Goal: Task Accomplishment & Management: Manage account settings

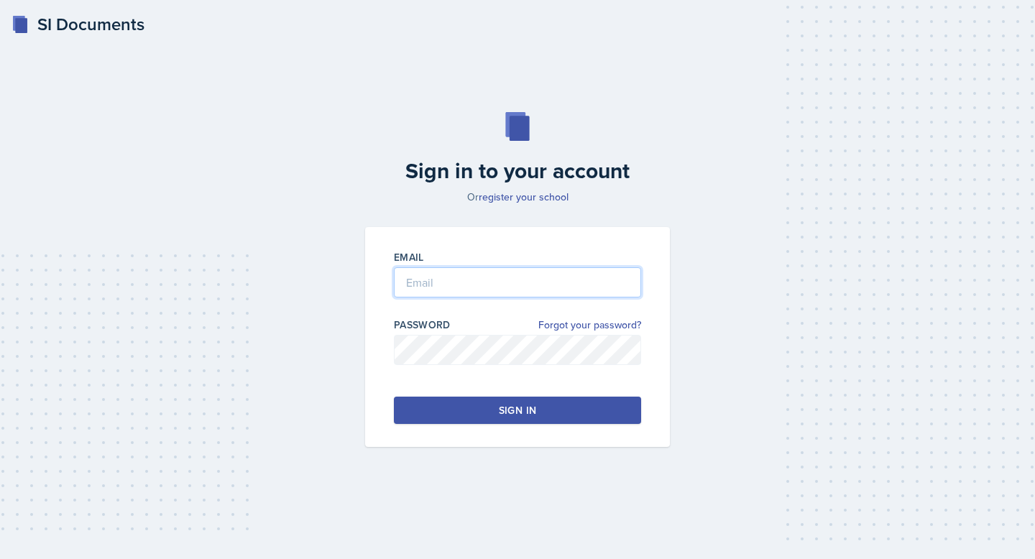
click at [423, 294] on input "email" at bounding box center [517, 282] width 247 height 30
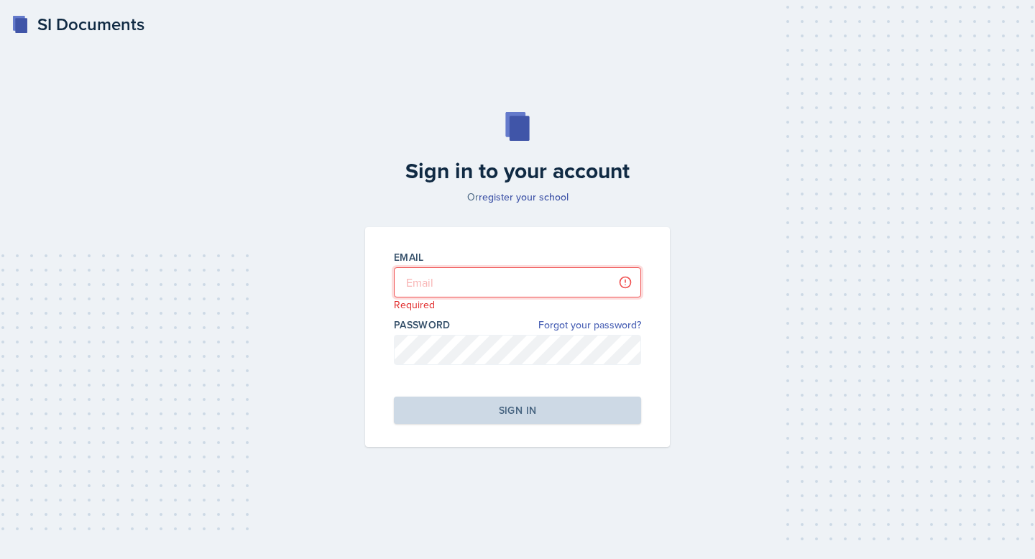
type input "[EMAIL_ADDRESS][PERSON_NAME][DOMAIN_NAME]"
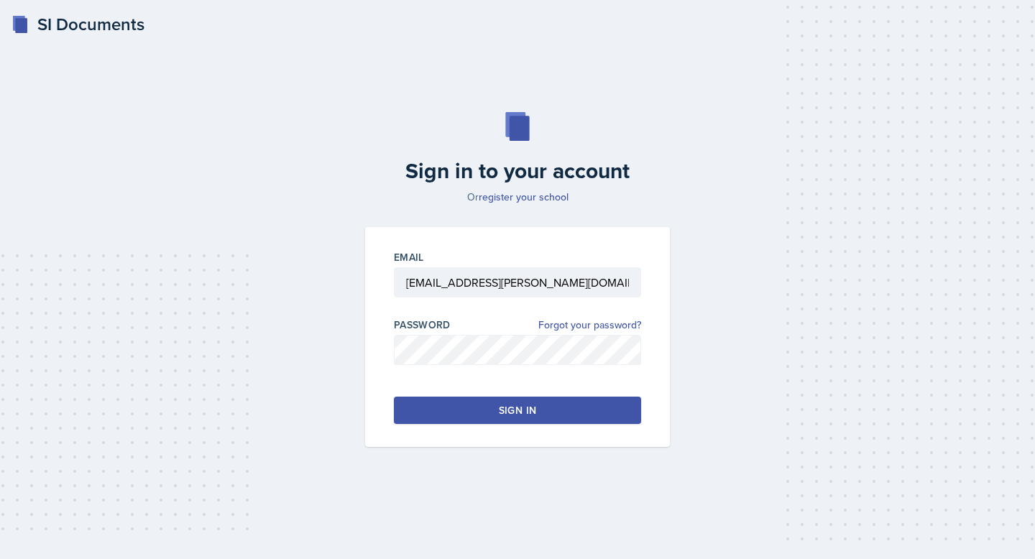
click at [515, 401] on button "Sign in" at bounding box center [517, 410] width 247 height 27
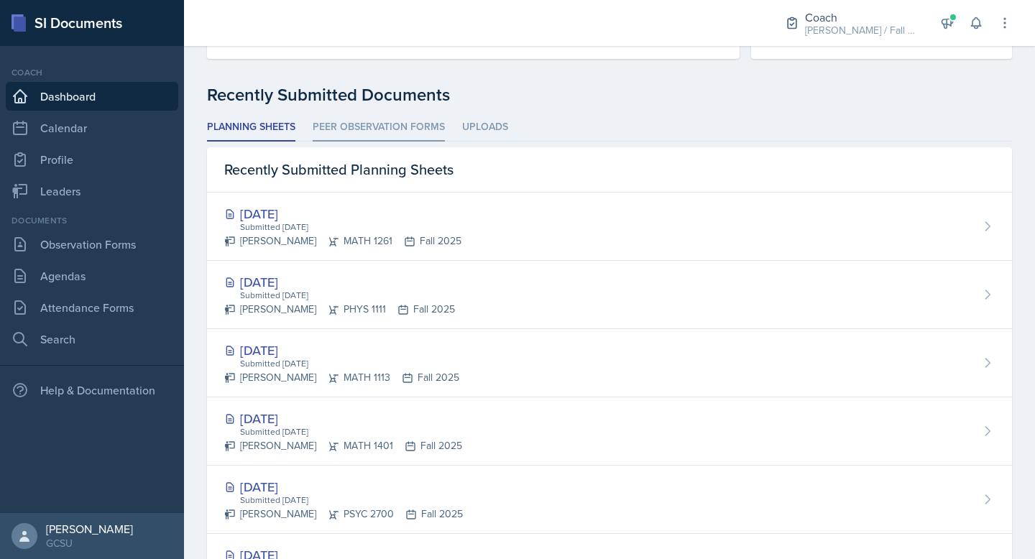
click at [420, 128] on li "Peer Observation Forms" at bounding box center [379, 128] width 132 height 28
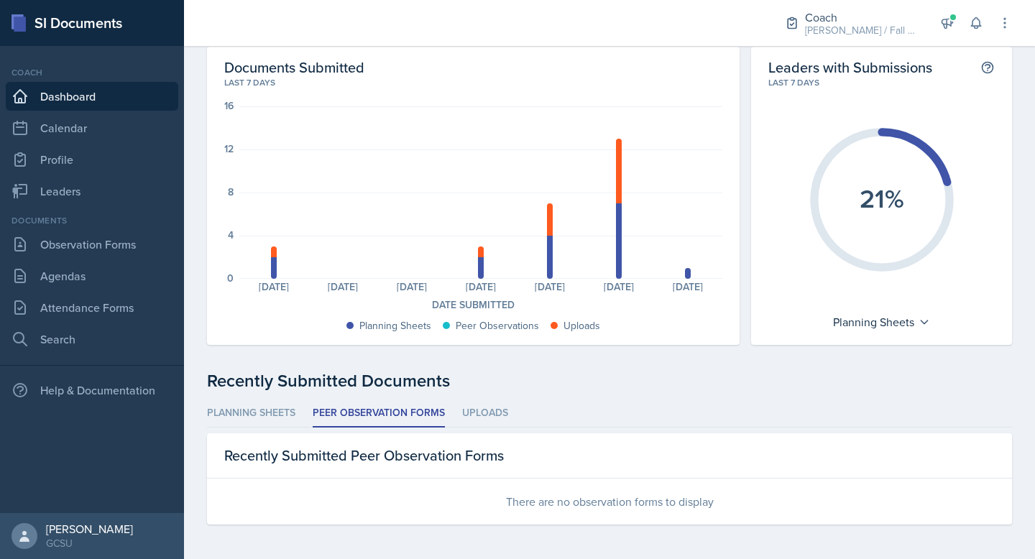
scroll to position [54, 0]
click at [234, 415] on li "Planning Sheets" at bounding box center [251, 414] width 88 height 28
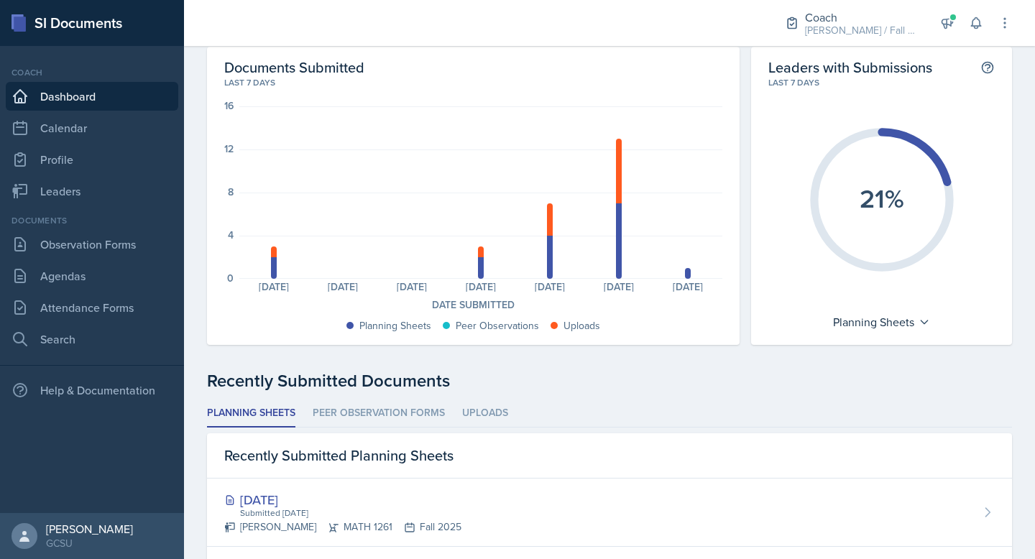
scroll to position [340, 0]
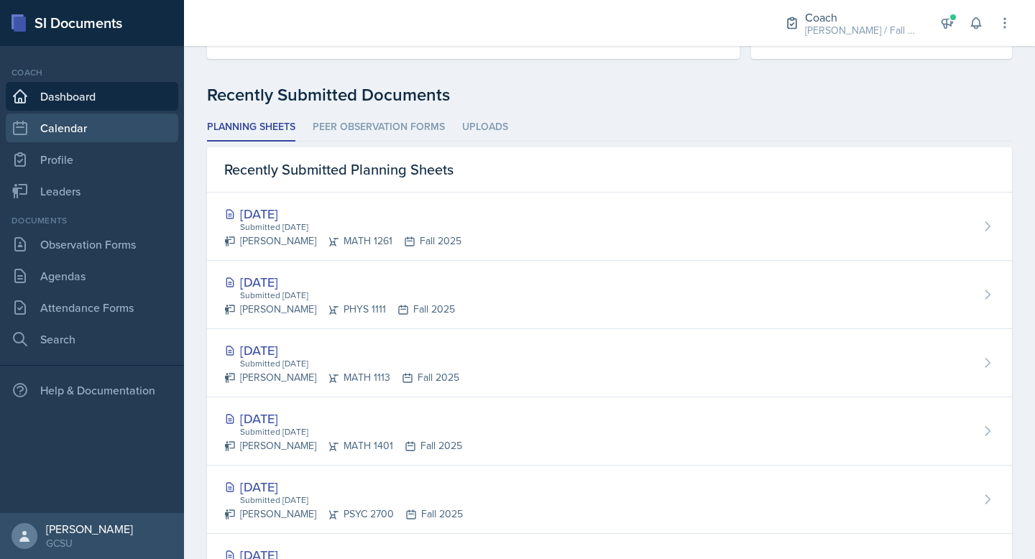
click at [78, 124] on link "Calendar" at bounding box center [92, 128] width 173 height 29
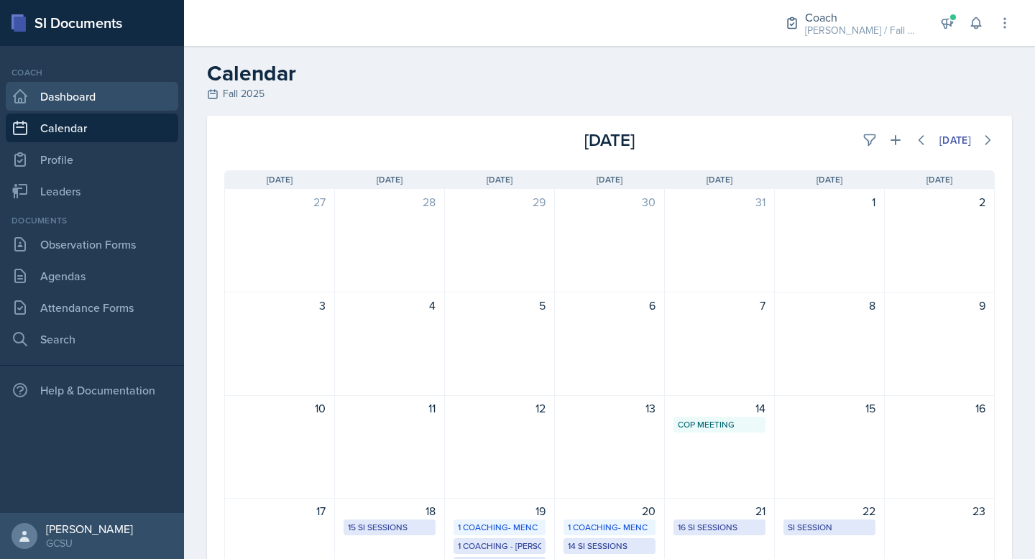
click at [93, 93] on link "Dashboard" at bounding box center [92, 96] width 173 height 29
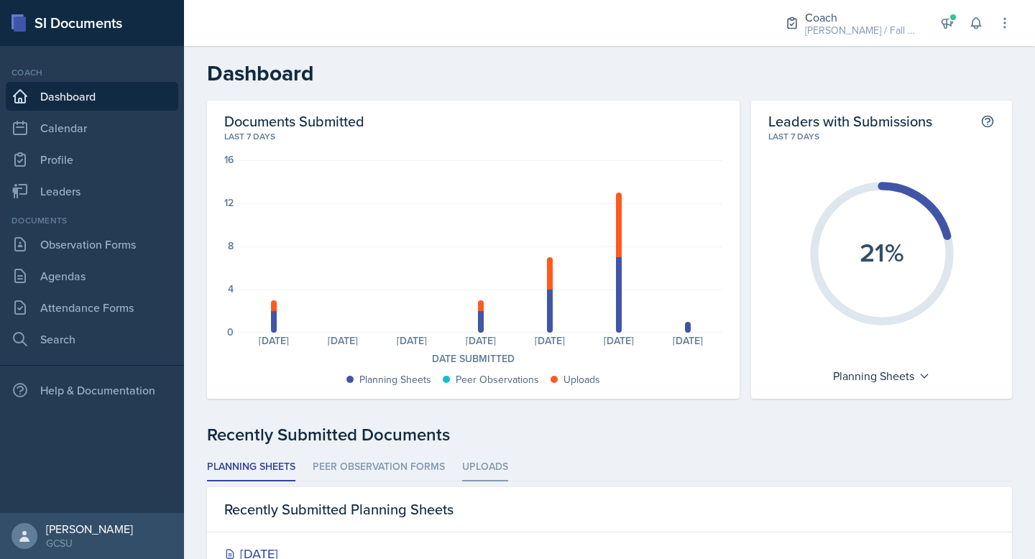
click at [479, 463] on li "Uploads" at bounding box center [485, 468] width 46 height 28
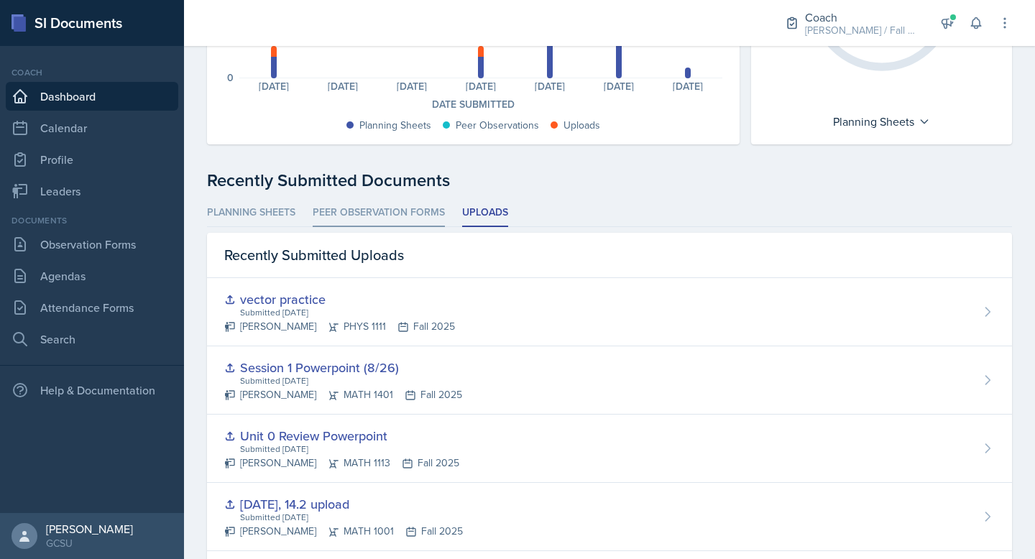
click at [358, 207] on li "Peer Observation Forms" at bounding box center [379, 213] width 132 height 28
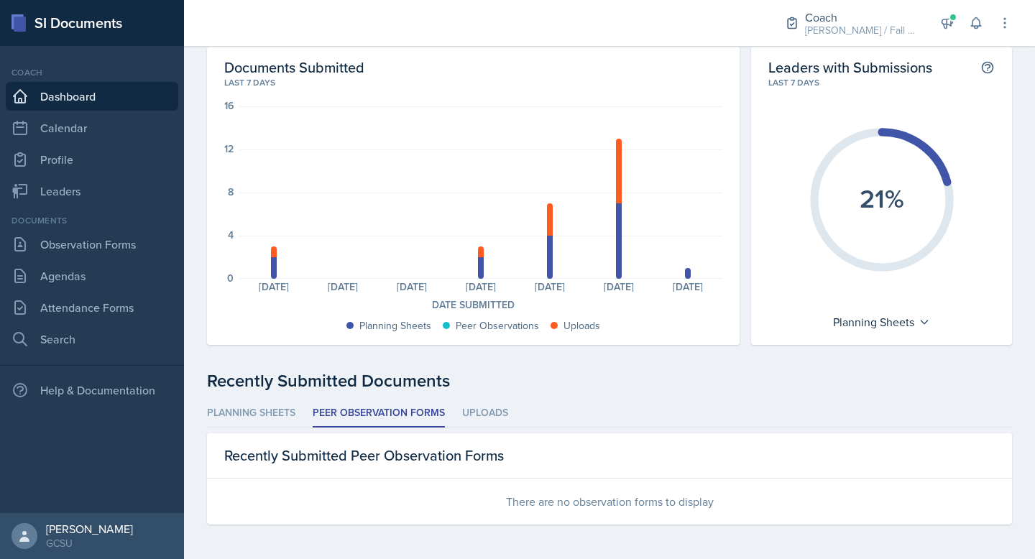
scroll to position [54, 0]
click at [255, 412] on li "Planning Sheets" at bounding box center [251, 414] width 88 height 28
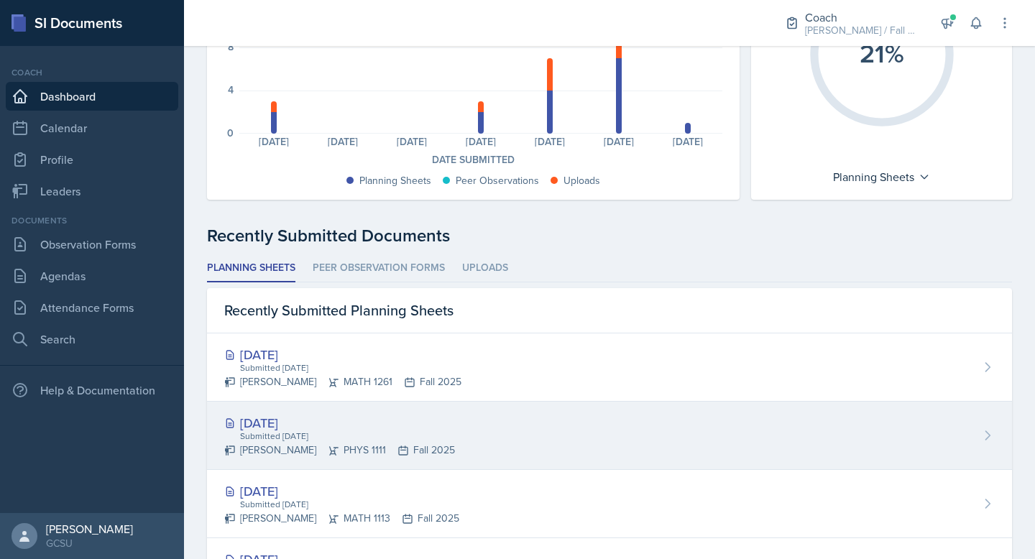
scroll to position [0, 0]
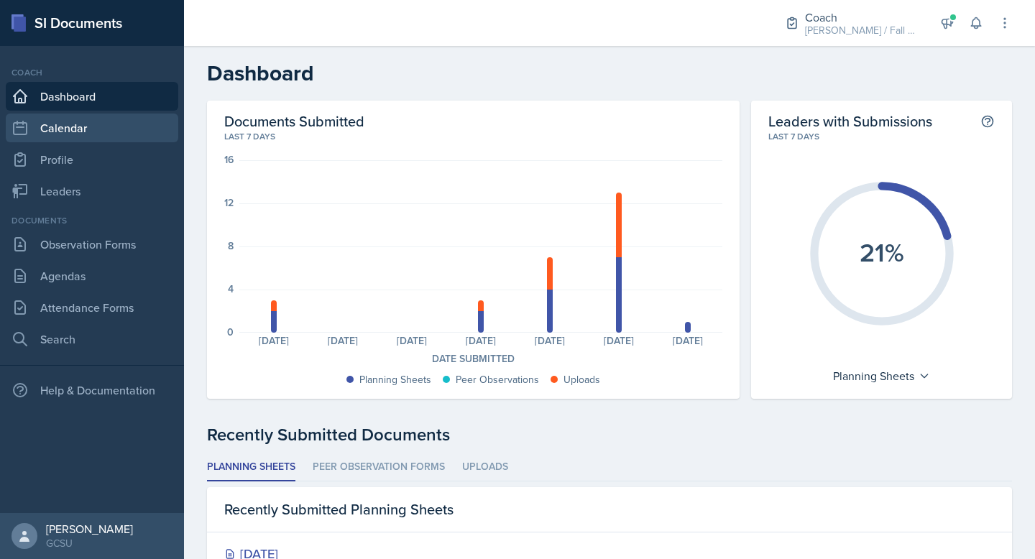
click at [88, 129] on link "Calendar" at bounding box center [92, 128] width 173 height 29
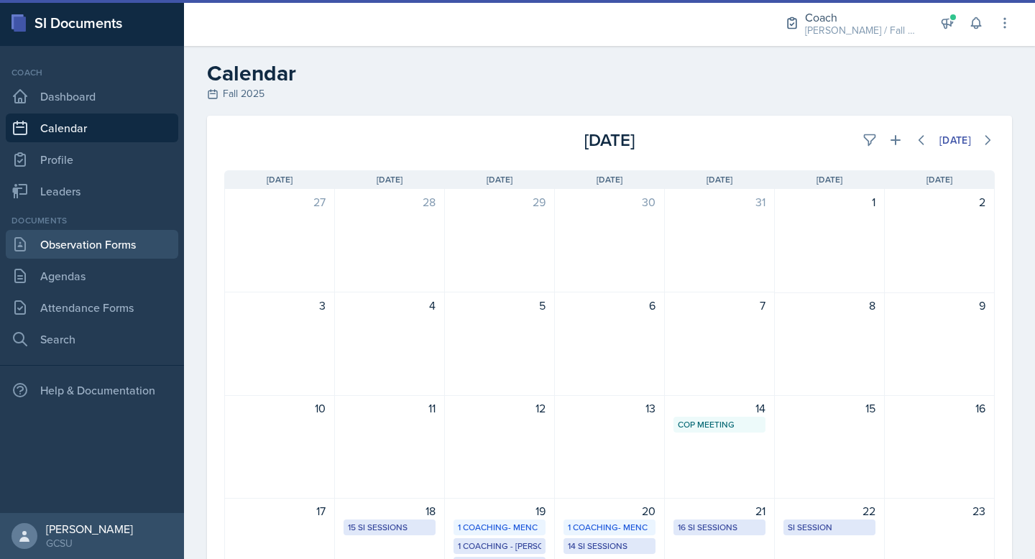
click at [98, 242] on link "Observation Forms" at bounding box center [92, 244] width 173 height 29
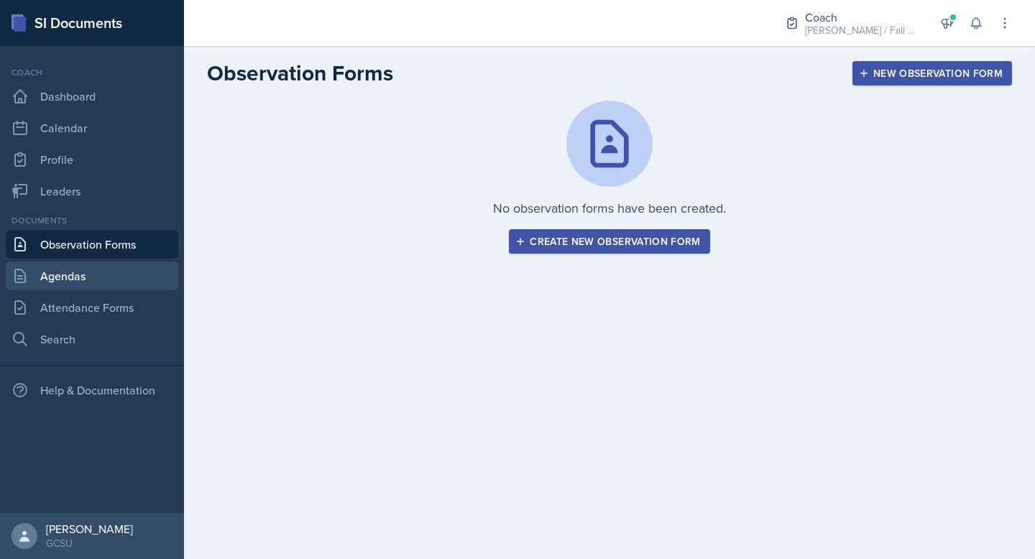
click at [84, 283] on link "Agendas" at bounding box center [92, 276] width 173 height 29
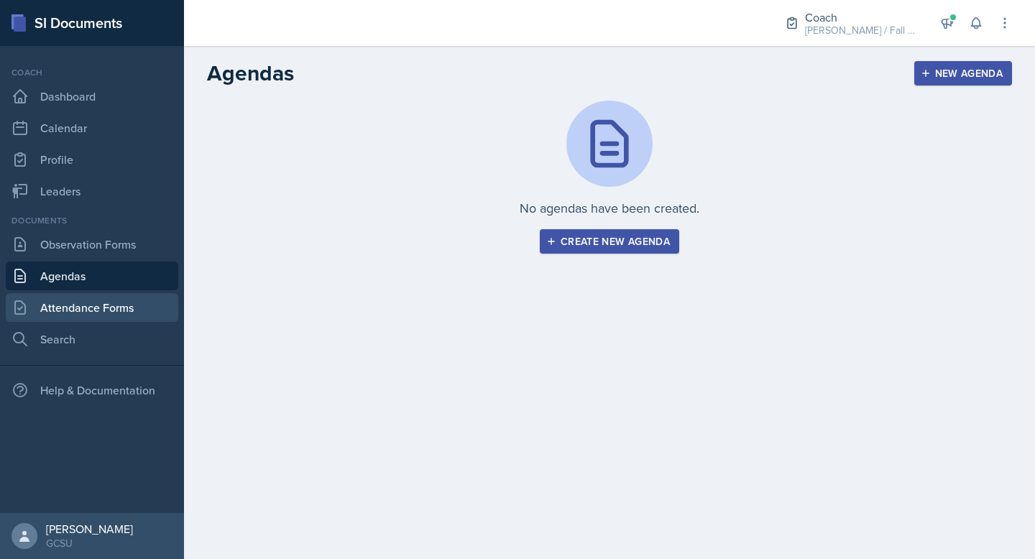
click at [83, 306] on link "Attendance Forms" at bounding box center [92, 307] width 173 height 29
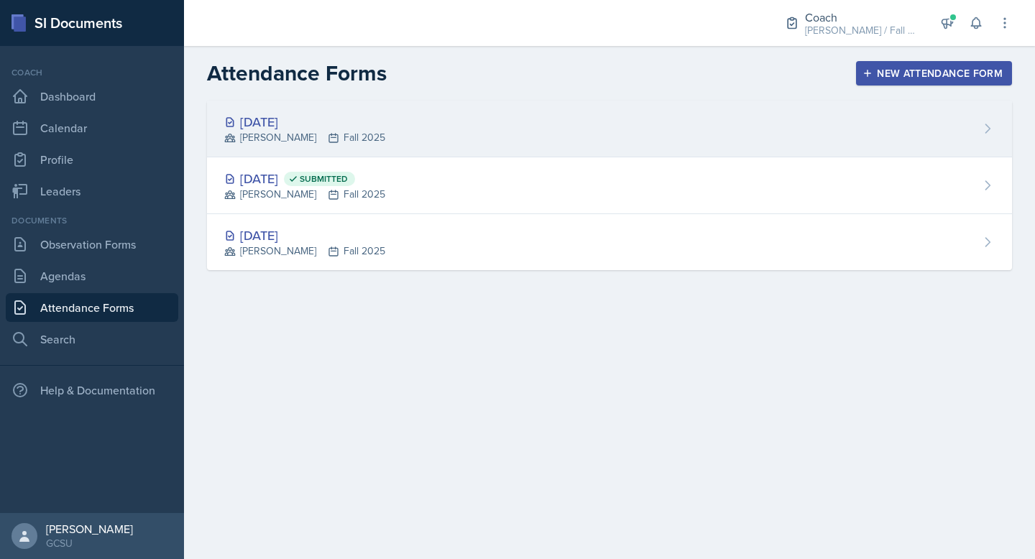
click at [323, 124] on div "[DATE]" at bounding box center [304, 121] width 161 height 19
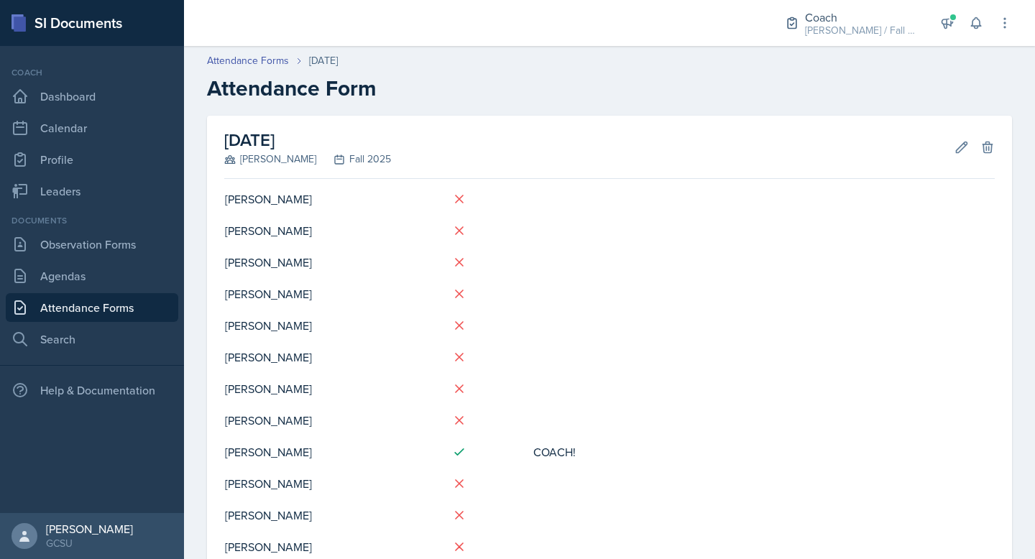
scroll to position [2, 0]
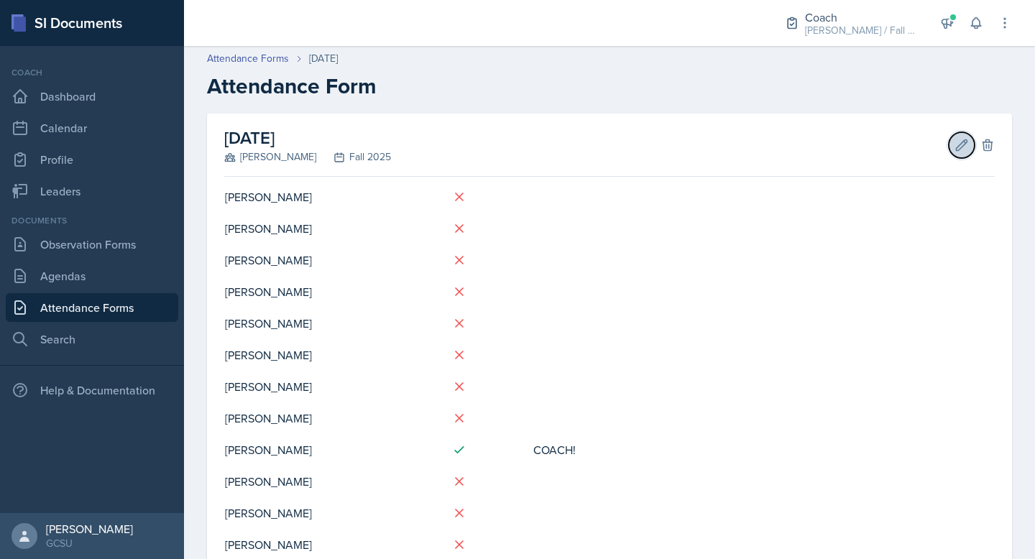
click at [515, 138] on icon at bounding box center [962, 145] width 14 height 14
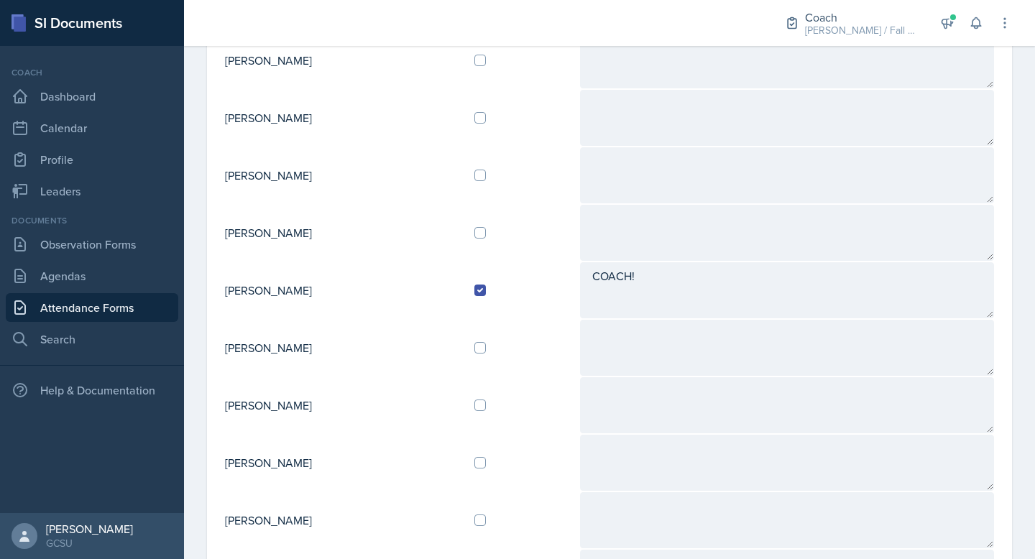
scroll to position [0, 0]
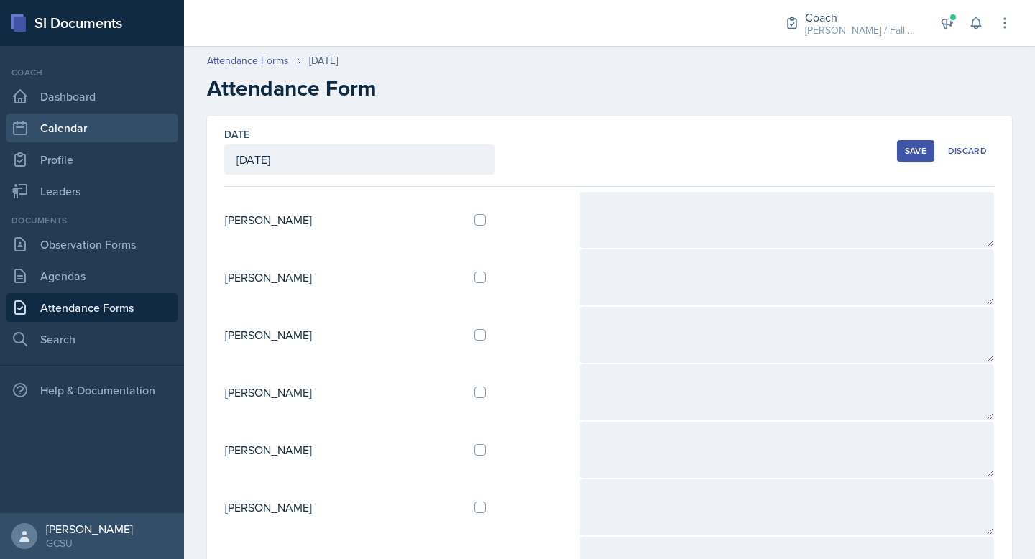
click at [96, 127] on link "Calendar" at bounding box center [92, 128] width 173 height 29
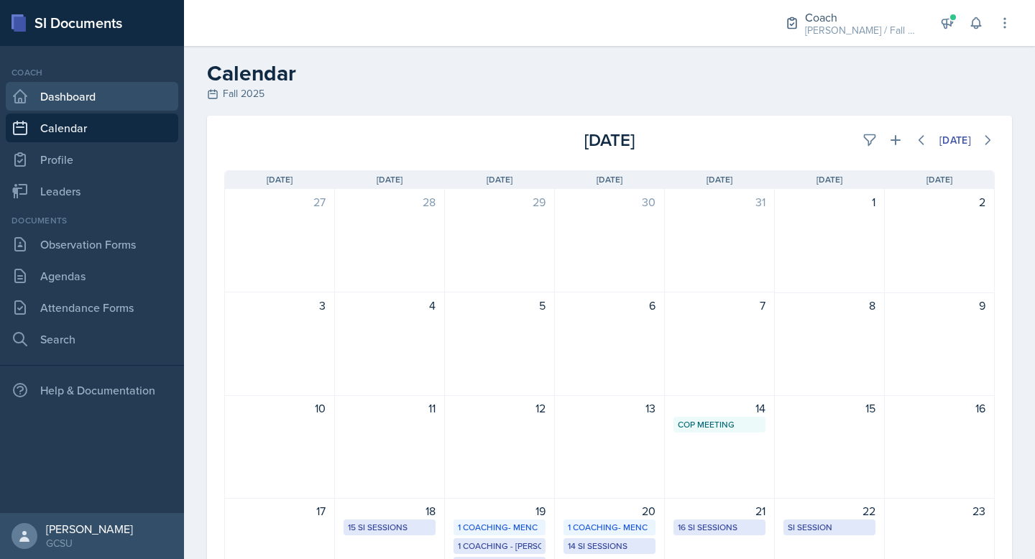
click at [112, 98] on link "Dashboard" at bounding box center [92, 96] width 173 height 29
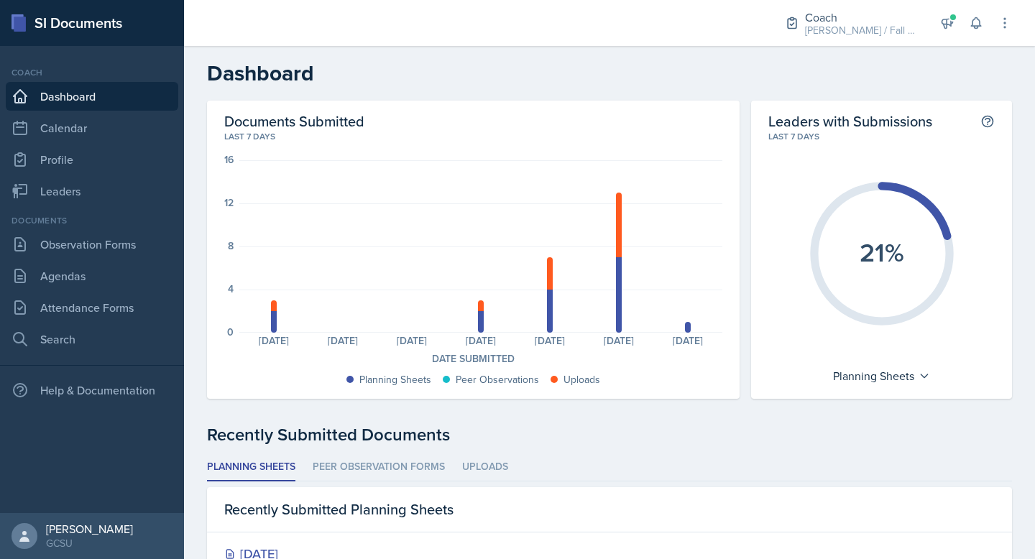
click at [102, 109] on link "Dashboard" at bounding box center [92, 96] width 173 height 29
click at [102, 127] on link "Calendar" at bounding box center [92, 128] width 173 height 29
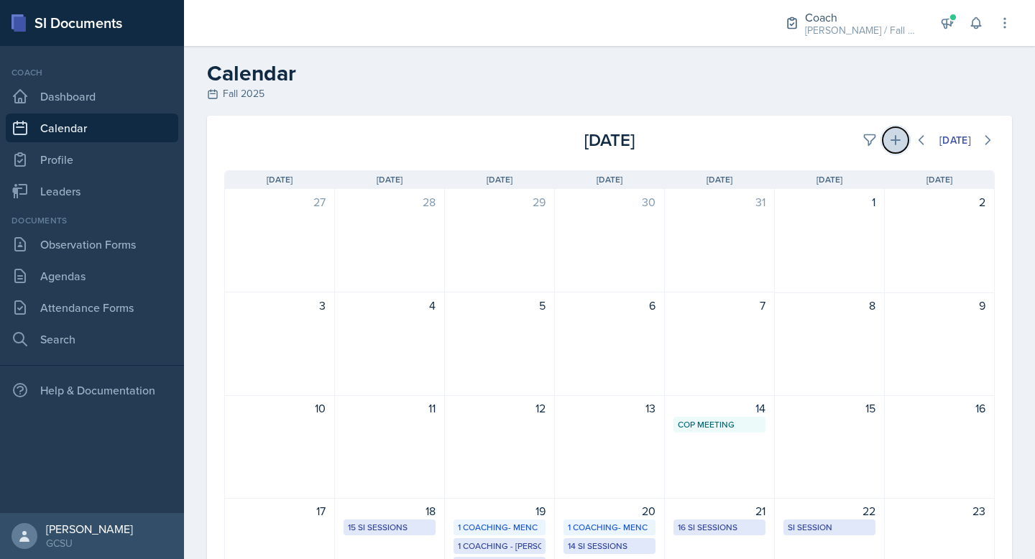
click at [515, 140] on icon at bounding box center [896, 140] width 10 height 10
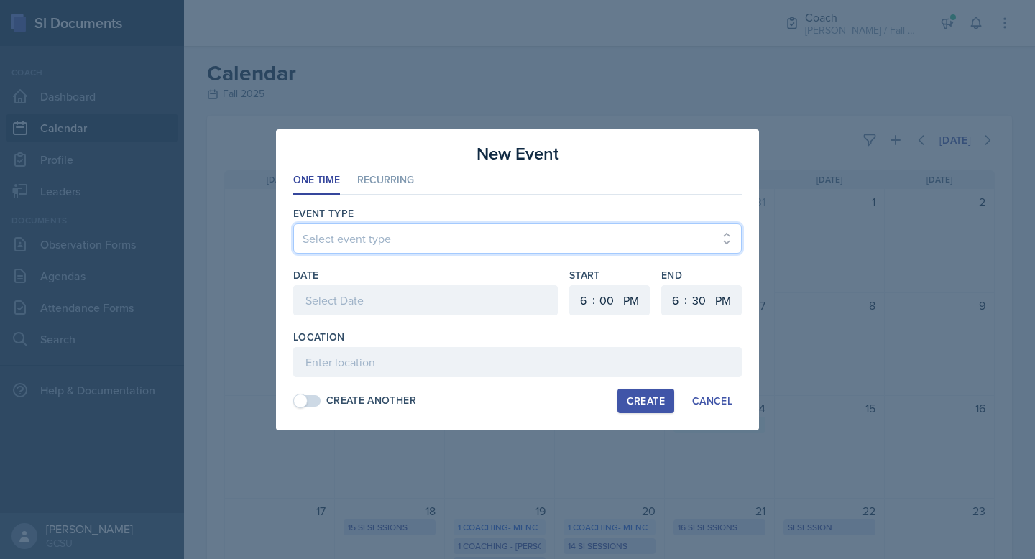
click at [515, 224] on select "Select event type CoP Meeting Coaching - BECK Coaching - MAPP Coaching- MENC" at bounding box center [517, 239] width 449 height 30
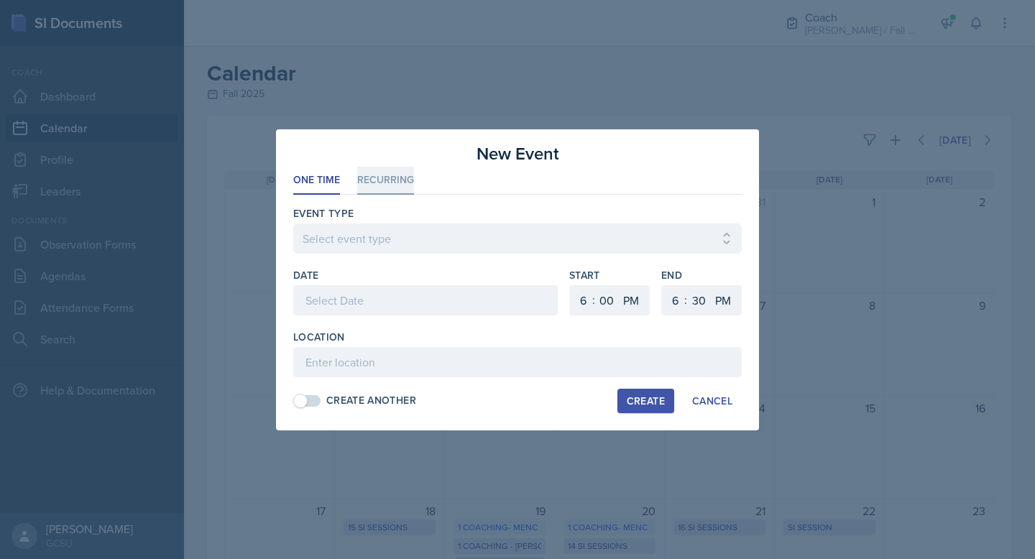
click at [359, 183] on li "Recurring" at bounding box center [385, 181] width 57 height 28
click at [515, 407] on div "Cancel" at bounding box center [712, 401] width 40 height 12
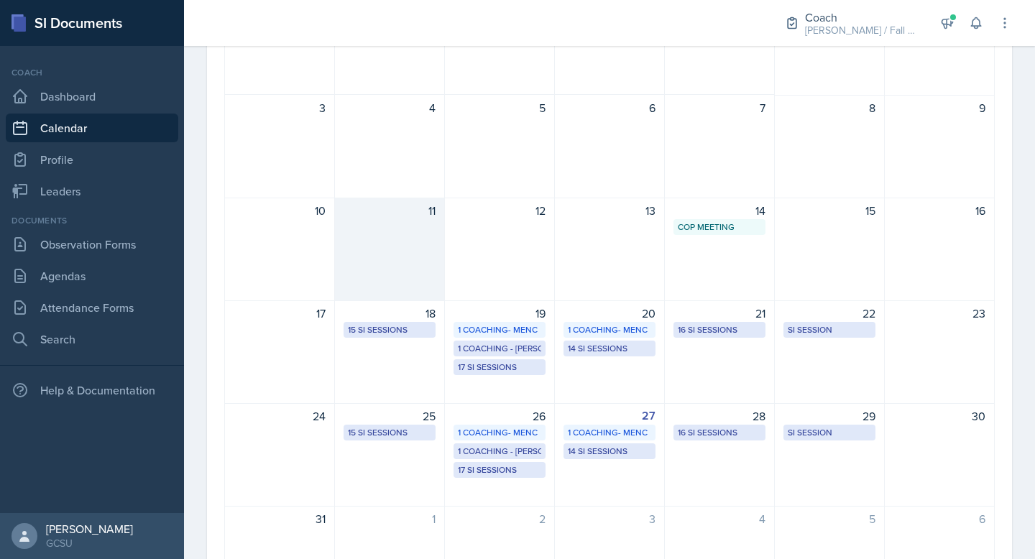
scroll to position [200, 0]
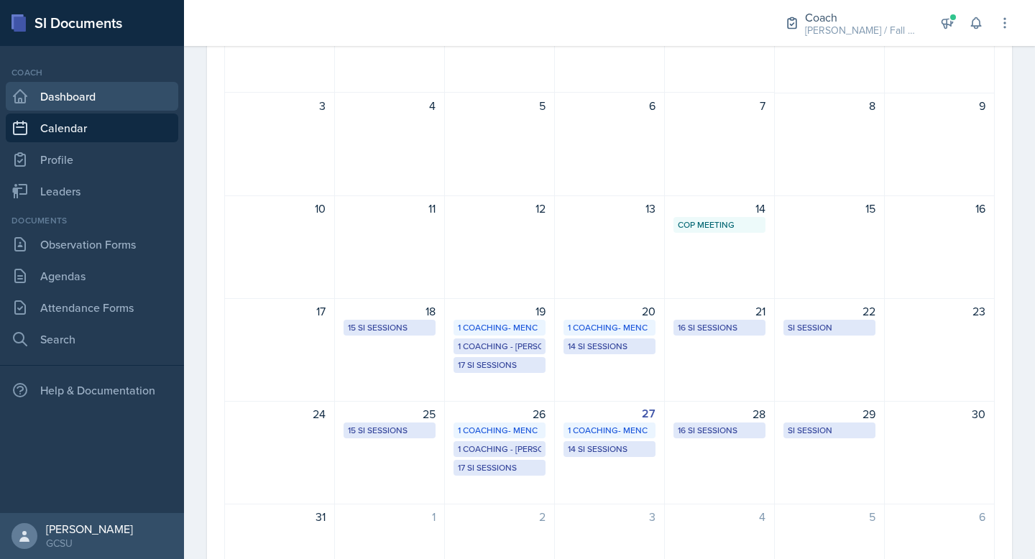
click at [81, 96] on link "Dashboard" at bounding box center [92, 96] width 173 height 29
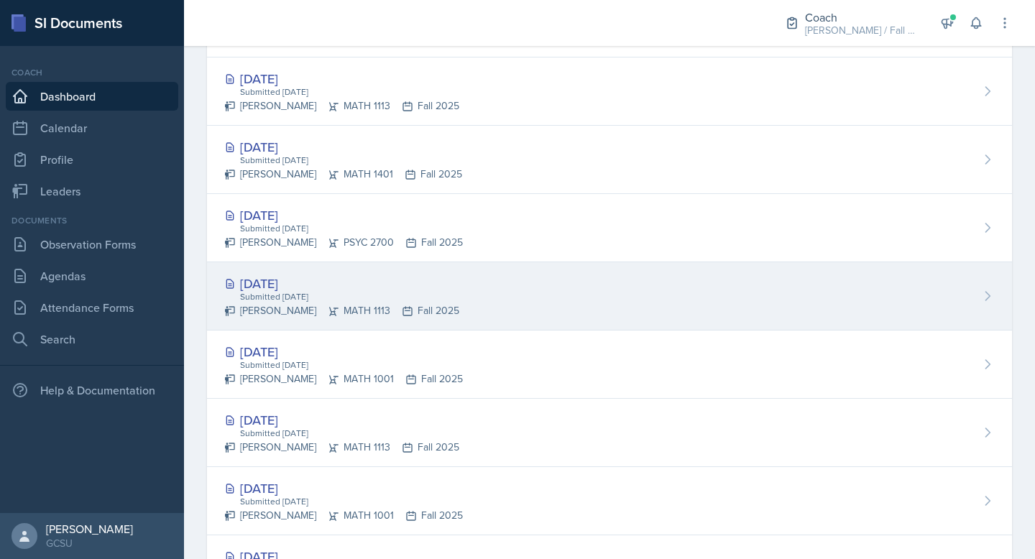
scroll to position [627, 0]
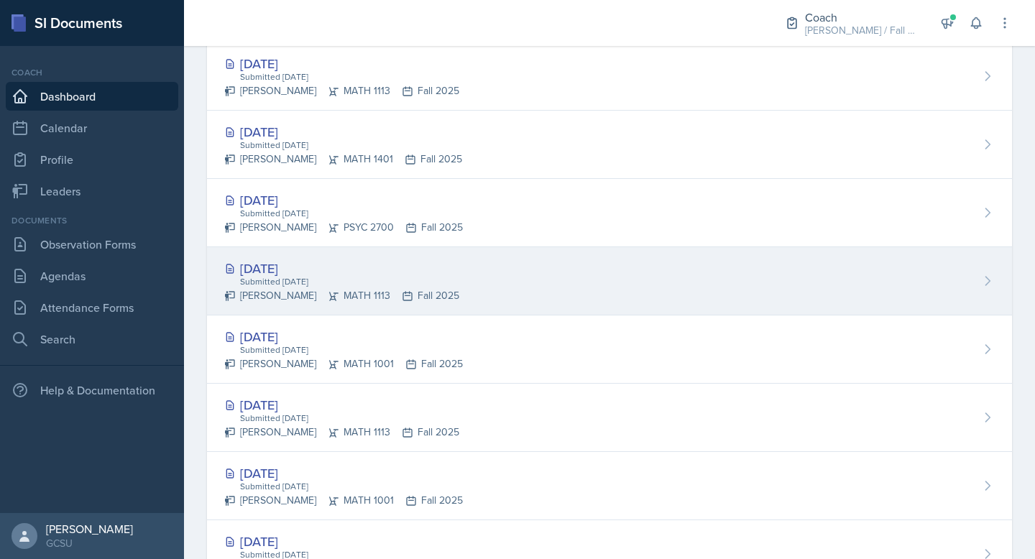
click at [467, 282] on div "Aug 26th, 2025 Submitted Aug 26th, 2025 Lauren Jones MATH 1113 Fall 2025" at bounding box center [609, 281] width 805 height 68
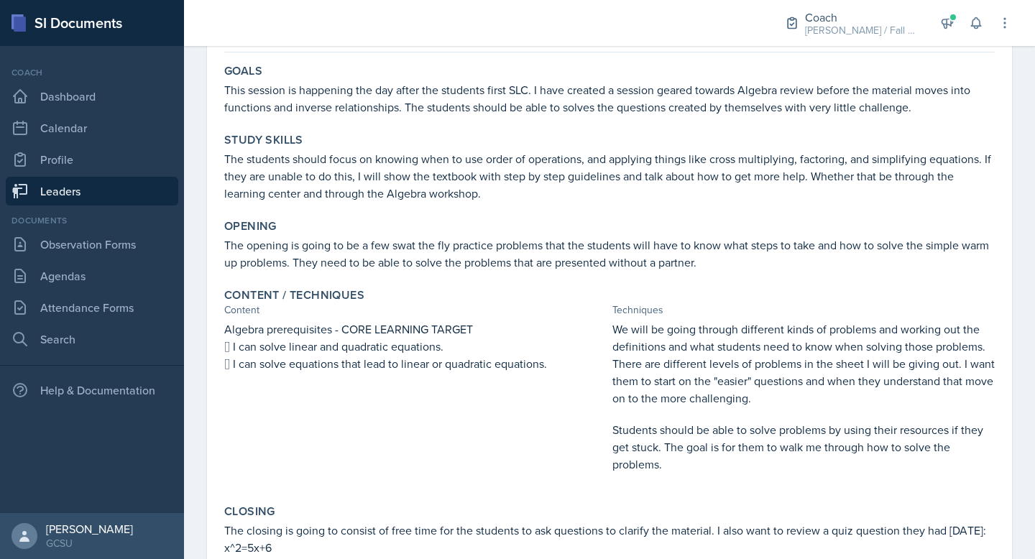
scroll to position [8, 0]
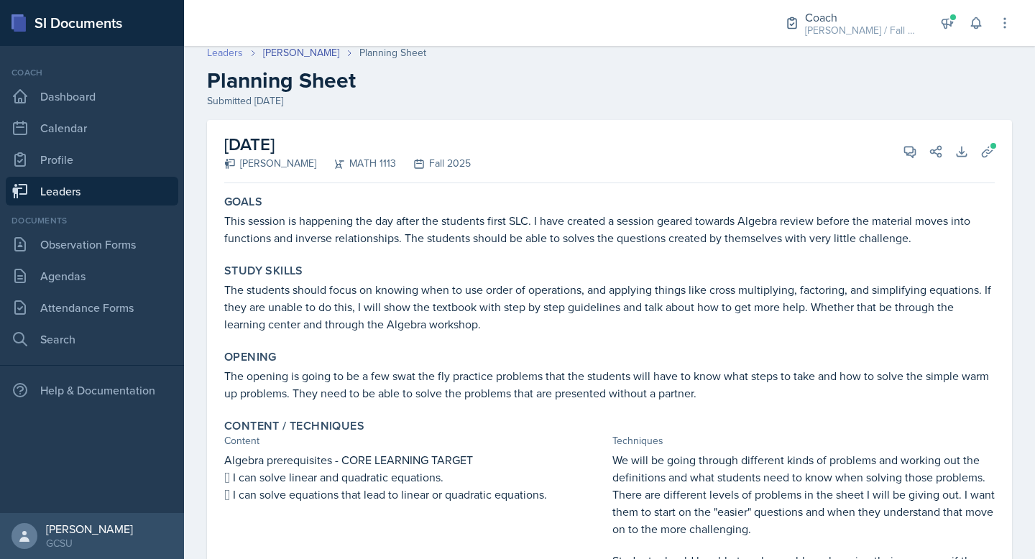
click at [236, 52] on link "Leaders" at bounding box center [225, 52] width 36 height 15
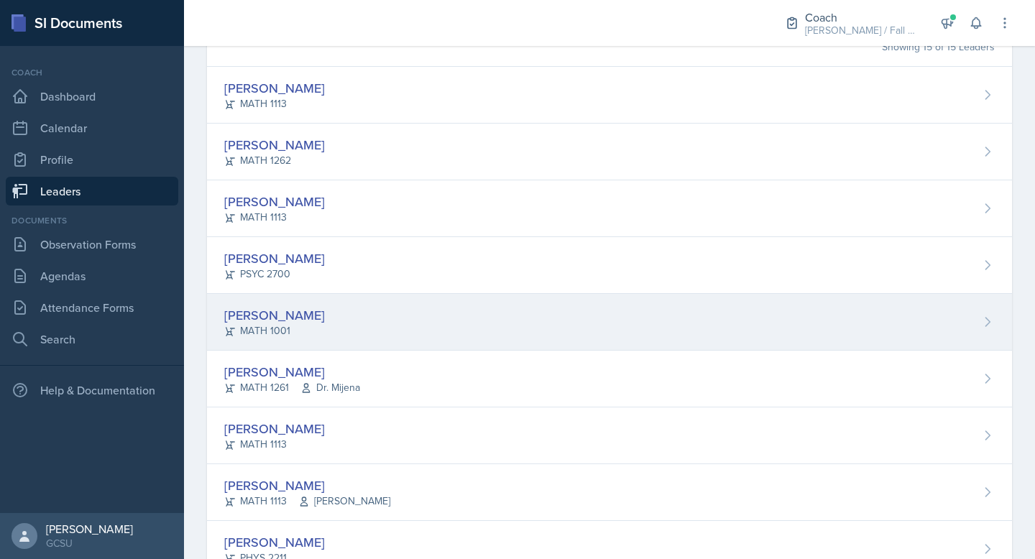
scroll to position [122, 0]
click at [481, 313] on div "Caroline Bruner MATH 1001" at bounding box center [609, 320] width 805 height 57
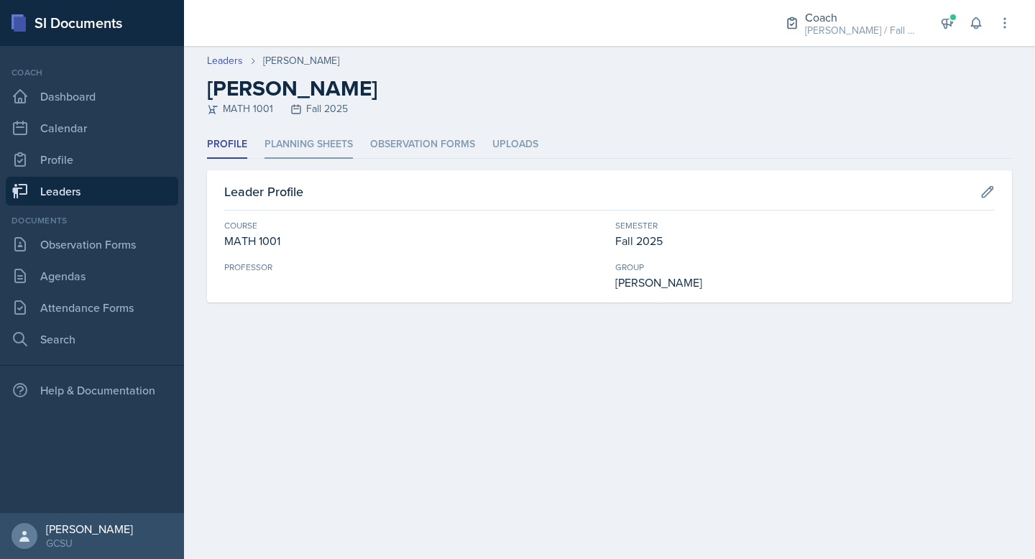
click at [311, 138] on li "Planning Sheets" at bounding box center [309, 145] width 88 height 28
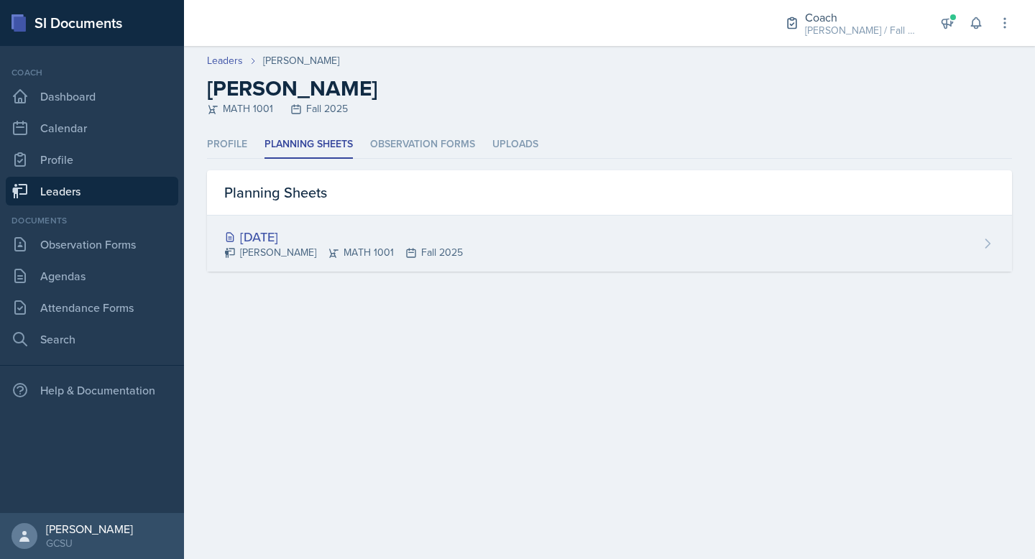
click at [302, 231] on div "[DATE]" at bounding box center [343, 236] width 239 height 19
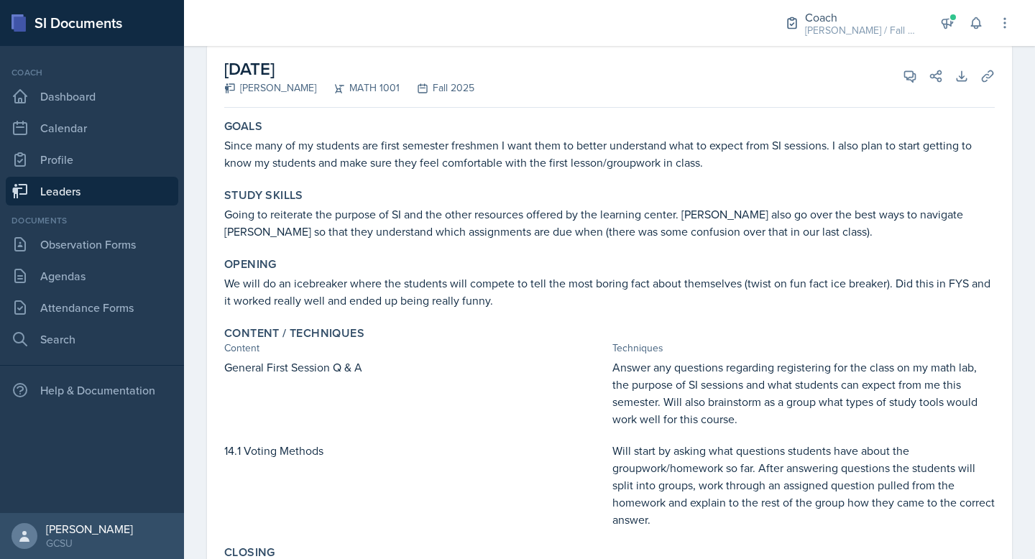
scroll to position [81, 0]
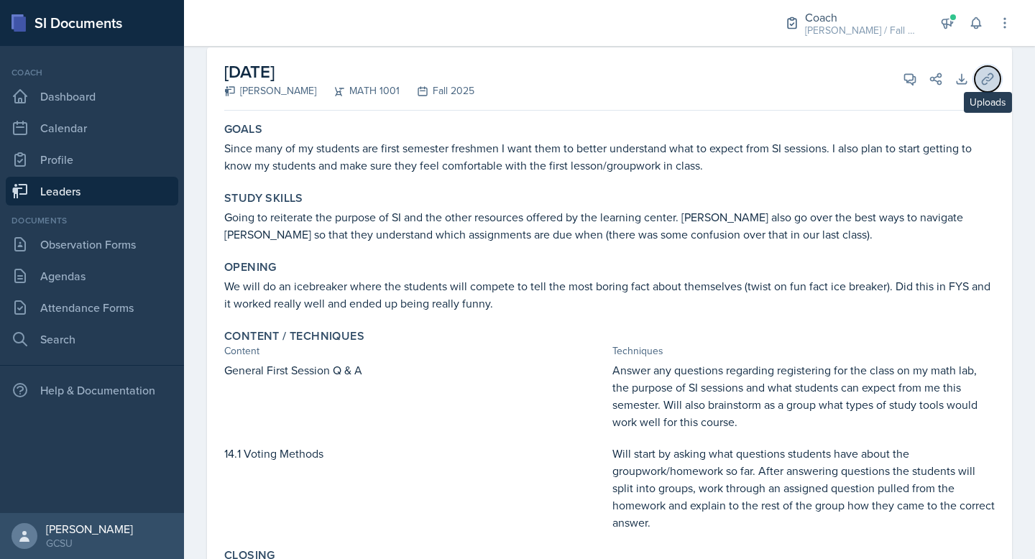
click at [515, 76] on icon at bounding box center [988, 79] width 14 height 14
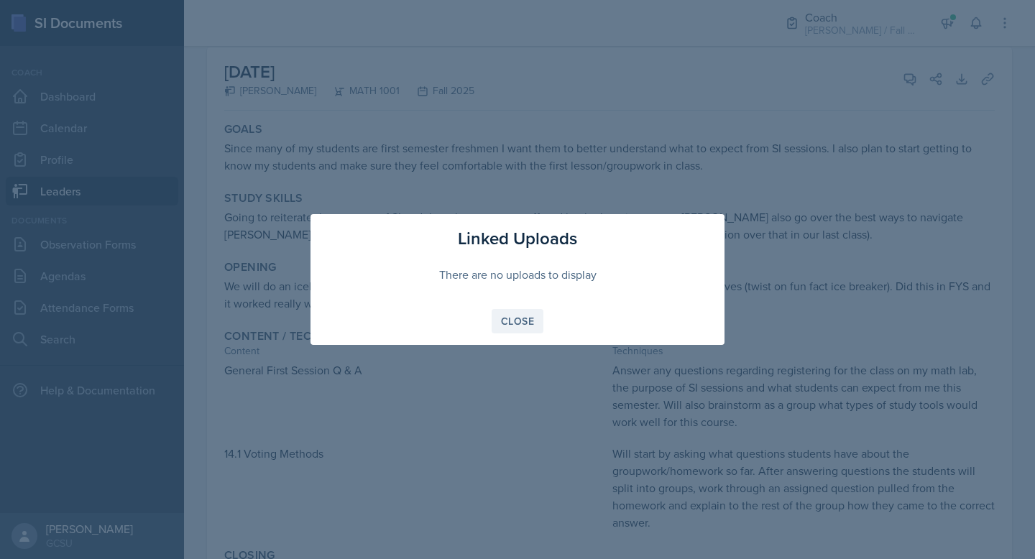
click at [515, 313] on button "Close" at bounding box center [518, 321] width 52 height 24
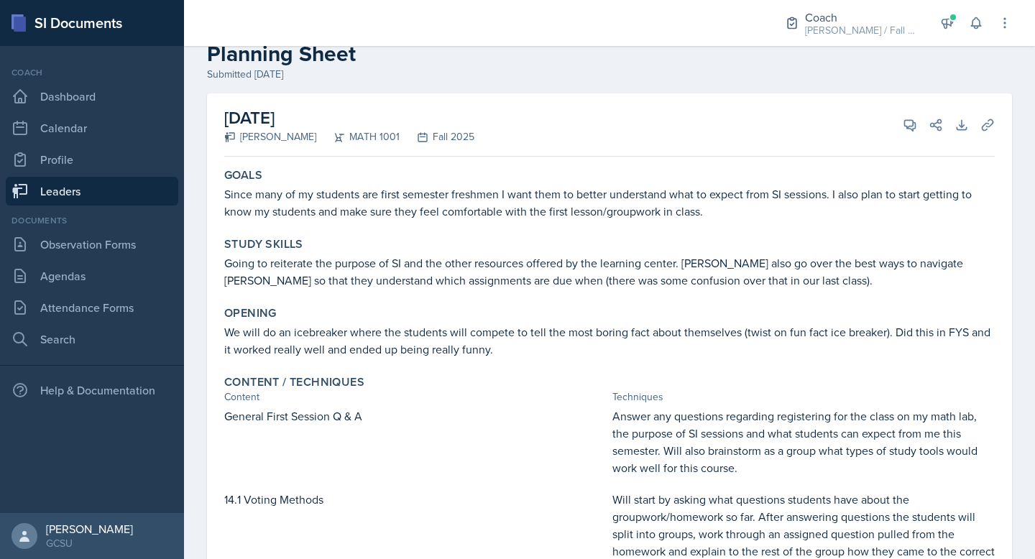
scroll to position [0, 0]
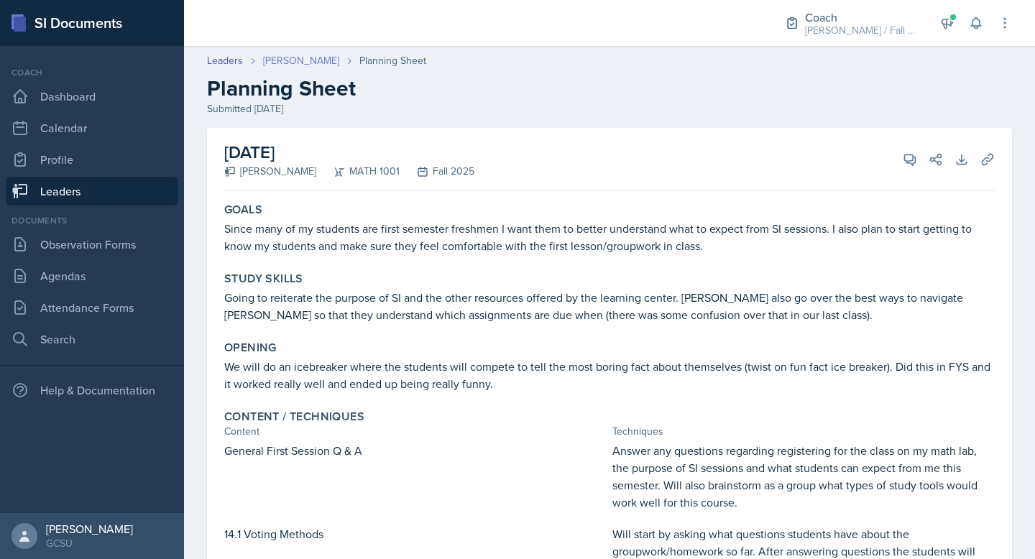
click at [292, 58] on link "[PERSON_NAME]" at bounding box center [301, 60] width 76 height 15
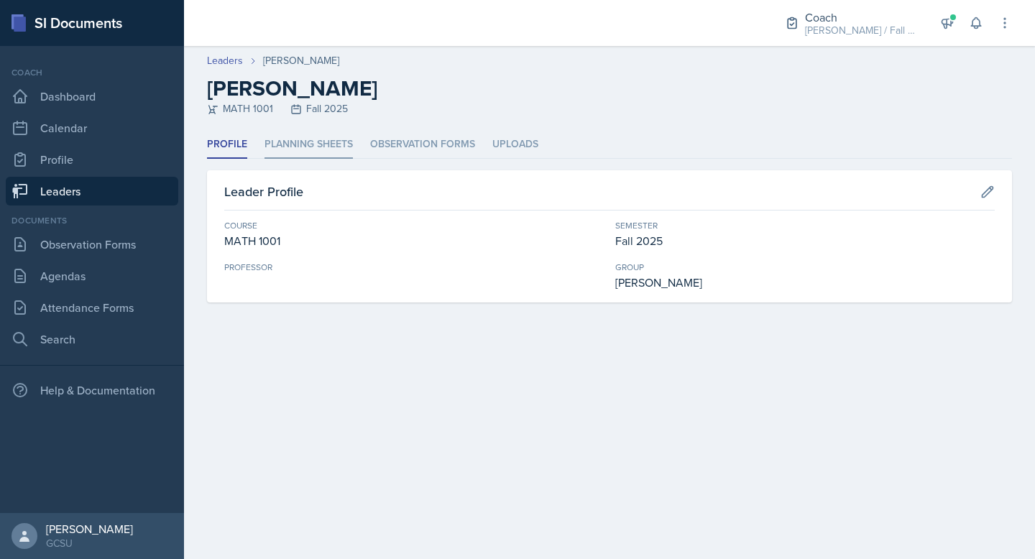
click at [286, 138] on li "Planning Sheets" at bounding box center [309, 145] width 88 height 28
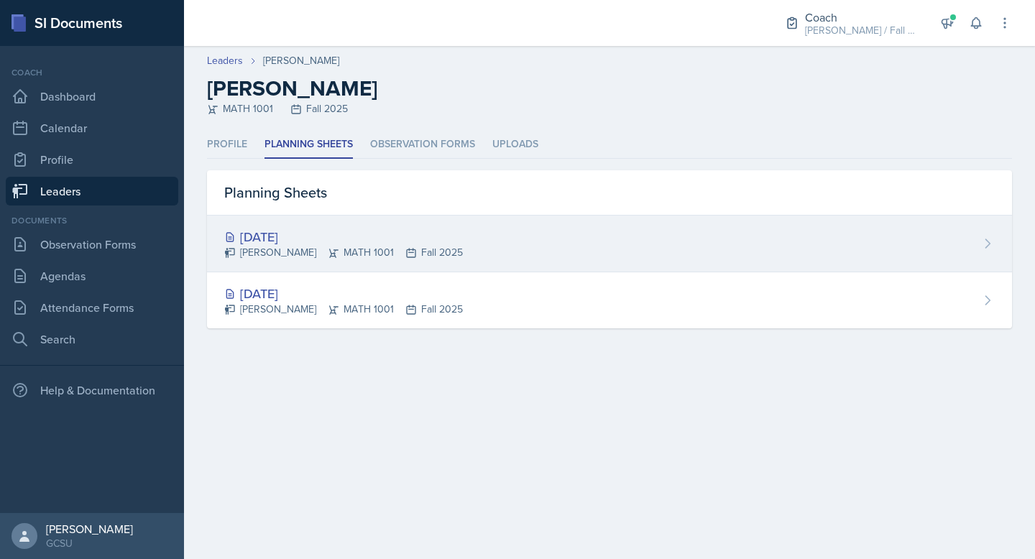
click at [449, 242] on div "[DATE]" at bounding box center [343, 236] width 239 height 19
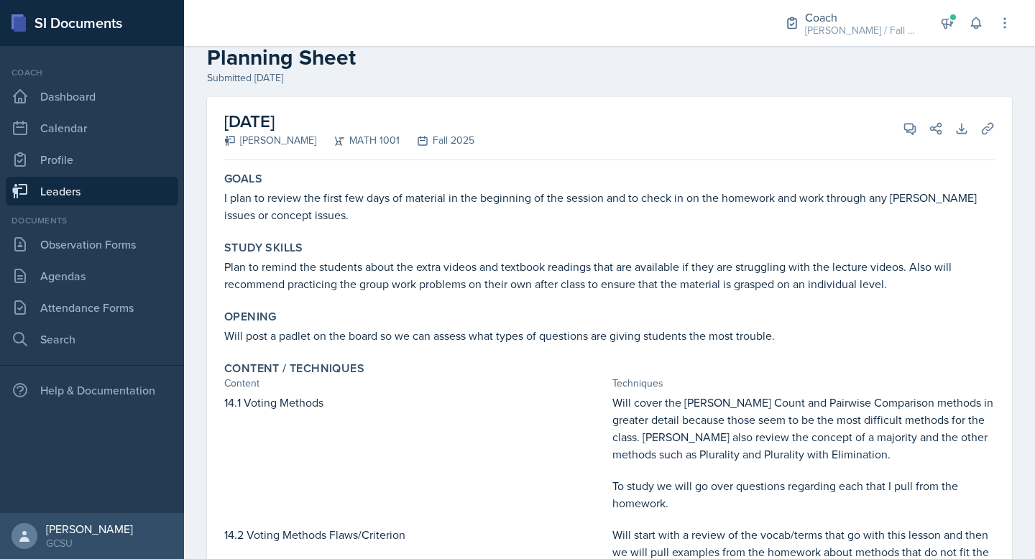
scroll to position [22, 0]
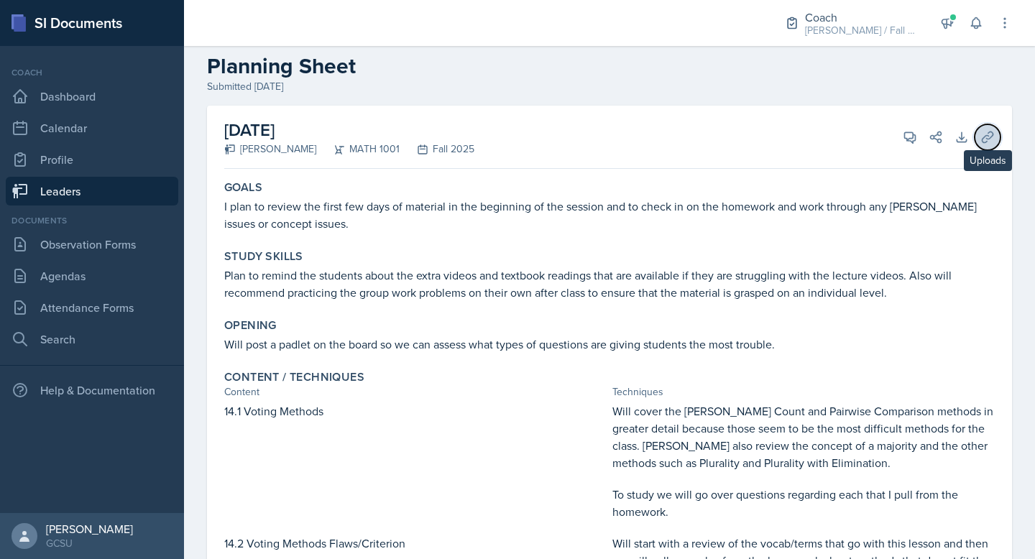
click at [987, 138] on icon at bounding box center [987, 137] width 11 height 11
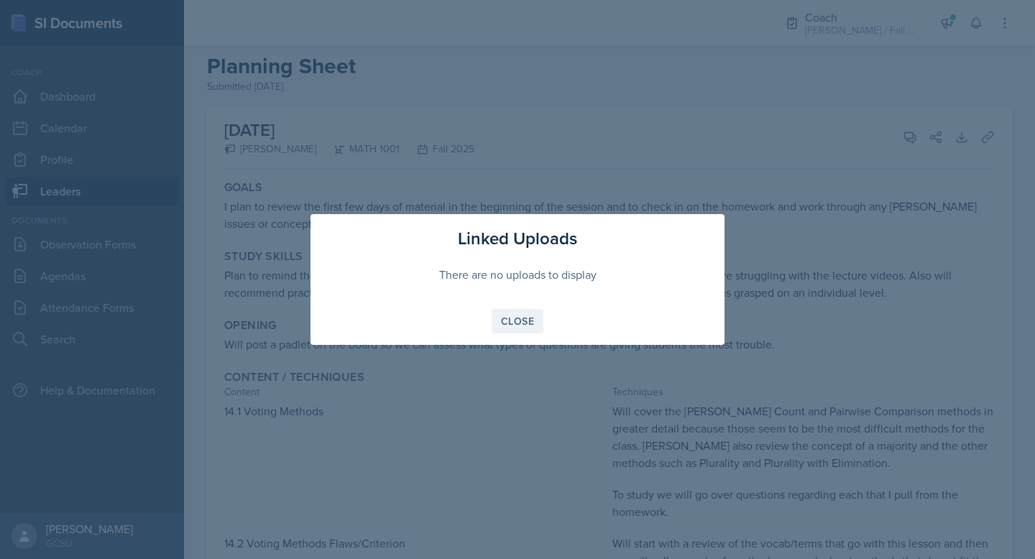
click at [525, 316] on div "Close" at bounding box center [517, 322] width 33 height 12
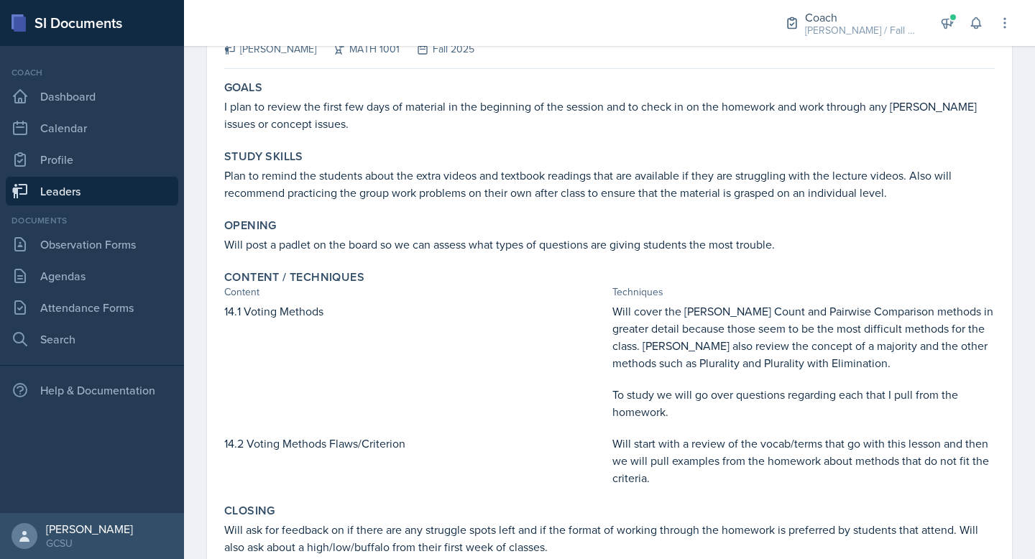
scroll to position [211, 0]
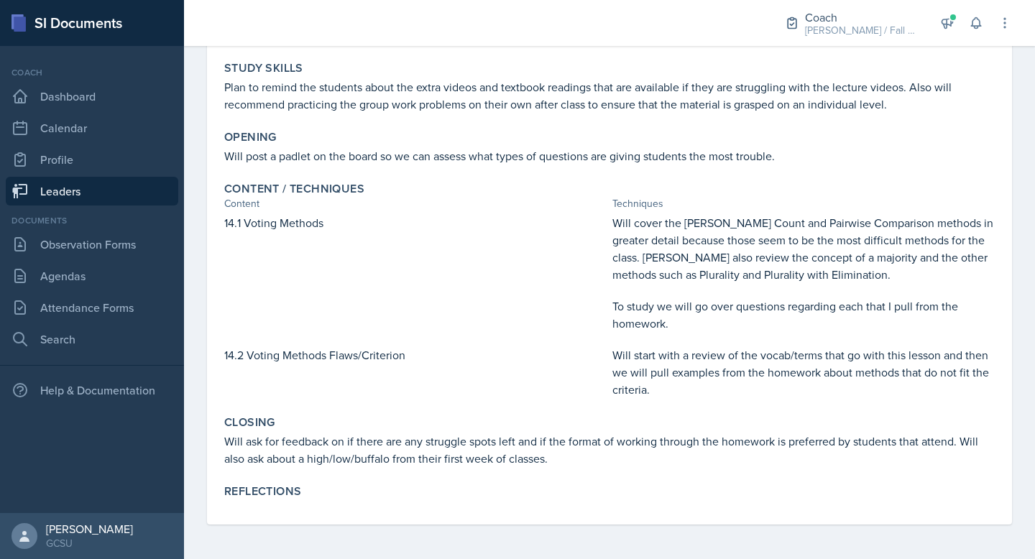
click at [653, 398] on p "Will start with a review of the vocab/terms that go with this lesson and then w…" at bounding box center [803, 372] width 382 height 52
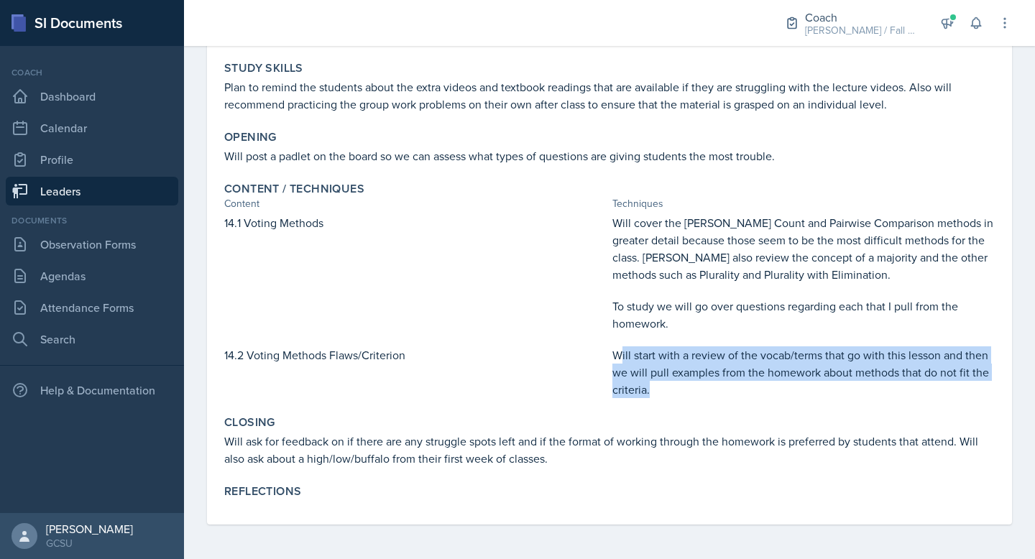
drag, startPoint x: 621, startPoint y: 362, endPoint x: 668, endPoint y: 398, distance: 59.0
click at [668, 398] on p "Will start with a review of the vocab/terms that go with this lesson and then w…" at bounding box center [803, 372] width 382 height 52
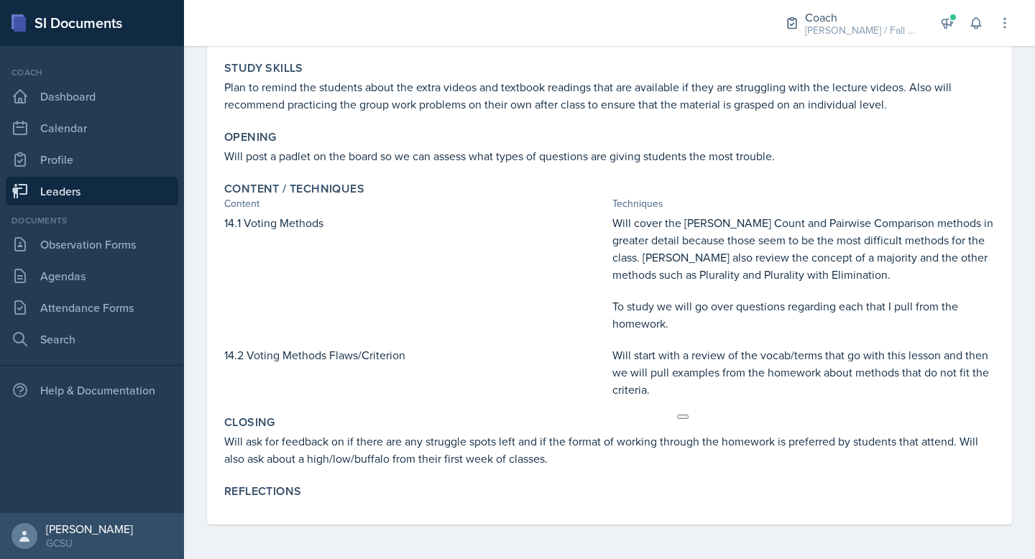
click at [617, 354] on p "Will start with a review of the vocab/terms that go with this lesson and then w…" at bounding box center [803, 372] width 382 height 52
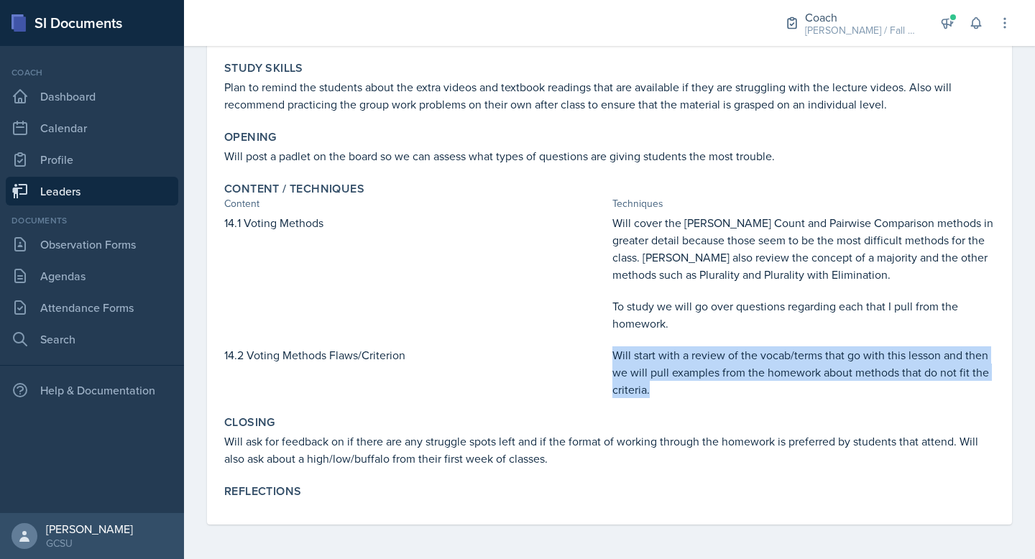
drag, startPoint x: 616, startPoint y: 354, endPoint x: 651, endPoint y: 384, distance: 46.4
click at [651, 384] on p "Will start with a review of the vocab/terms that go with this lesson and then w…" at bounding box center [803, 372] width 382 height 52
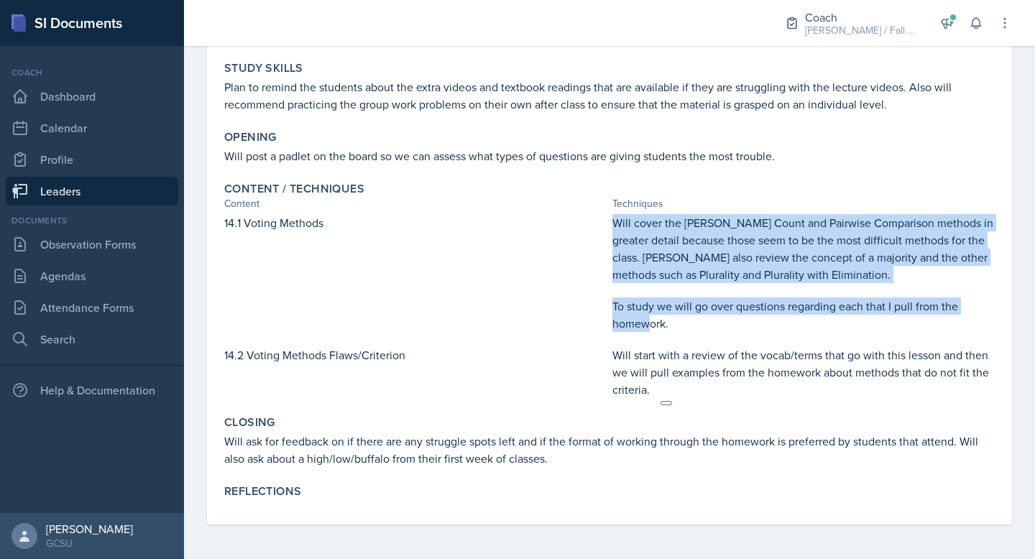
drag, startPoint x: 612, startPoint y: 219, endPoint x: 657, endPoint y: 347, distance: 136.2
click at [657, 347] on div "14.1 Voting Methods Will cover the [PERSON_NAME] Count and Pairwise Comparison …" at bounding box center [609, 306] width 771 height 184
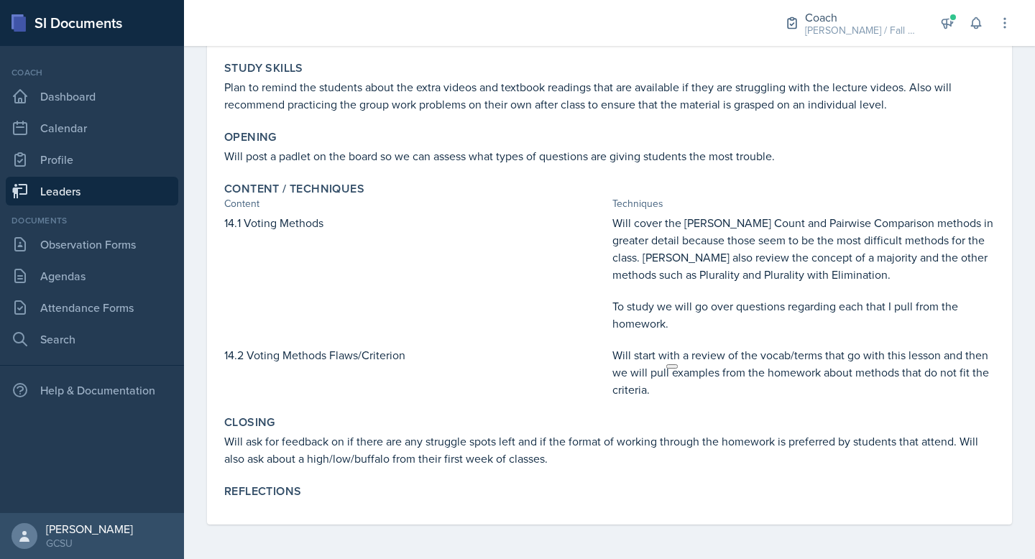
click at [691, 330] on p "To study we will go over questions regarding each that I pull from the homework." at bounding box center [803, 315] width 382 height 35
click at [694, 355] on p "Will start with a review of the vocab/terms that go with this lesson and then w…" at bounding box center [803, 372] width 382 height 52
click at [810, 241] on p "Will cover the [PERSON_NAME] Count and Pairwise Comparison methods in greater d…" at bounding box center [803, 248] width 382 height 69
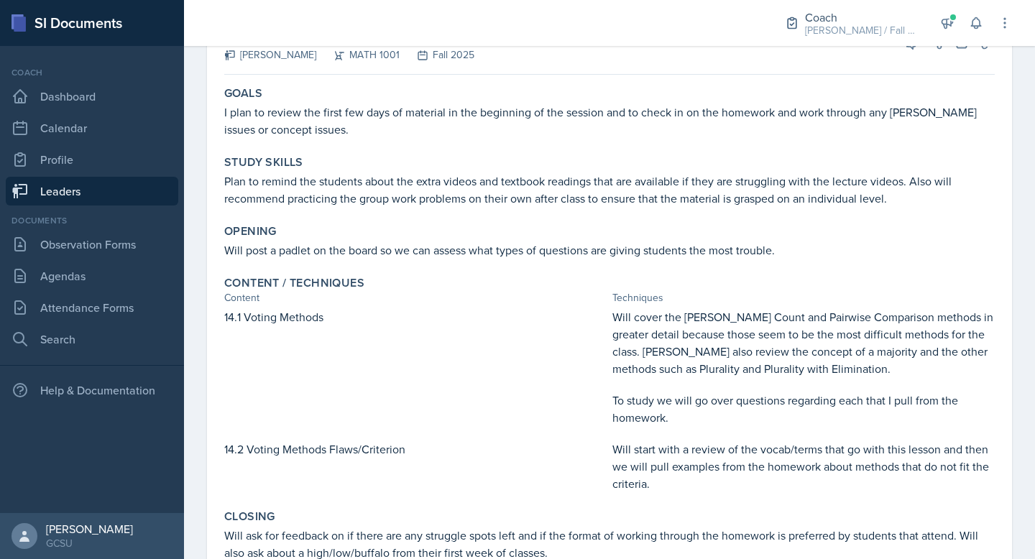
scroll to position [0, 0]
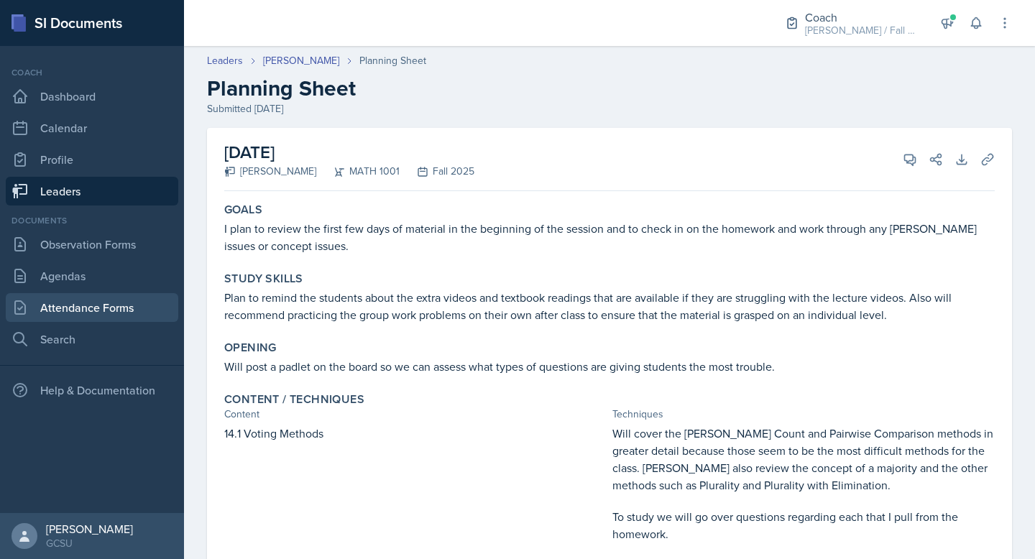
click at [98, 306] on link "Attendance Forms" at bounding box center [92, 307] width 173 height 29
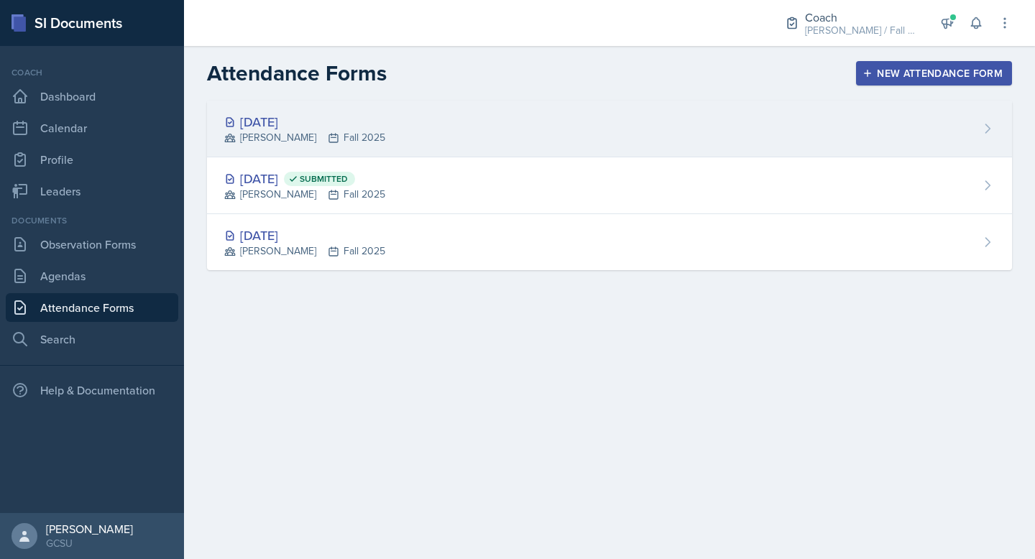
click at [279, 127] on div "[DATE]" at bounding box center [304, 121] width 161 height 19
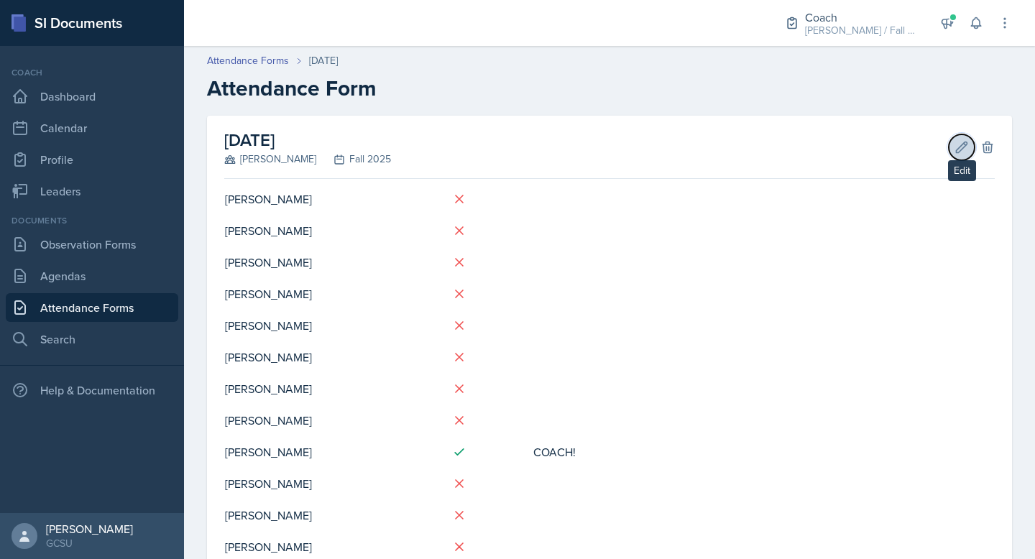
click at [955, 146] on icon at bounding box center [962, 147] width 14 height 14
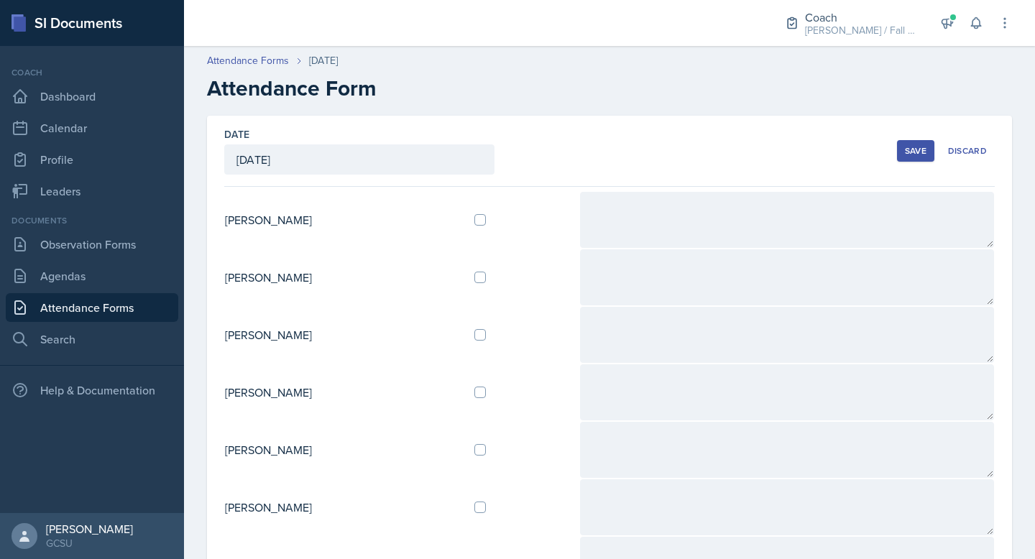
scroll to position [32, 0]
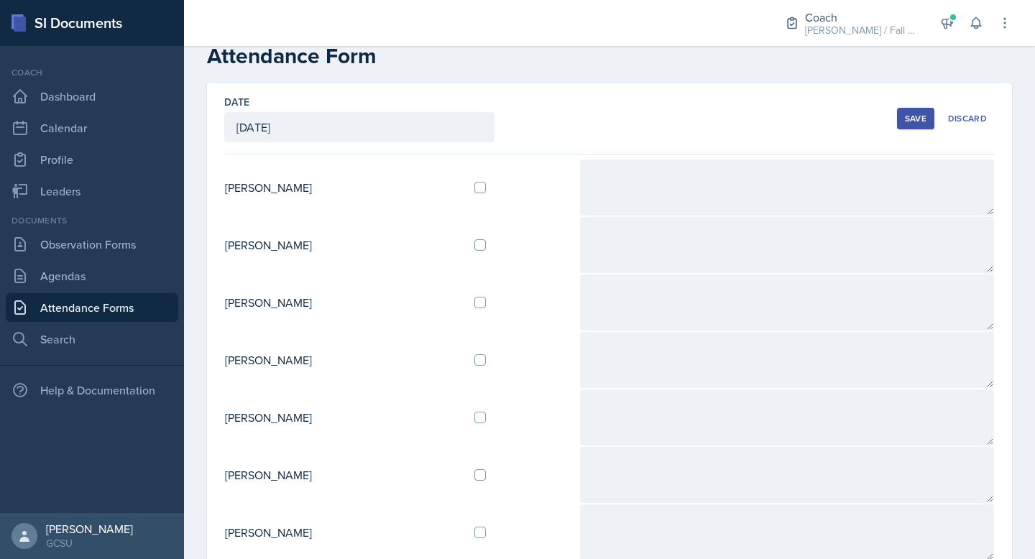
click at [660, 216] on td at bounding box center [786, 188] width 415 height 58
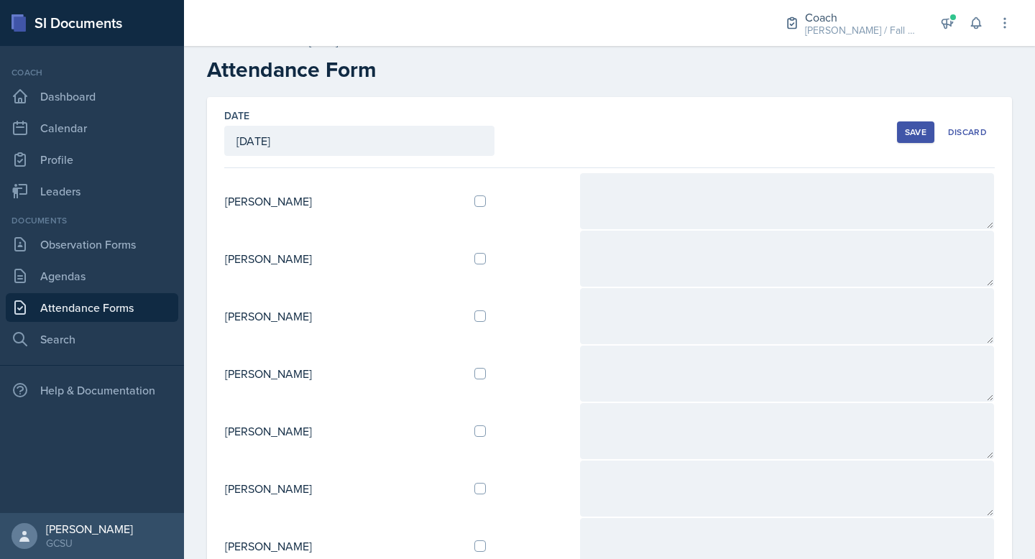
scroll to position [16, 0]
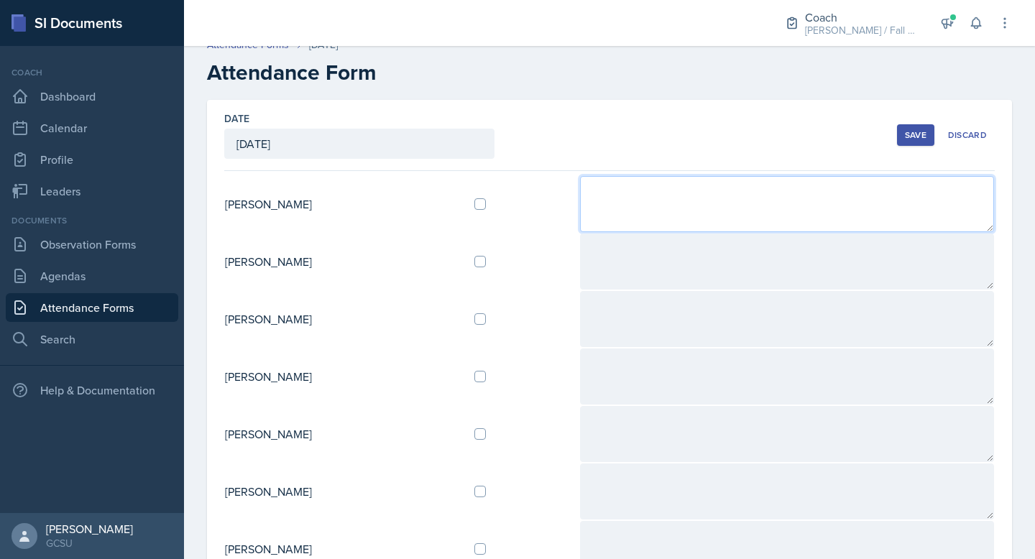
click at [646, 181] on textarea at bounding box center [787, 204] width 414 height 56
type textarea "F"
click at [694, 191] on textarea "Doing great! Is planning to" at bounding box center [787, 204] width 414 height 56
click at [681, 191] on textarea "Doing great! Is planning to" at bounding box center [787, 204] width 414 height 56
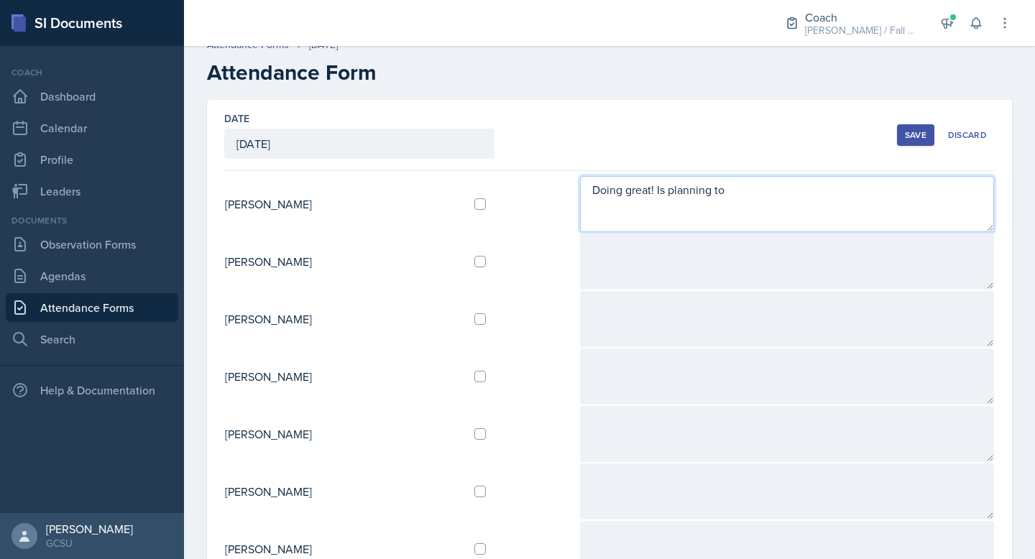
drag, startPoint x: 681, startPoint y: 191, endPoint x: 748, endPoint y: 191, distance: 66.9
click at [748, 191] on textarea "Doing great! Is planning to" at bounding box center [787, 204] width 414 height 56
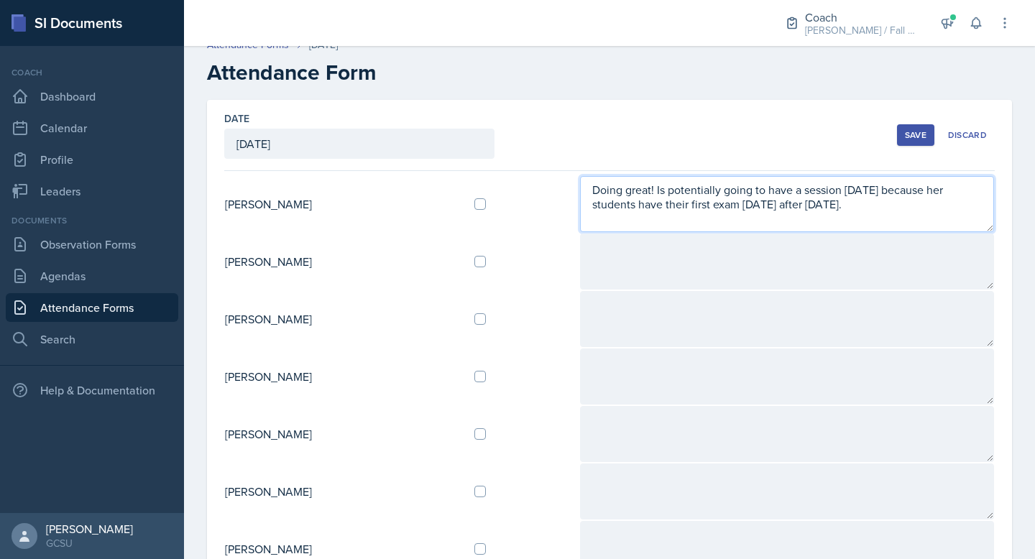
click at [913, 205] on textarea "Doing great! Is potentially going to have a session [DATE] because her students…" at bounding box center [787, 204] width 414 height 56
type textarea "Doing great! Is potentially going to have a session [DATE] because her students…"
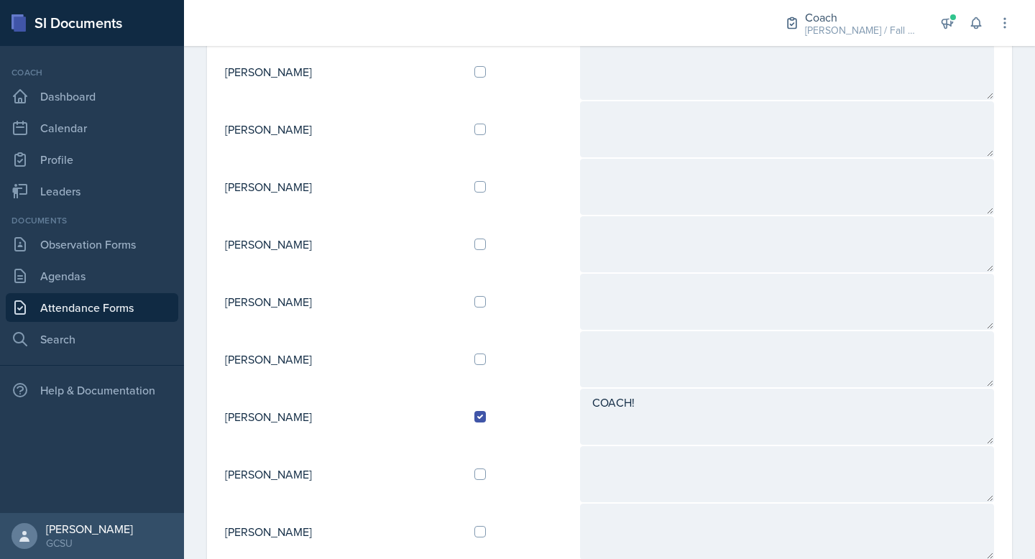
scroll to position [267, 0]
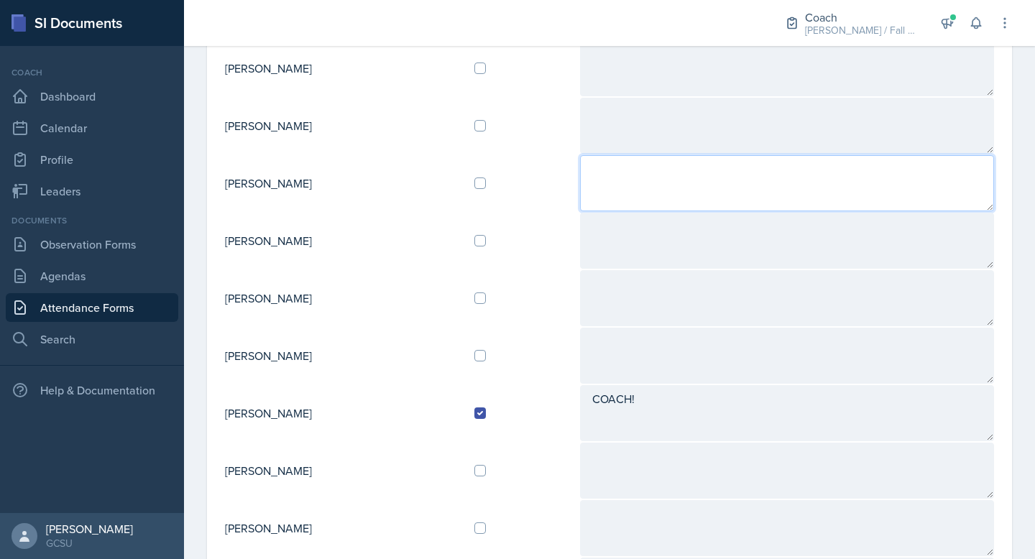
click at [665, 187] on textarea at bounding box center [787, 183] width 414 height 56
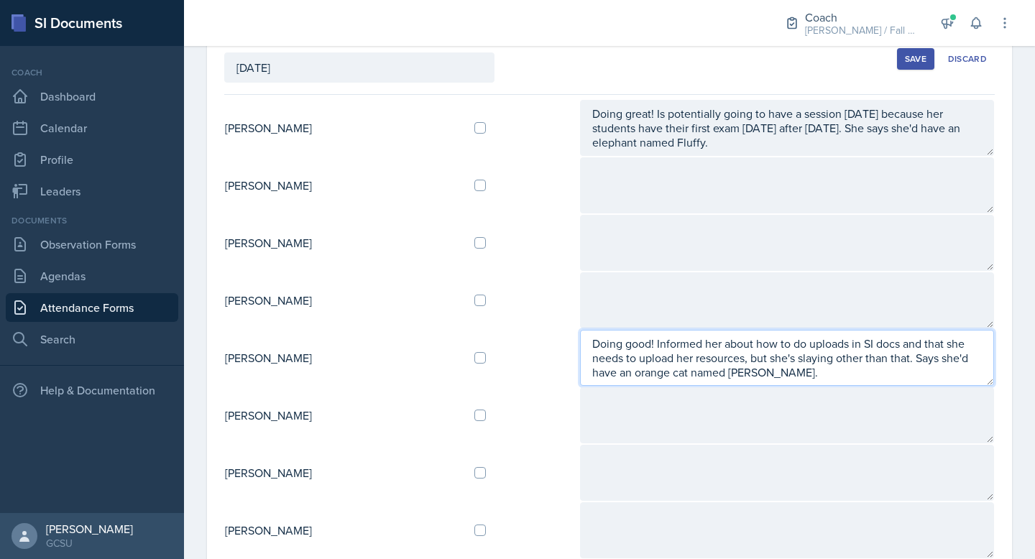
scroll to position [0, 0]
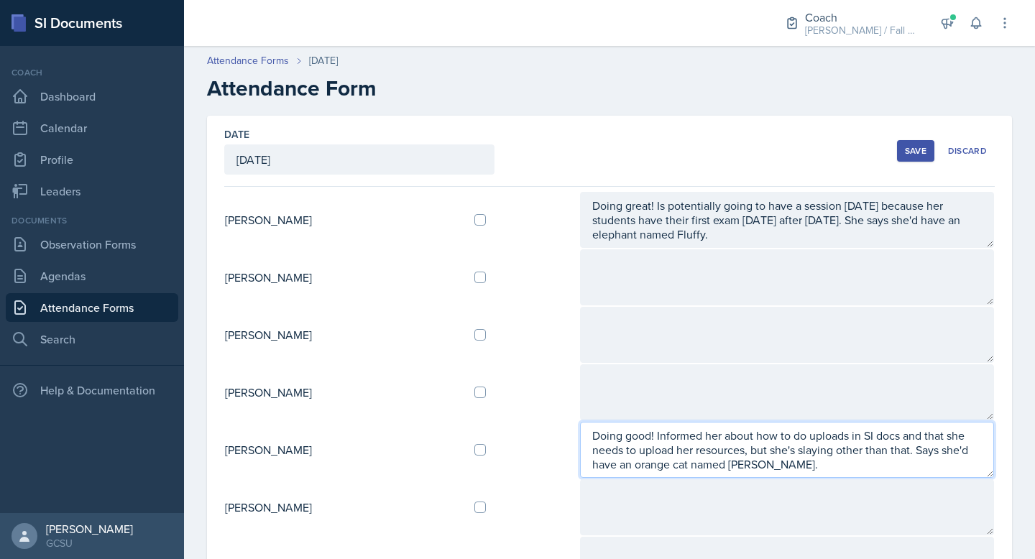
type textarea "Doing good! Informed her about how to do uploads in SI docs and that she needs …"
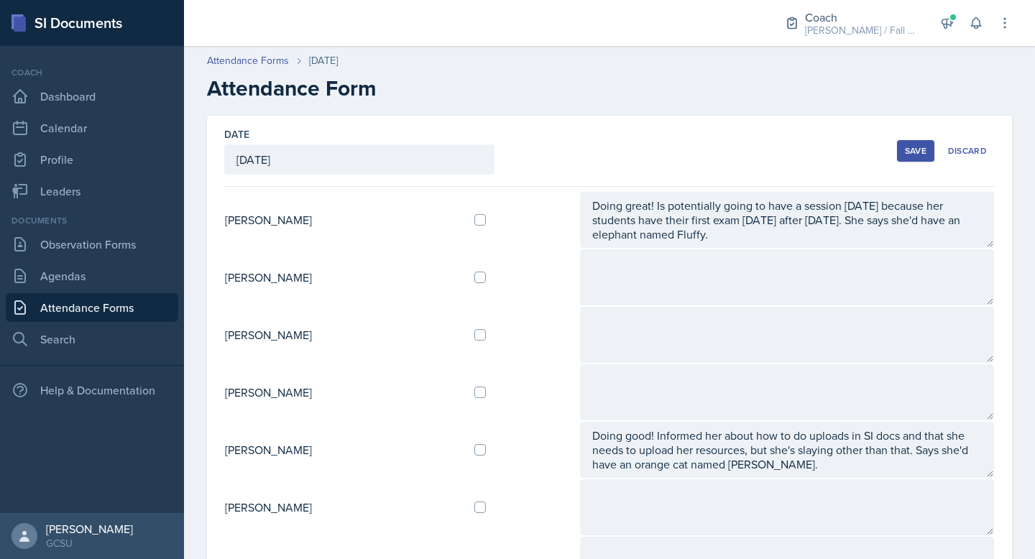
click at [904, 150] on button "Save" at bounding box center [915, 151] width 37 height 22
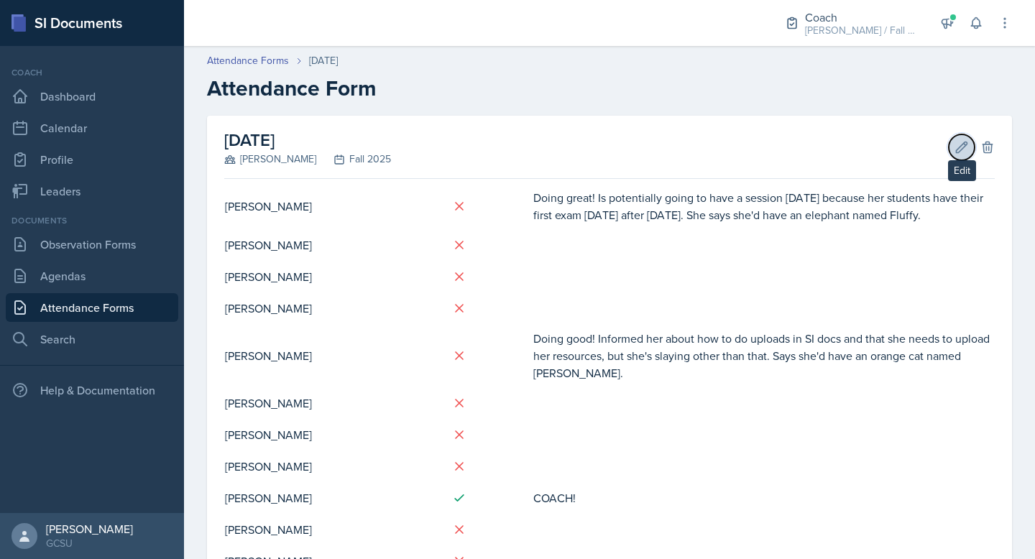
click at [959, 144] on icon at bounding box center [962, 147] width 14 height 14
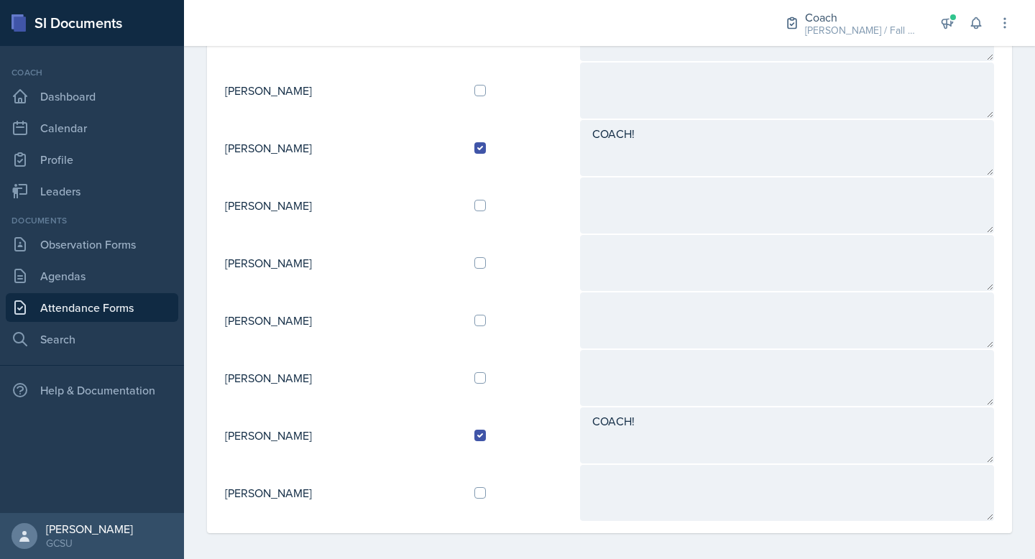
scroll to position [541, 0]
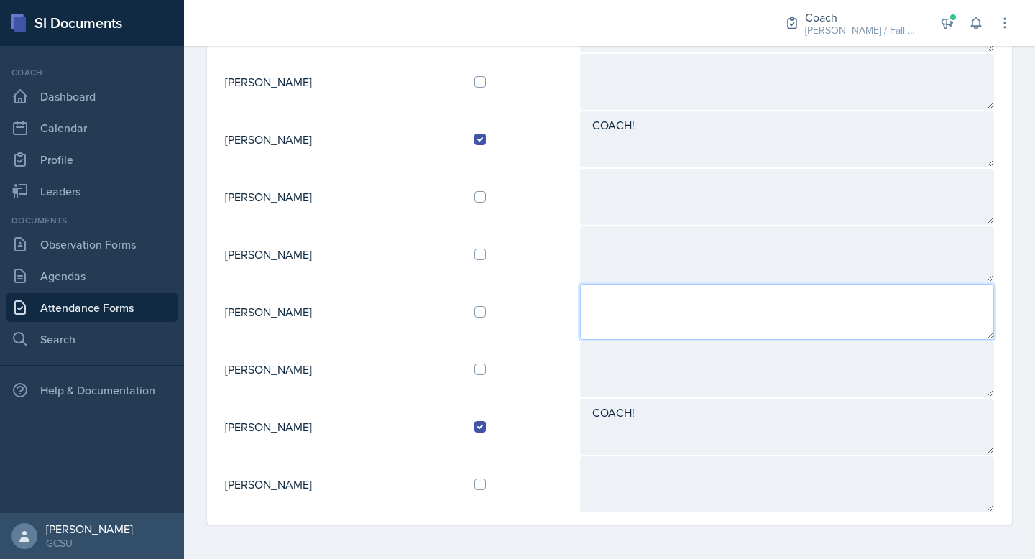
click at [648, 318] on textarea at bounding box center [787, 312] width 414 height 56
click at [775, 306] on textarea "Mswipe not working (even though it was working before clas" at bounding box center [787, 312] width 414 height 56
drag, startPoint x: 743, startPoint y: 297, endPoint x: 951, endPoint y: 297, distance: 208.5
click at [951, 297] on textarea "Mswipe not working (even though it was working before clas" at bounding box center [787, 312] width 414 height 56
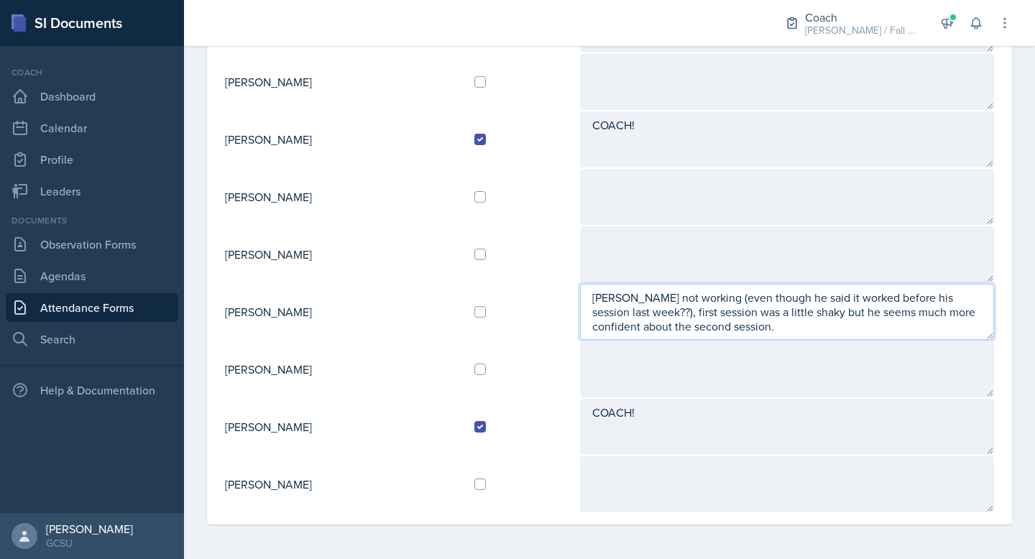
type textarea "[PERSON_NAME] not working (even though he said it worked before his session las…"
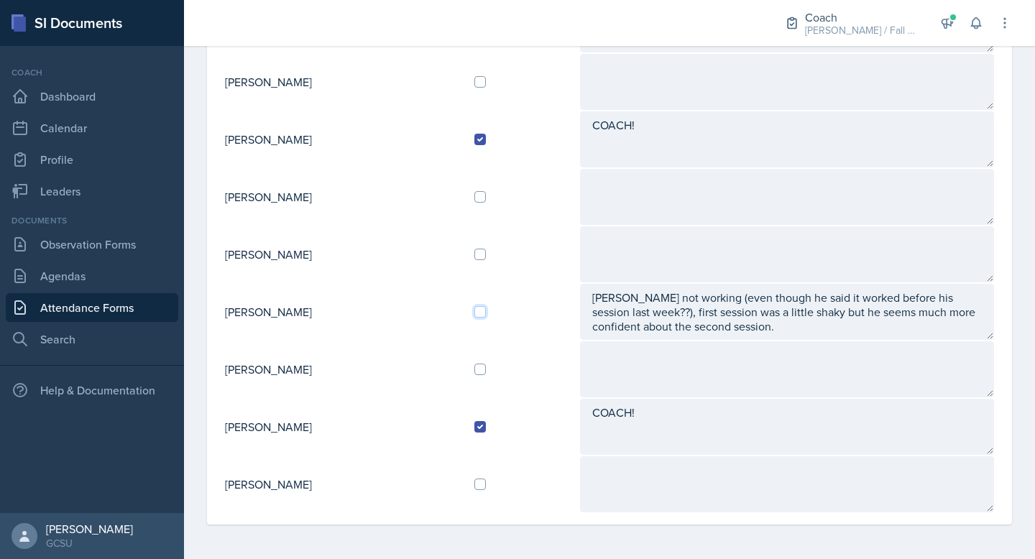
click at [486, 317] on input "checkbox" at bounding box center [480, 312] width 12 height 12
checkbox input "true"
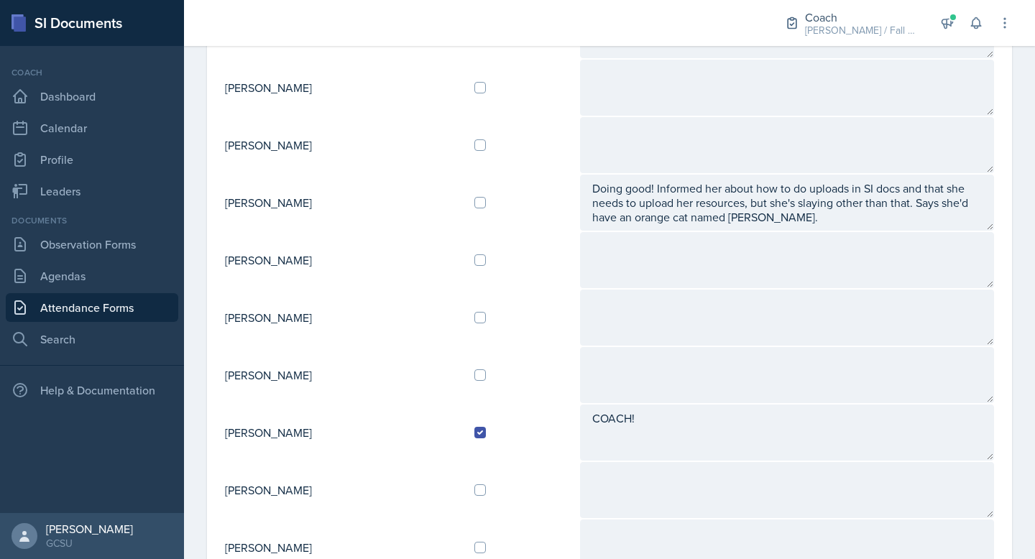
scroll to position [231, 0]
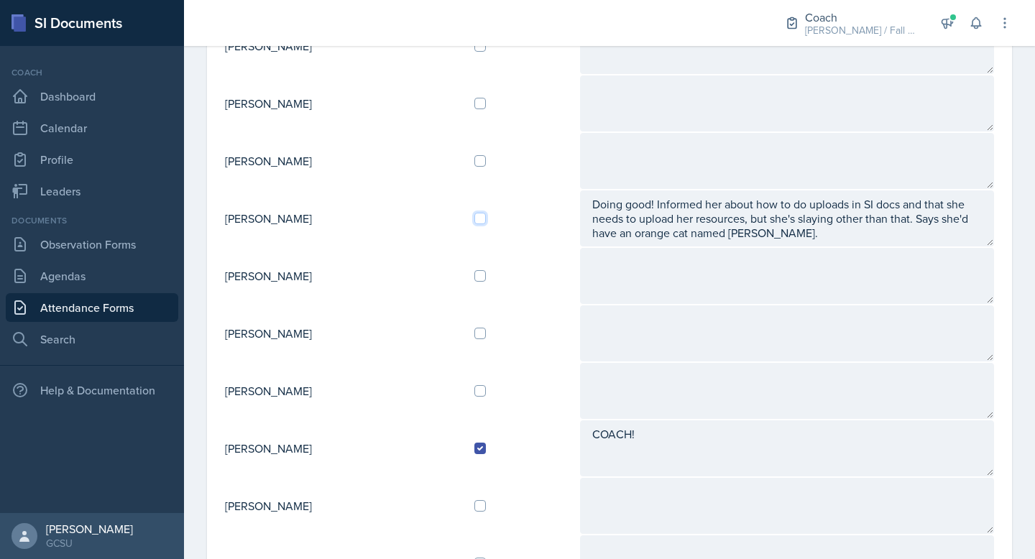
click at [486, 217] on input "checkbox" at bounding box center [480, 219] width 12 height 12
checkbox input "true"
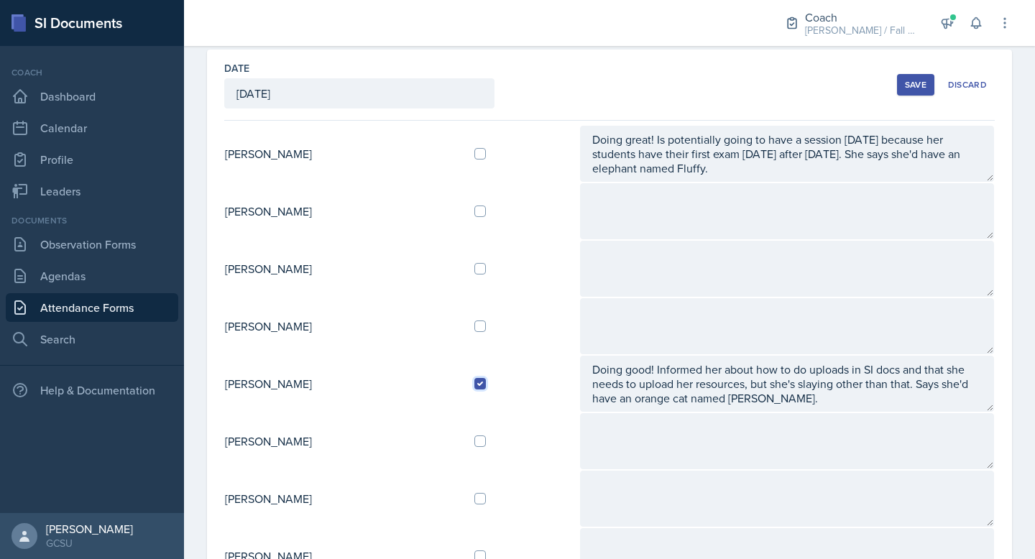
scroll to position [58, 0]
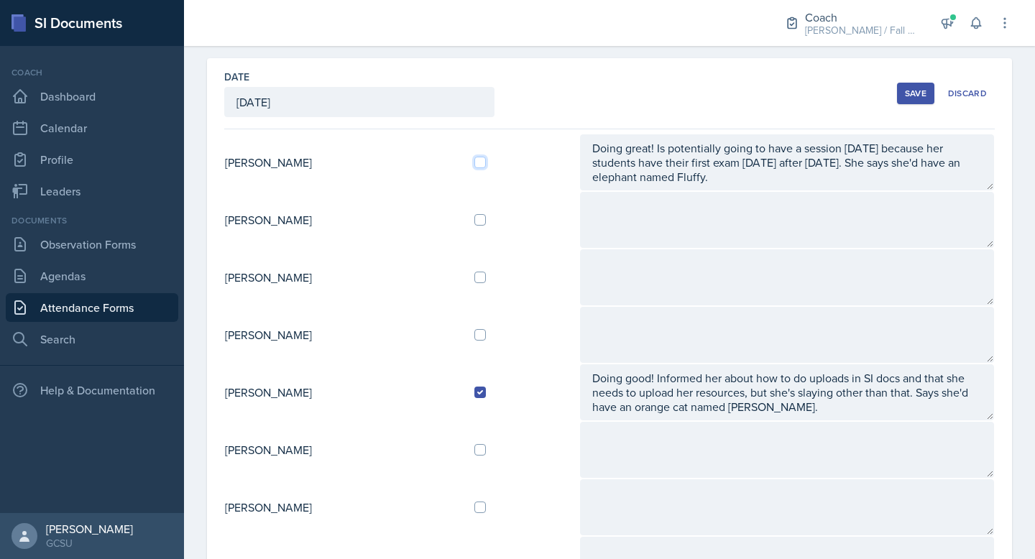
click at [486, 160] on input "checkbox" at bounding box center [480, 163] width 12 height 12
checkbox input "true"
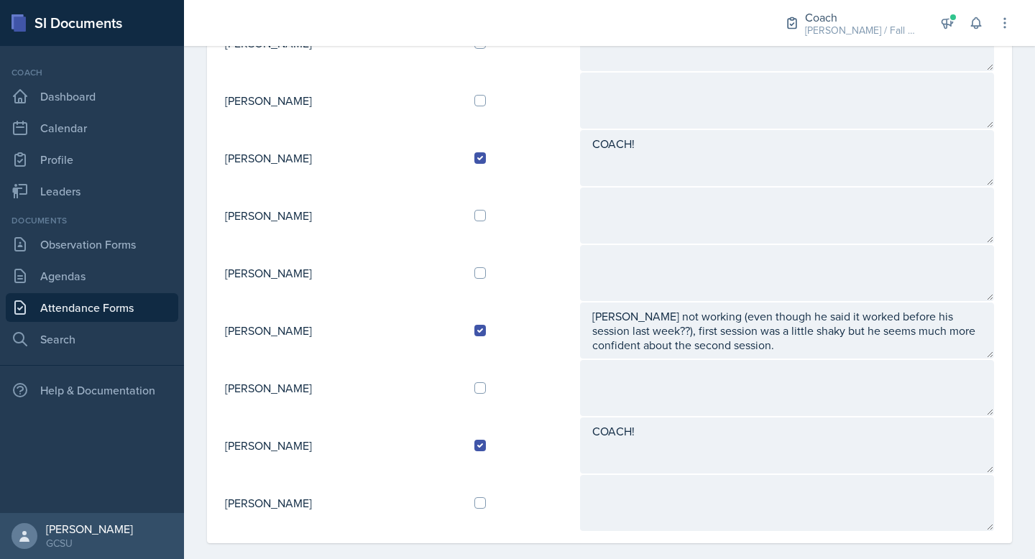
scroll to position [541, 0]
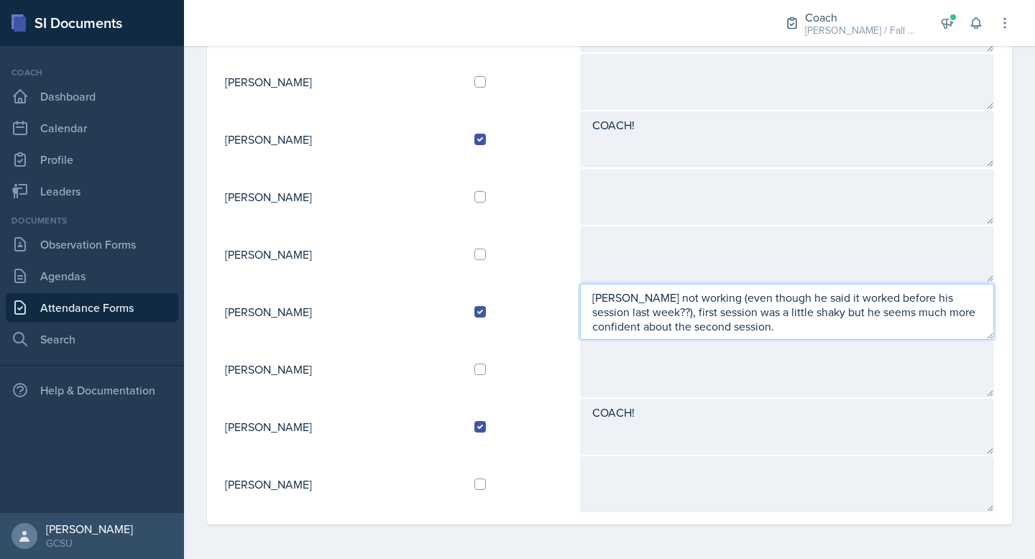
click at [755, 329] on textarea "[PERSON_NAME] not working (even though he said it worked before his session las…" at bounding box center [787, 312] width 414 height 56
type textarea "[PERSON_NAME] not working (even though he said it worked before his session las…"
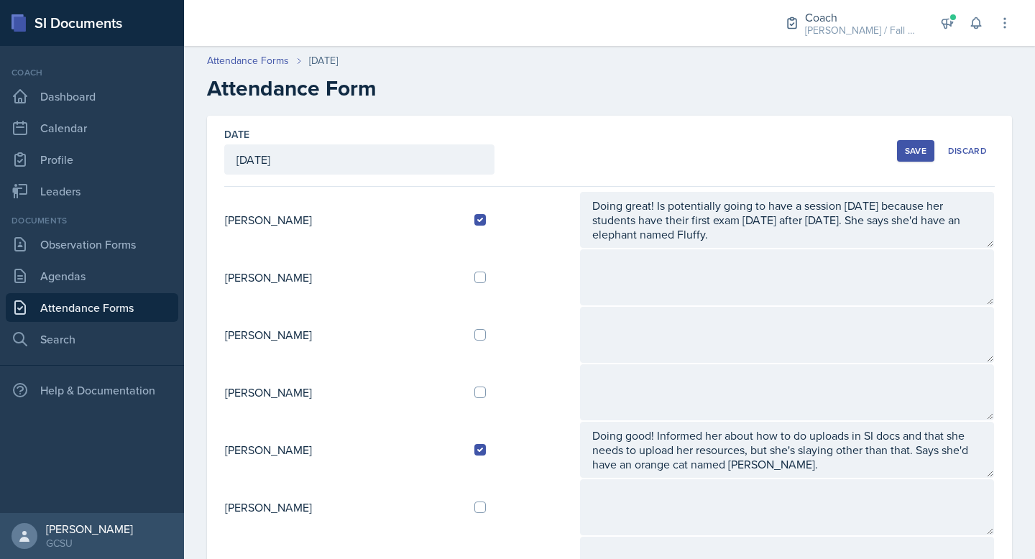
click at [919, 147] on div "Save" at bounding box center [916, 151] width 22 height 12
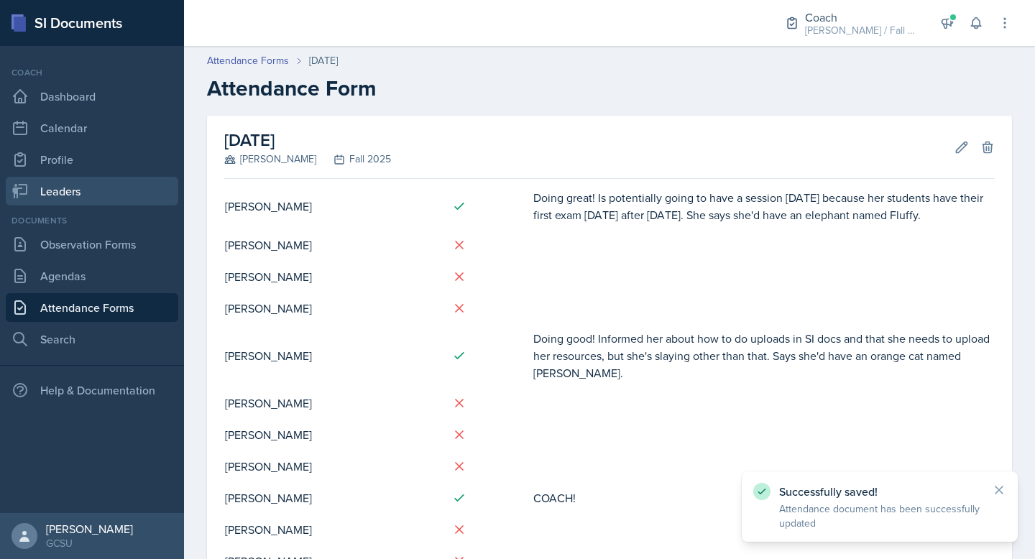
click at [81, 186] on link "Leaders" at bounding box center [92, 191] width 173 height 29
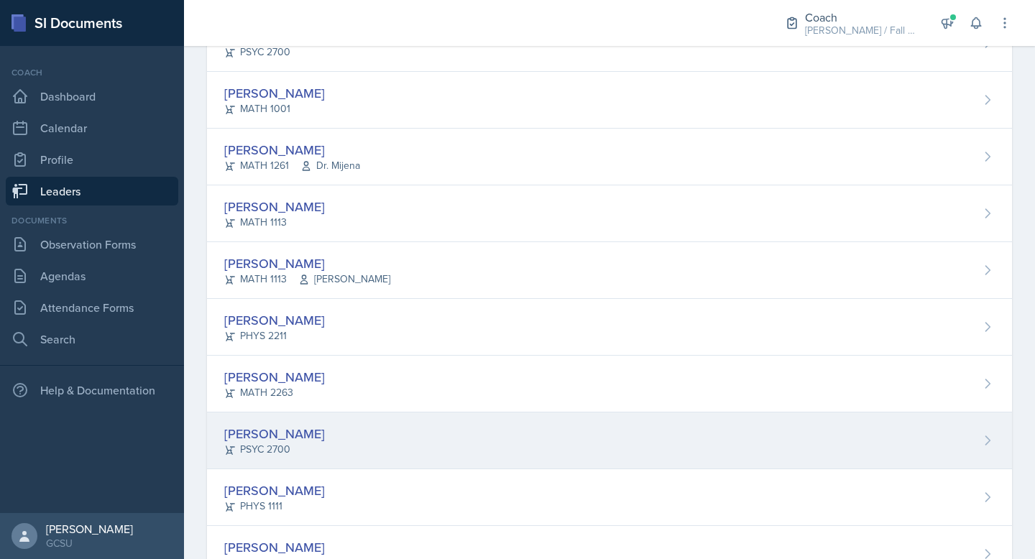
scroll to position [513, 0]
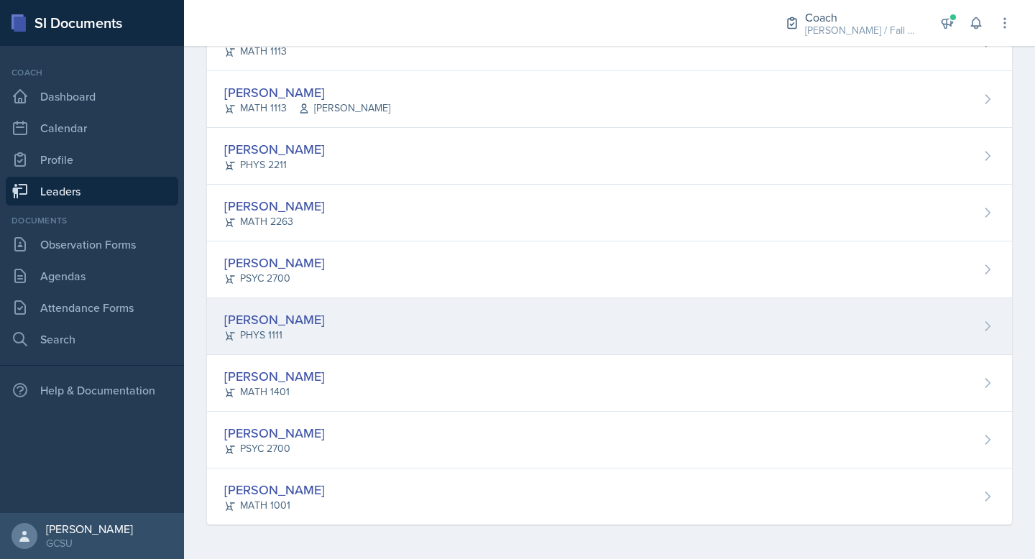
click at [311, 326] on div "[PERSON_NAME]" at bounding box center [274, 319] width 101 height 19
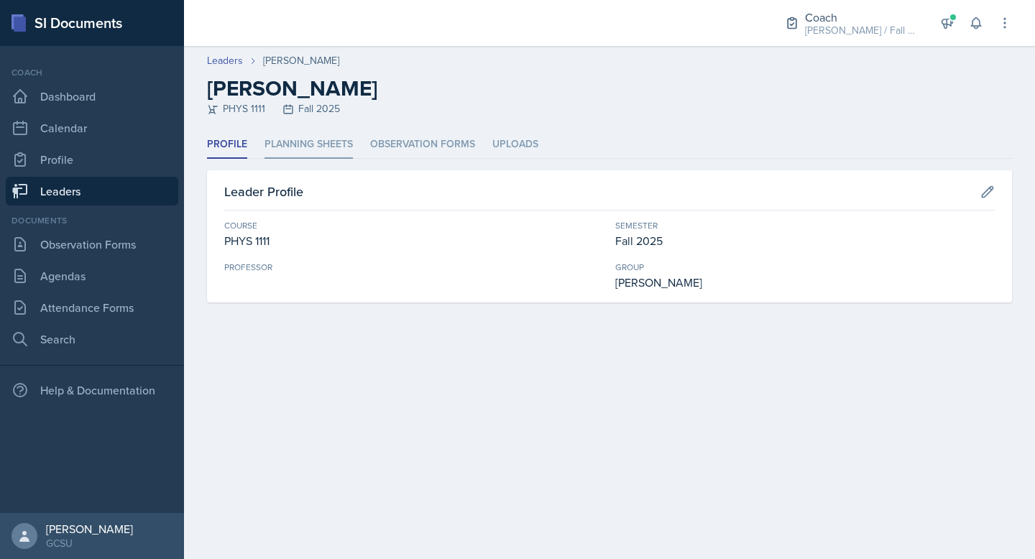
click at [308, 144] on li "Planning Sheets" at bounding box center [309, 145] width 88 height 28
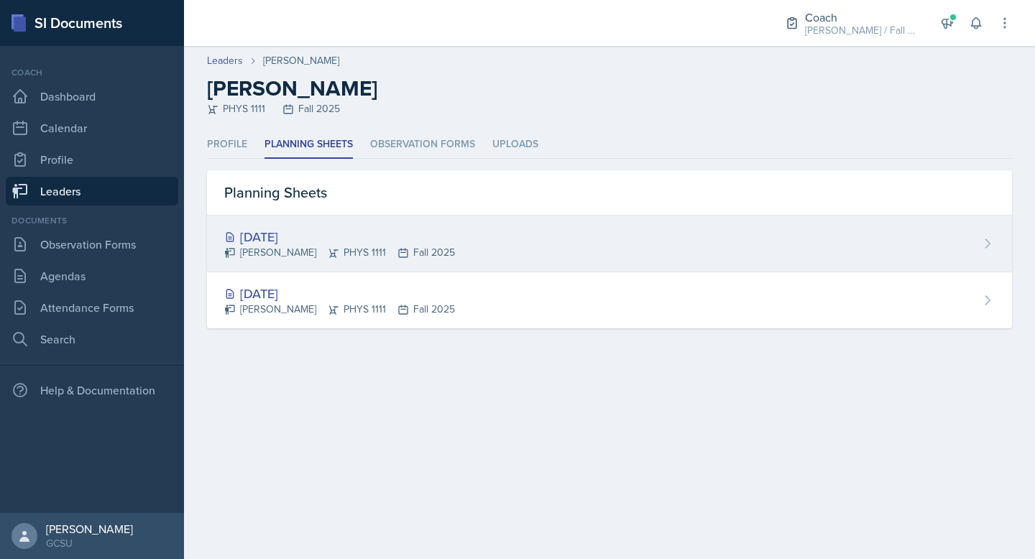
click at [288, 238] on div "[DATE]" at bounding box center [339, 236] width 231 height 19
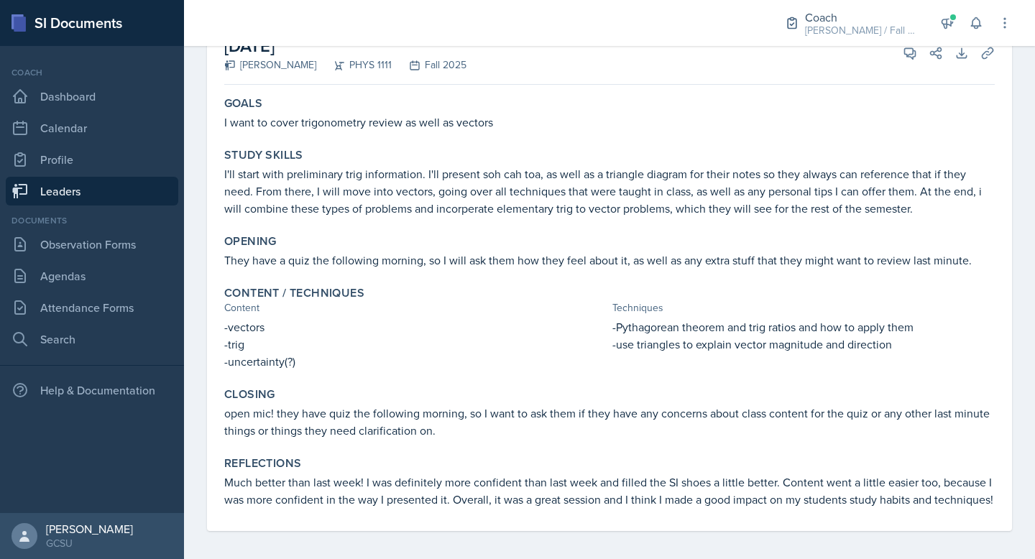
scroll to position [130, 0]
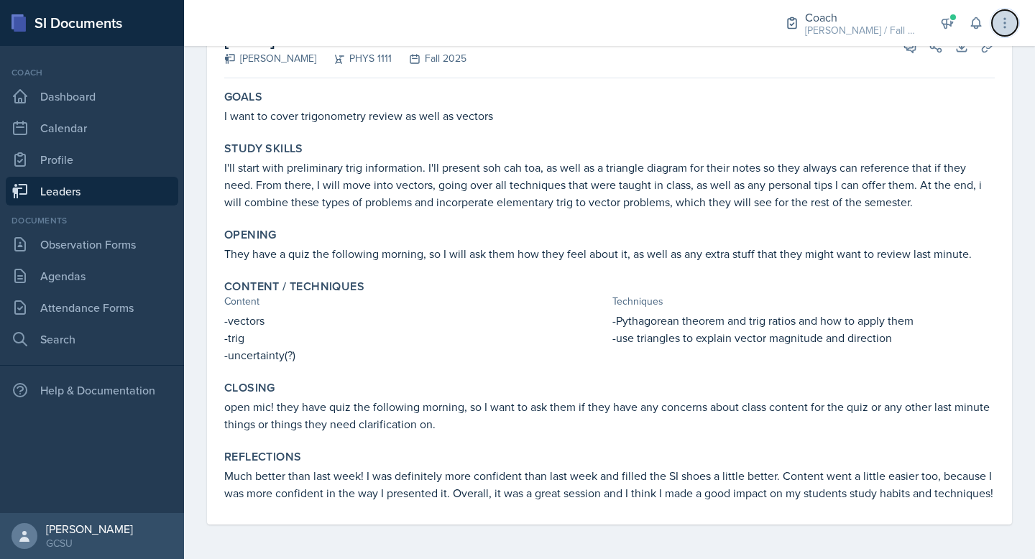
click at [1001, 23] on icon at bounding box center [1005, 23] width 14 height 14
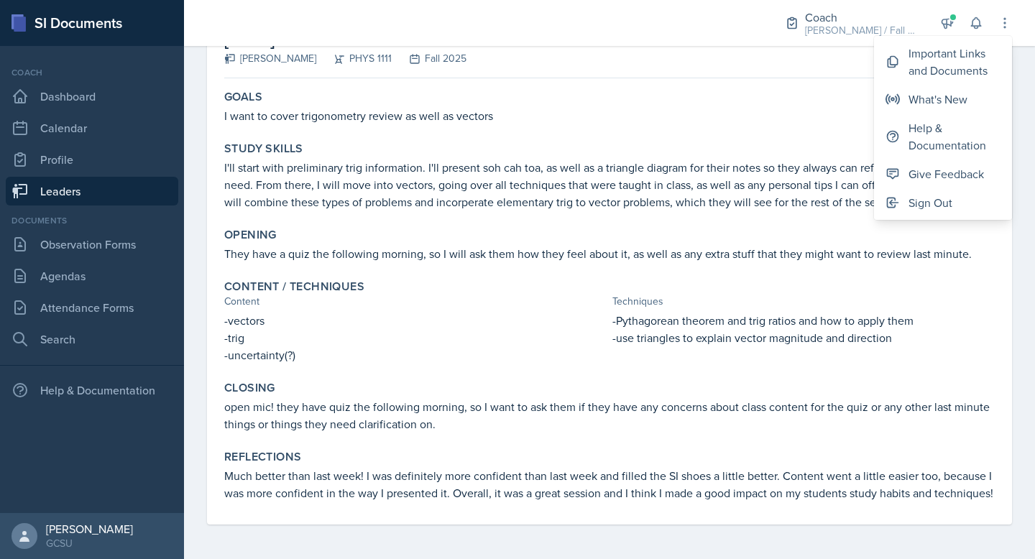
click at [736, 294] on div "Techniques" at bounding box center [803, 301] width 382 height 15
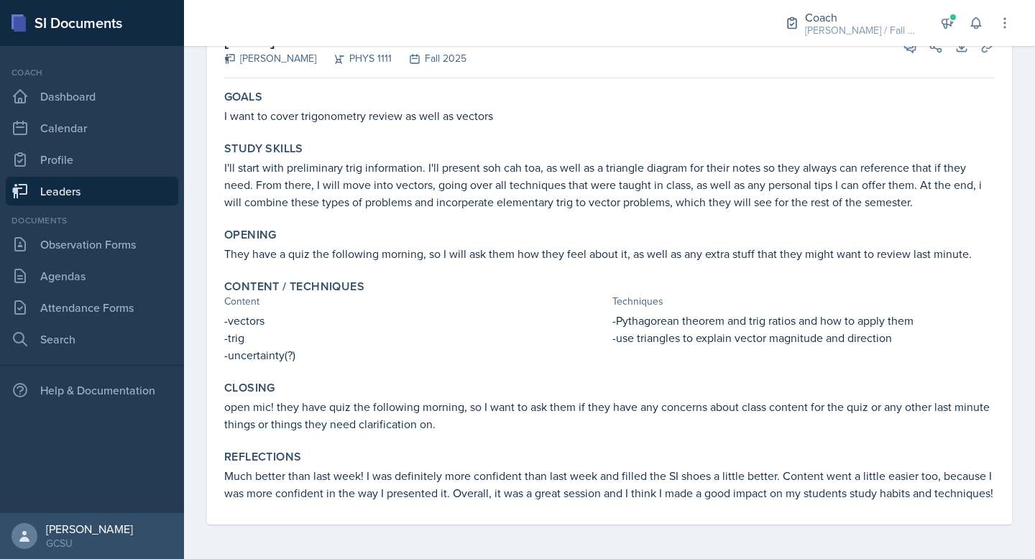
click at [657, 357] on div "Goals I want to cover trigonometry review as well as vectors Study Skills I'll …" at bounding box center [609, 304] width 771 height 441
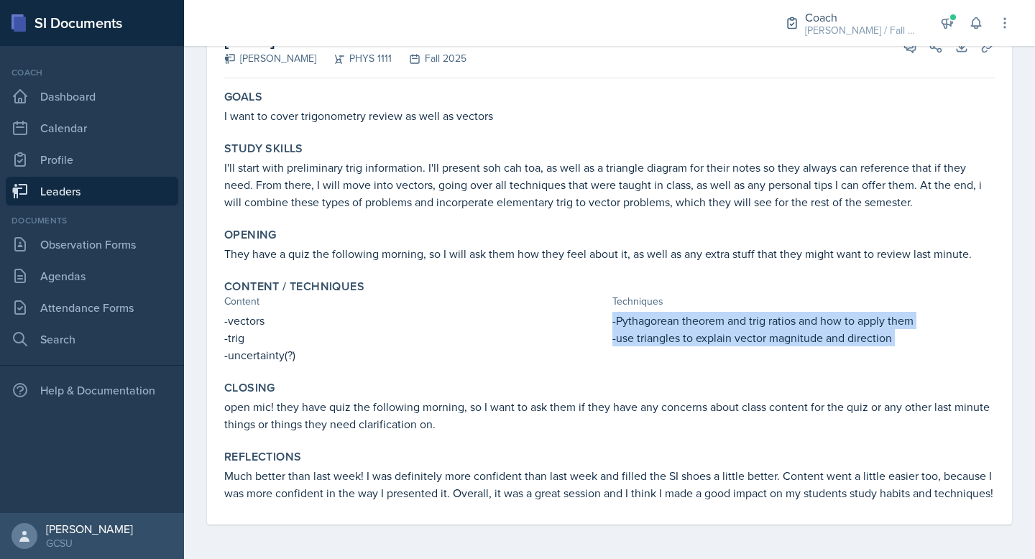
drag, startPoint x: 613, startPoint y: 305, endPoint x: 960, endPoint y: 355, distance: 350.1
click at [960, 355] on div "Goals I want to cover trigonometry review as well as vectors Study Skills I'll …" at bounding box center [609, 304] width 771 height 441
click at [883, 334] on div "-Pythagorean theorem and trig ratios and how to apply them -use triangles to ex…" at bounding box center [803, 338] width 382 height 52
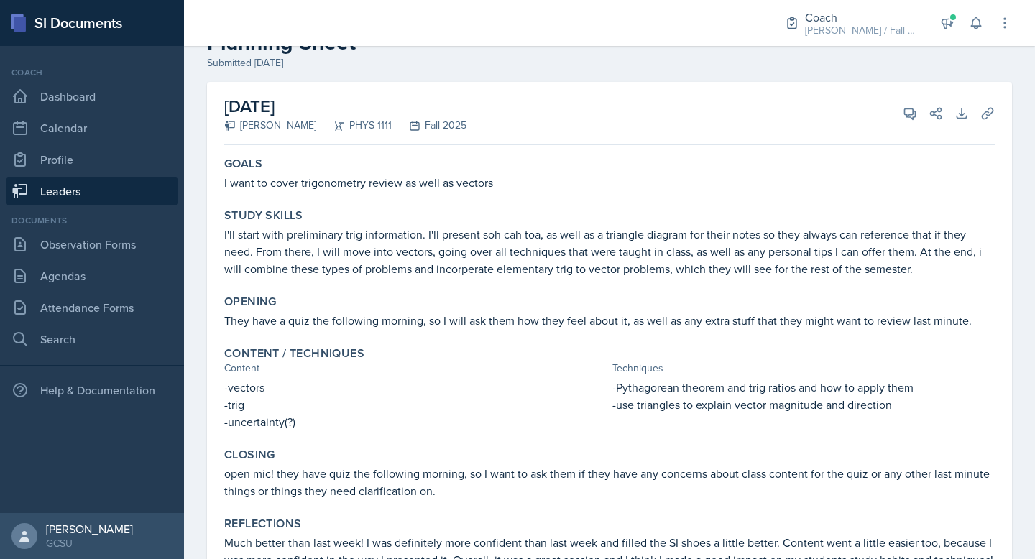
scroll to position [0, 0]
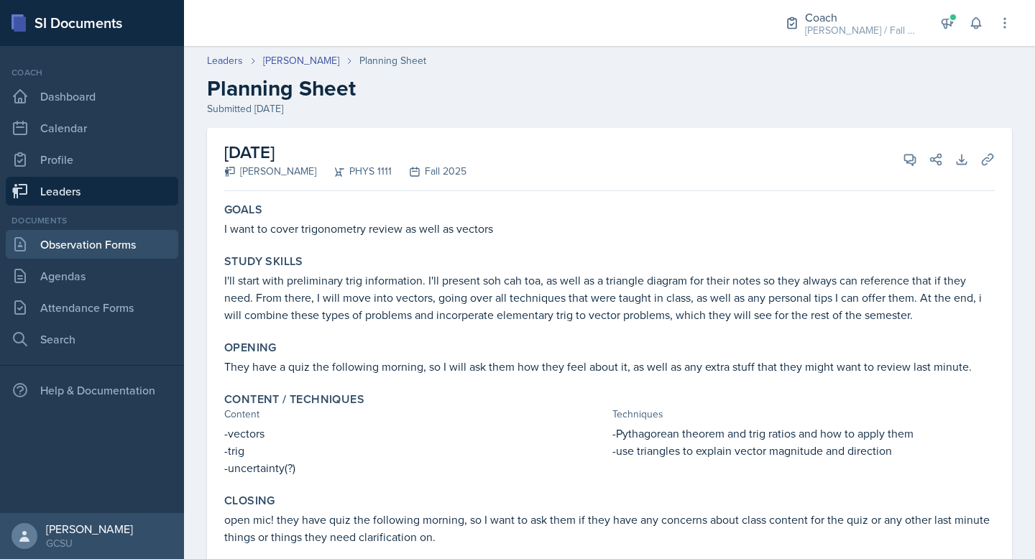
click at [72, 245] on link "Observation Forms" at bounding box center [92, 244] width 173 height 29
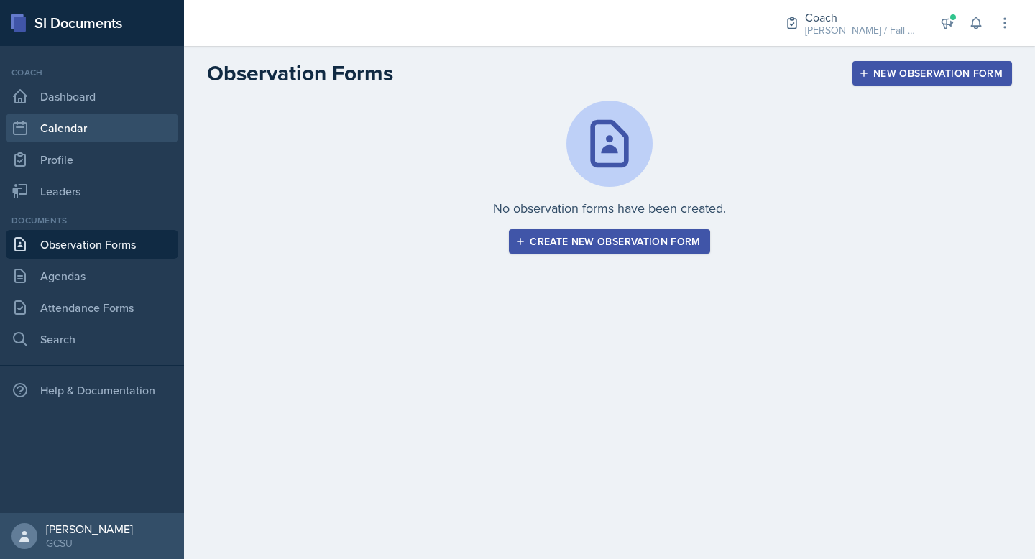
click at [83, 134] on link "Calendar" at bounding box center [92, 128] width 173 height 29
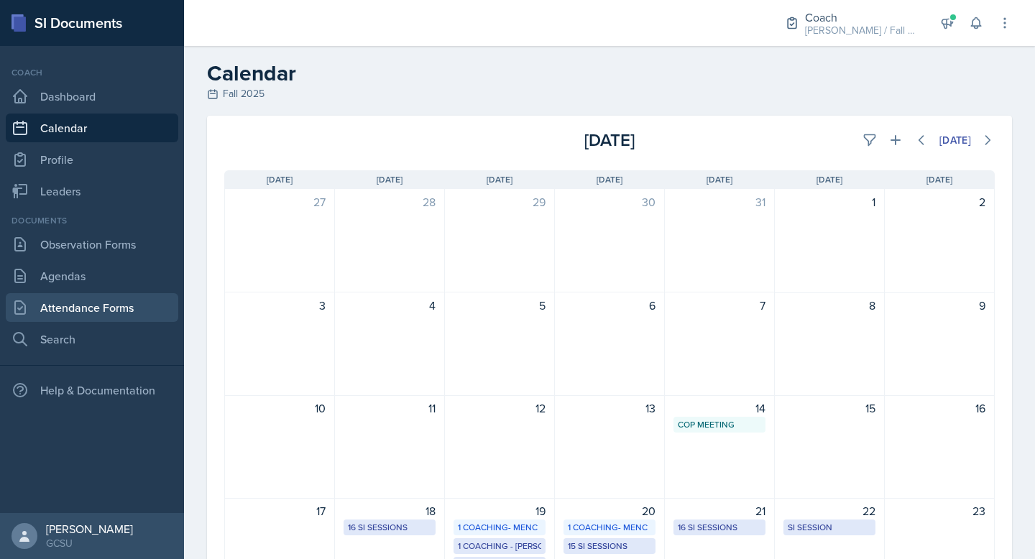
click at [98, 300] on link "Attendance Forms" at bounding box center [92, 307] width 173 height 29
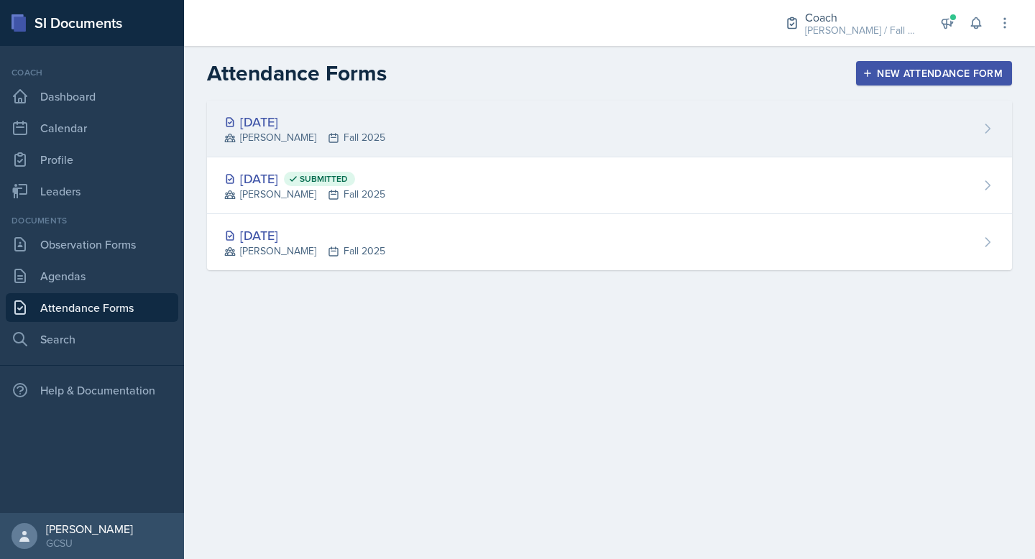
click at [357, 126] on div "[DATE] [PERSON_NAME] Fall 2025" at bounding box center [609, 129] width 805 height 57
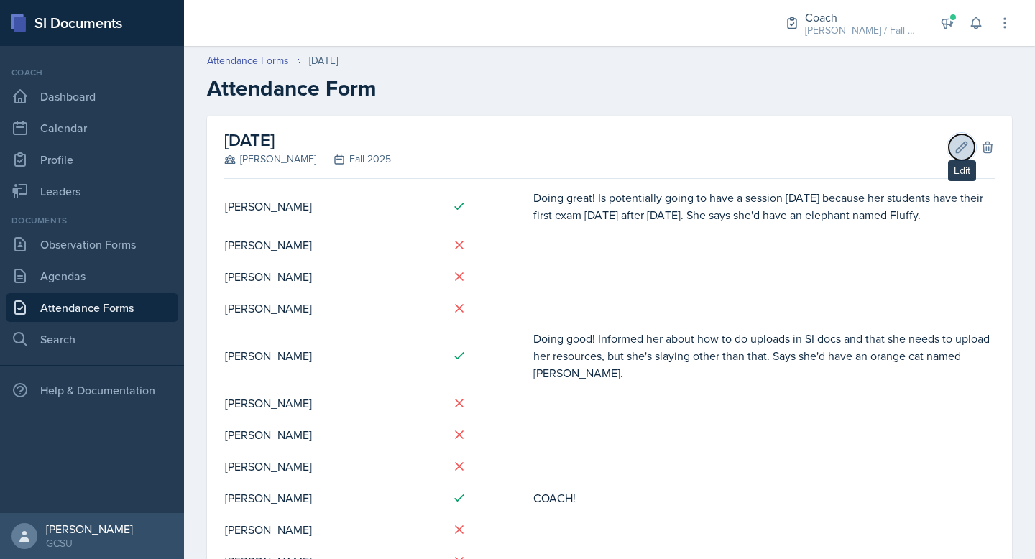
click at [960, 149] on icon at bounding box center [962, 147] width 14 height 14
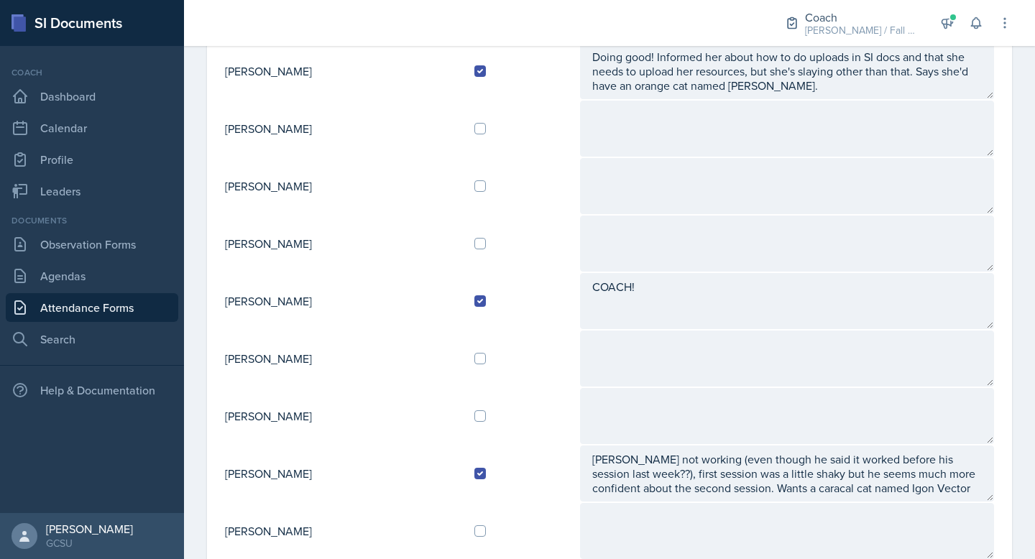
scroll to position [541, 0]
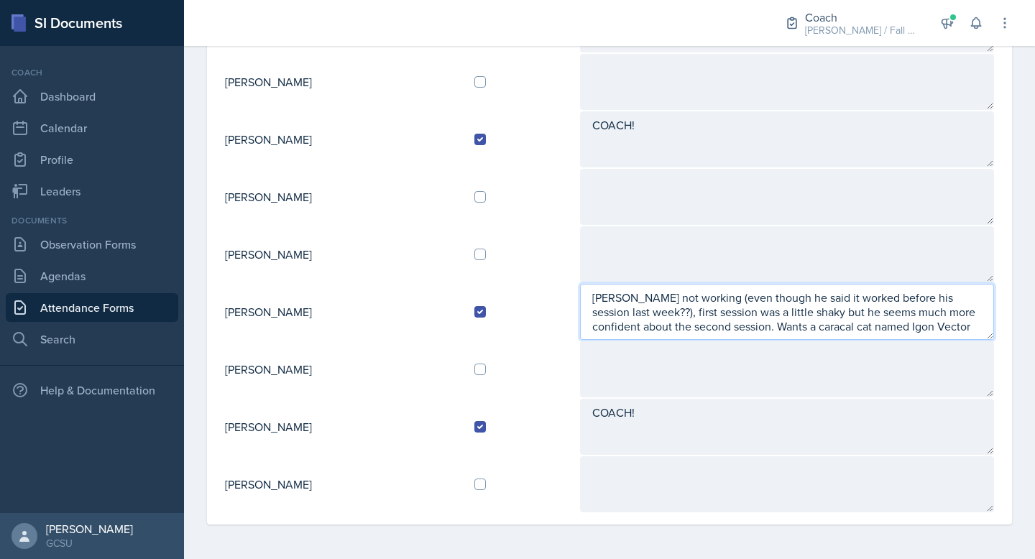
click at [951, 323] on textarea "[PERSON_NAME] not working (even though he said it worked before his session las…" at bounding box center [787, 312] width 414 height 56
drag, startPoint x: 943, startPoint y: 328, endPoint x: 881, endPoint y: 329, distance: 62.5
click at [881, 329] on textarea "[PERSON_NAME] not working (even though he said it worked before his session las…" at bounding box center [787, 312] width 414 height 56
paste textarea "eigenvectors"
click at [881, 326] on textarea "[PERSON_NAME] not working (even though he said it worked before his session las…" at bounding box center [787, 312] width 414 height 56
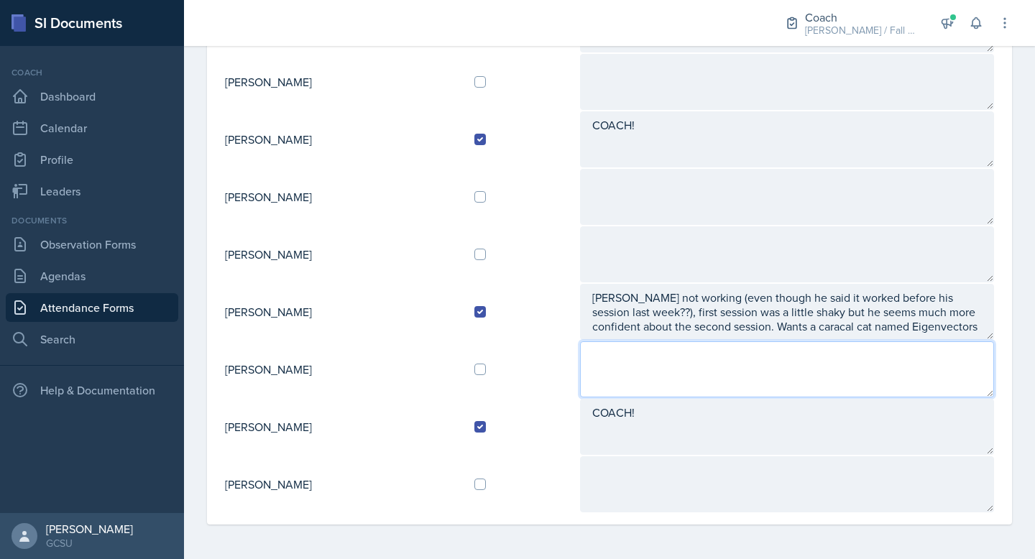
click at [899, 382] on textarea at bounding box center [787, 369] width 414 height 56
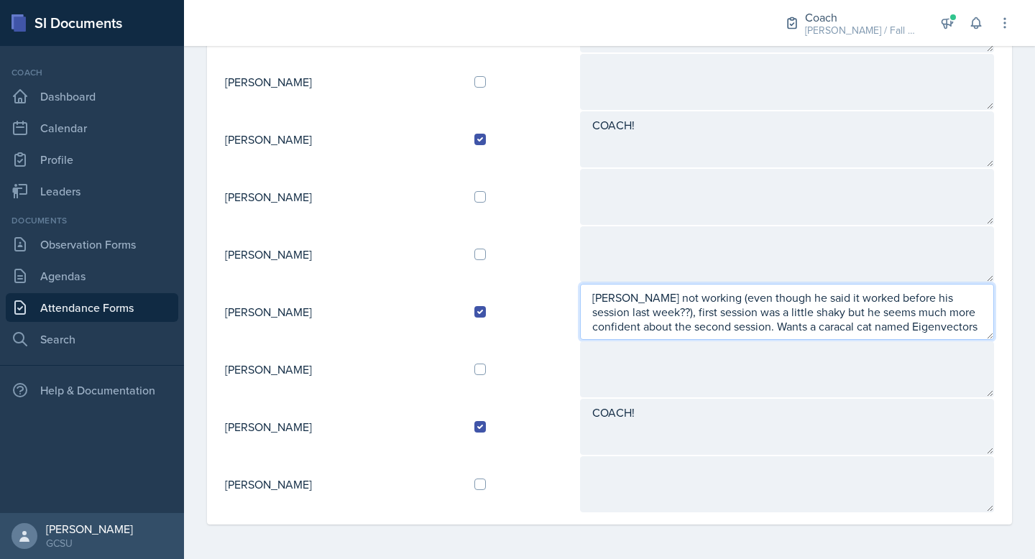
click at [953, 321] on textarea "[PERSON_NAME] not working (even though he said it worked before his session las…" at bounding box center [787, 312] width 414 height 56
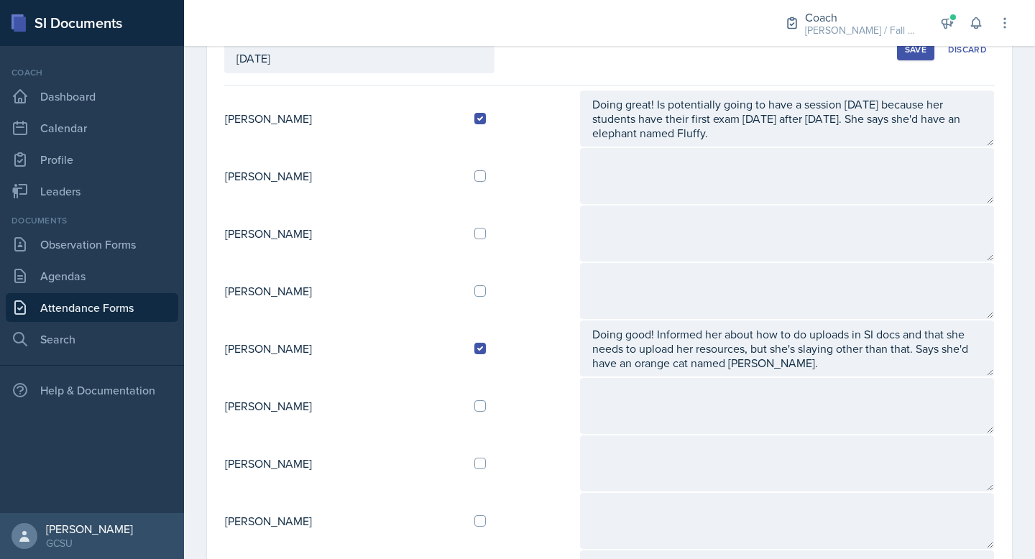
scroll to position [0, 0]
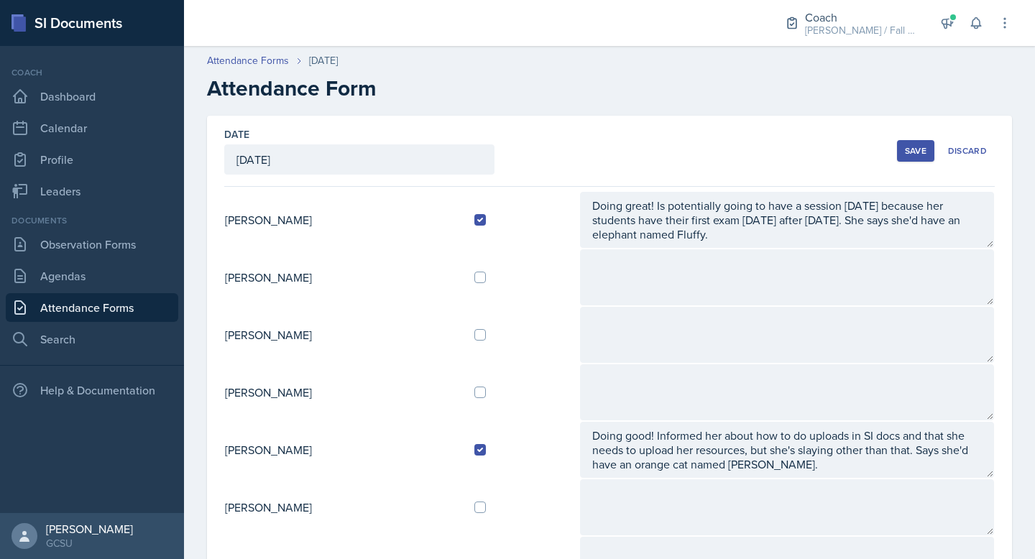
type textarea "[PERSON_NAME] not working (even though he said it worked before his session las…"
click at [917, 155] on div "Save" at bounding box center [916, 151] width 22 height 12
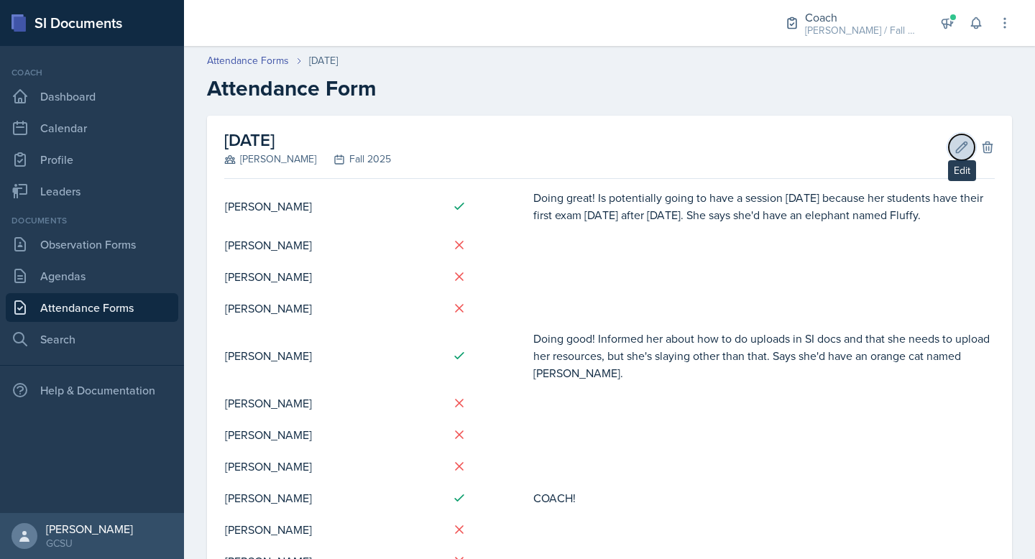
click at [963, 147] on icon at bounding box center [962, 147] width 11 height 11
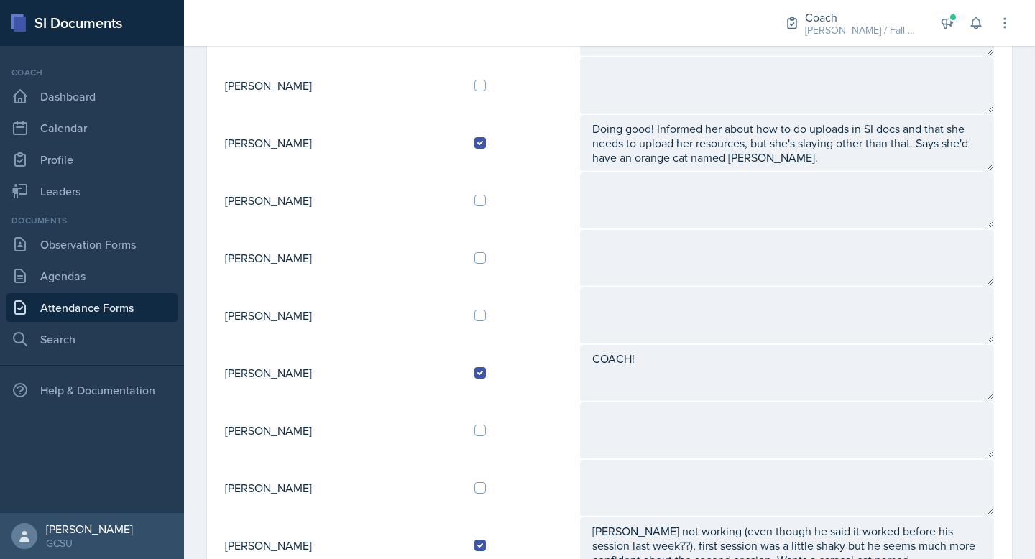
scroll to position [541, 0]
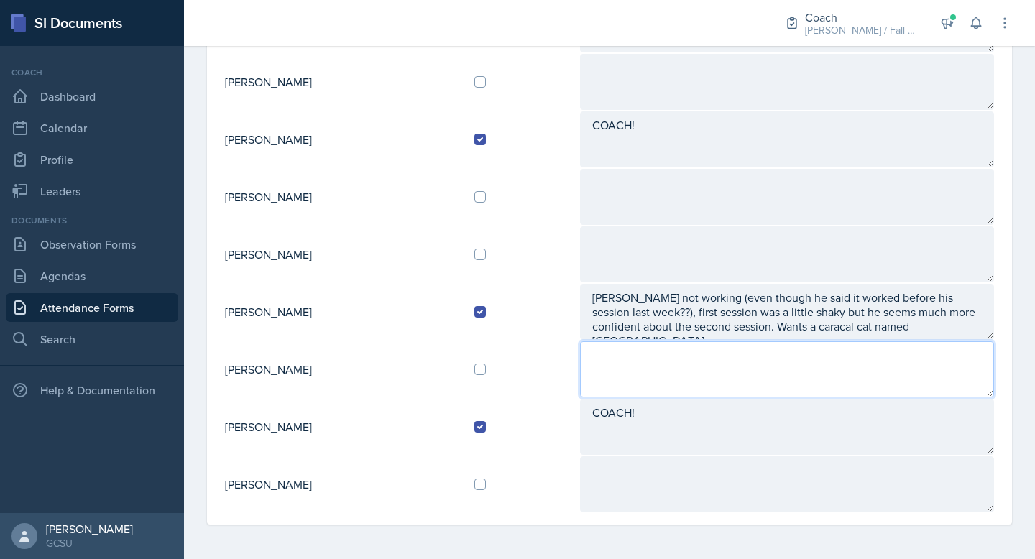
click at [680, 357] on textarea at bounding box center [787, 369] width 414 height 56
type textarea "No one came to first session but expects people to come to the second session."
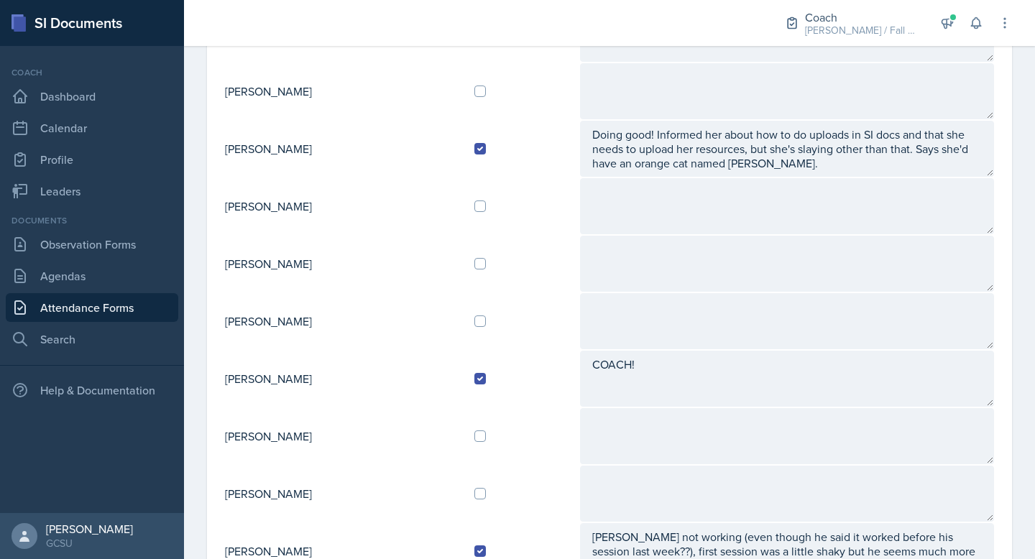
scroll to position [0, 0]
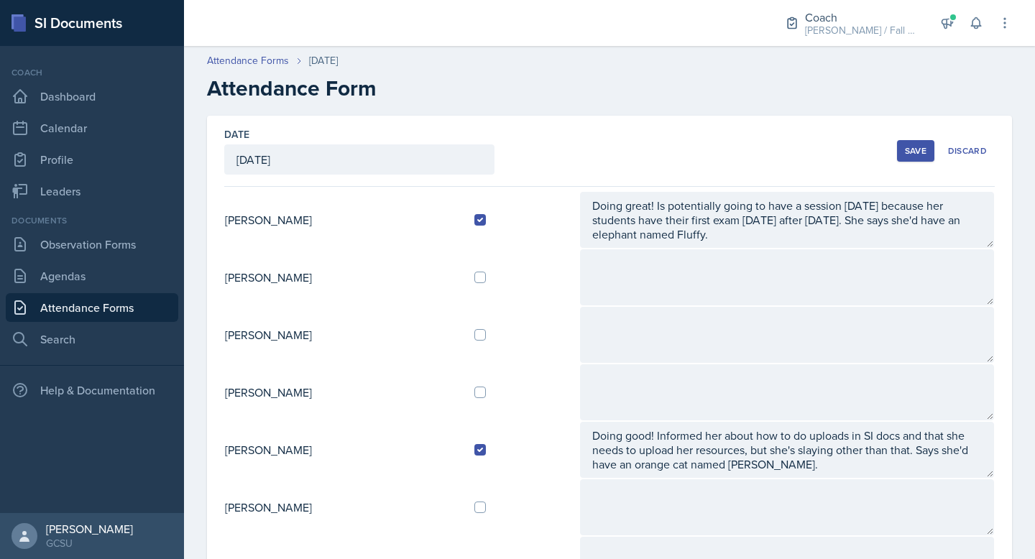
click at [912, 150] on div "Save" at bounding box center [916, 151] width 22 height 12
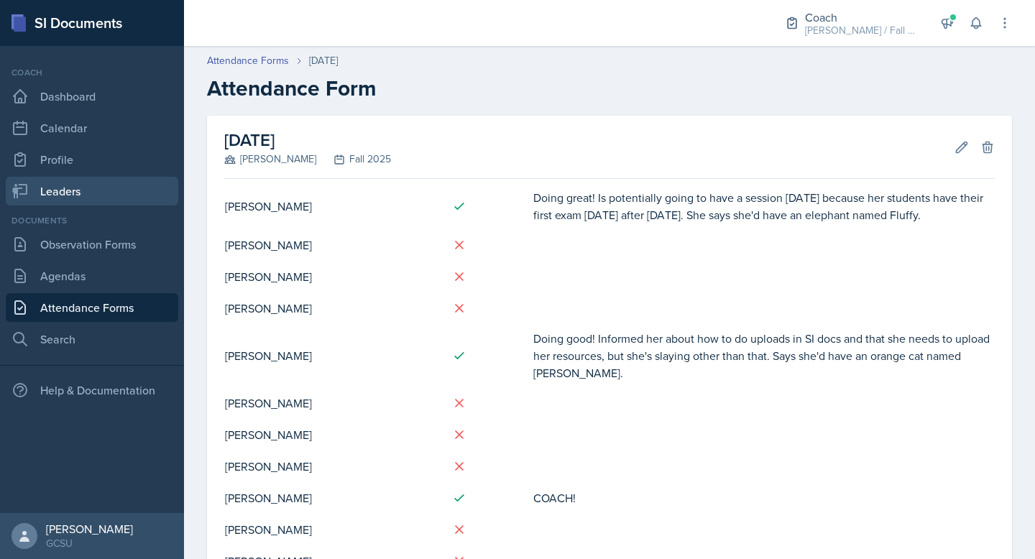
click at [84, 191] on link "Leaders" at bounding box center [92, 191] width 173 height 29
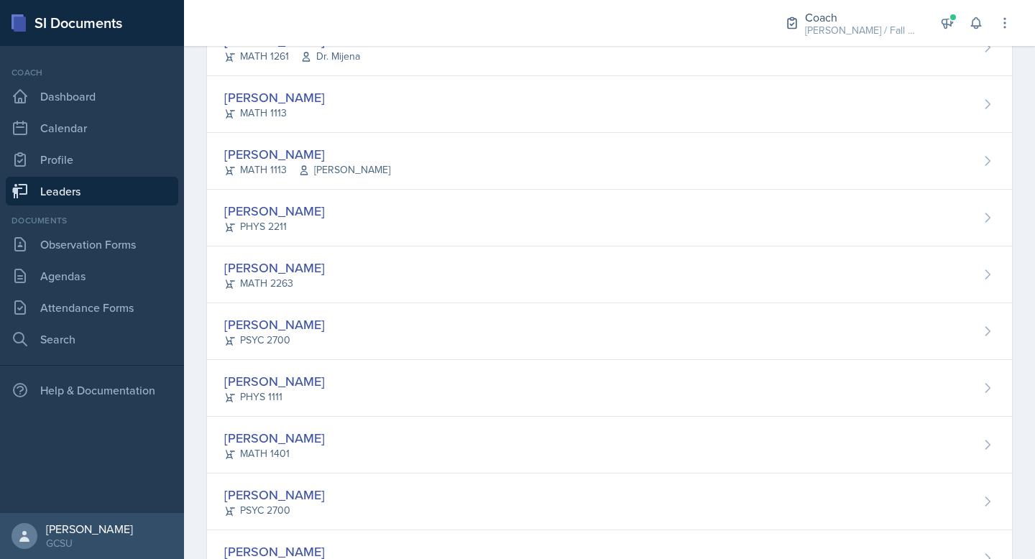
scroll to position [513, 0]
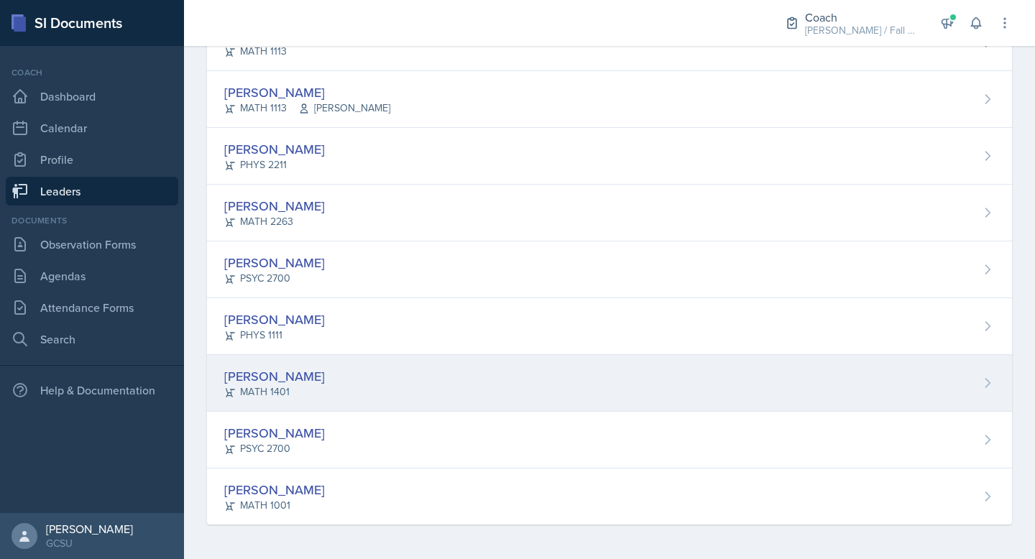
click at [357, 390] on div "[PERSON_NAME] MATH 1401" at bounding box center [609, 383] width 805 height 57
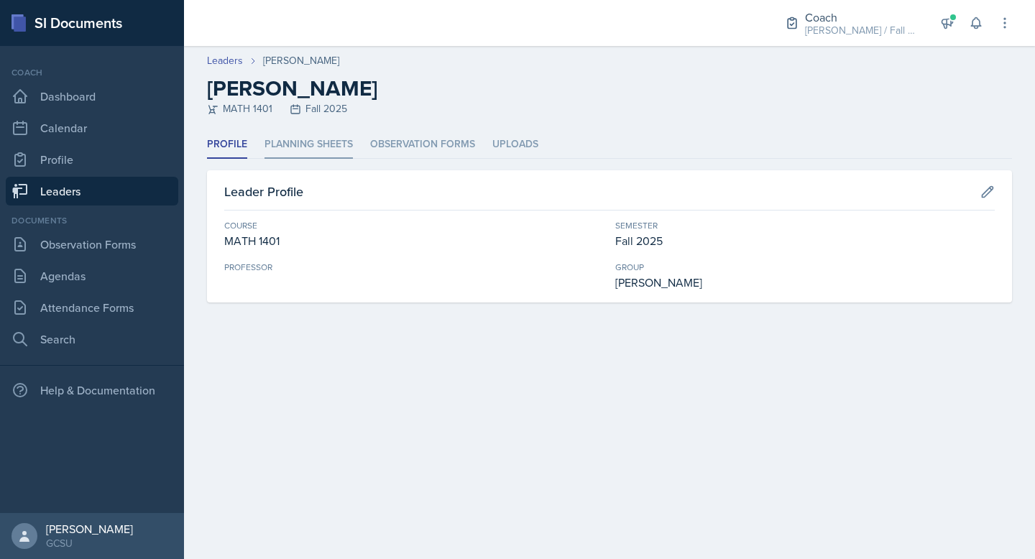
click at [301, 138] on li "Planning Sheets" at bounding box center [309, 145] width 88 height 28
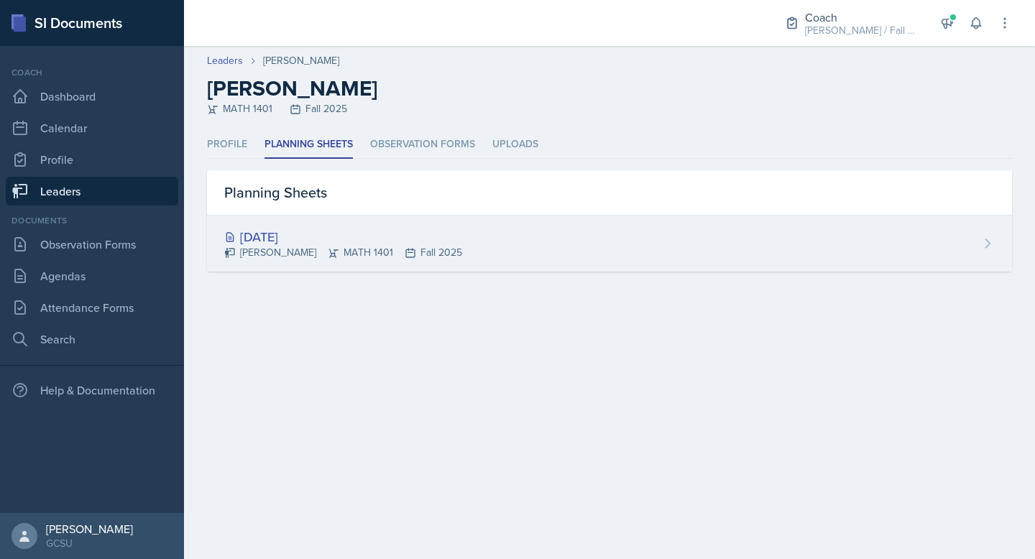
click at [328, 248] on icon at bounding box center [334, 253] width 12 height 12
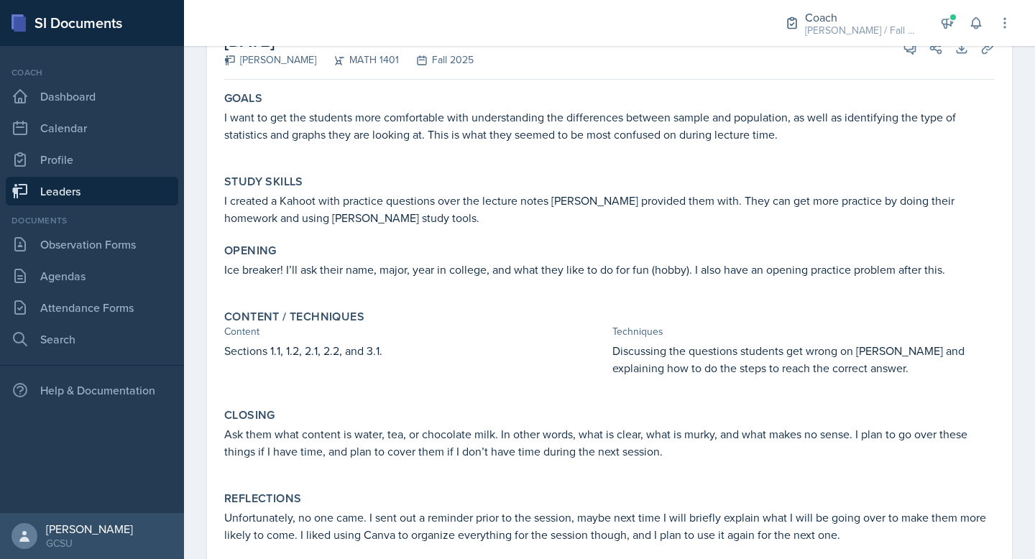
scroll to position [120, 0]
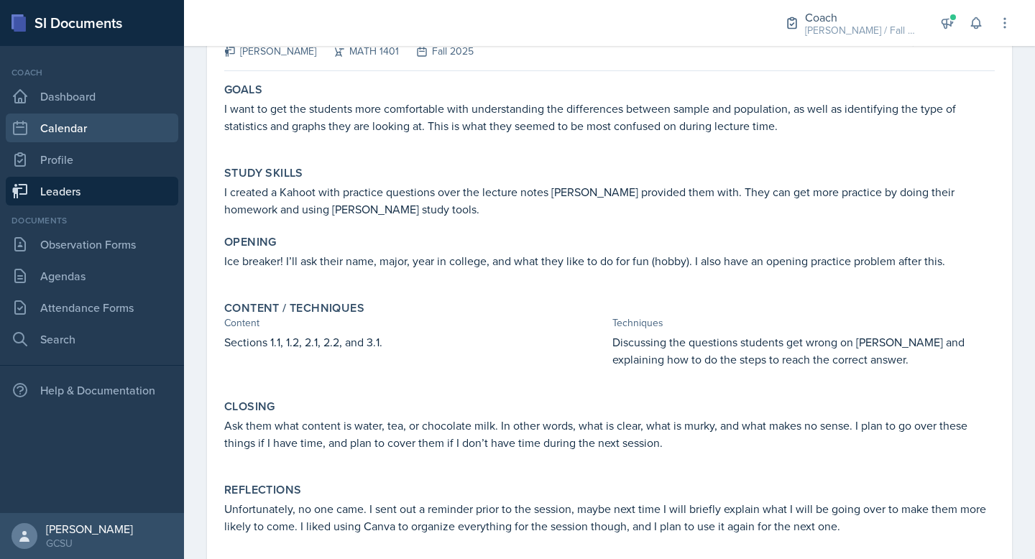
click at [97, 127] on link "Calendar" at bounding box center [92, 128] width 173 height 29
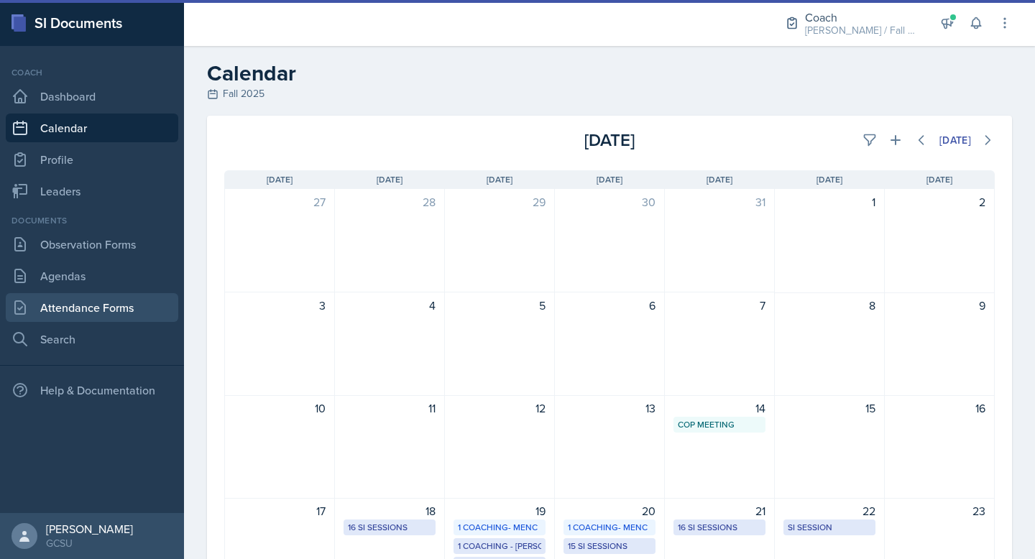
click at [98, 318] on link "Attendance Forms" at bounding box center [92, 307] width 173 height 29
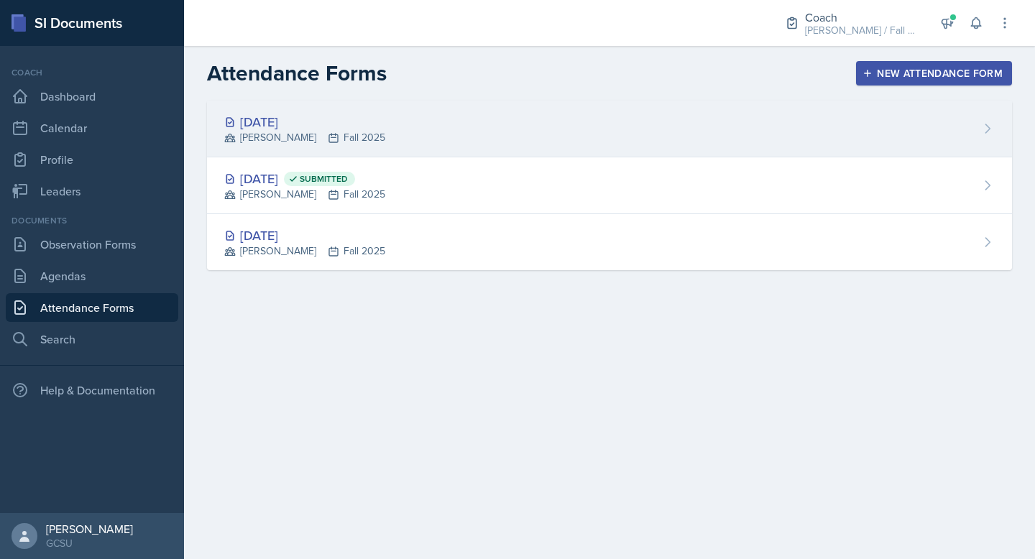
click at [350, 142] on div "[DATE] [PERSON_NAME] Fall 2025" at bounding box center [609, 129] width 805 height 57
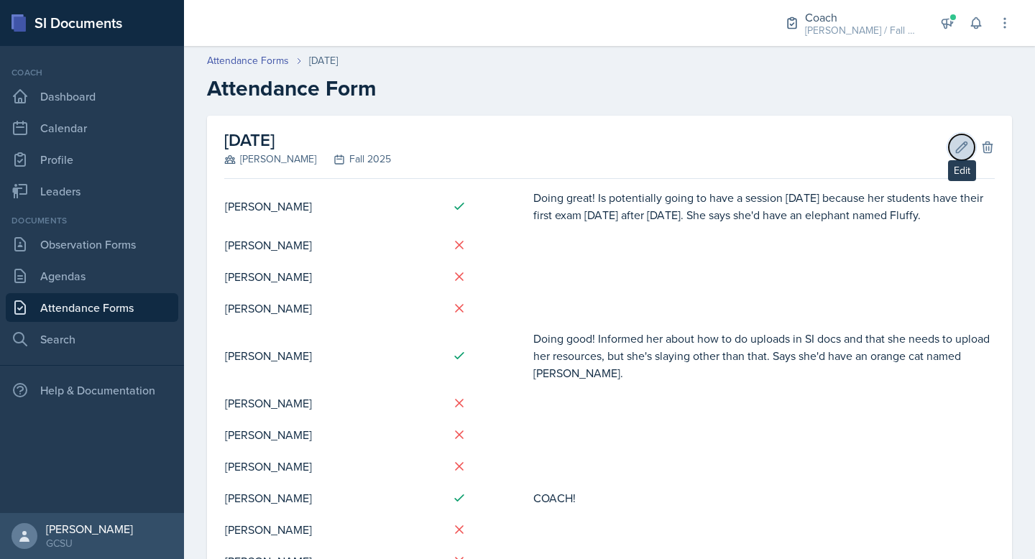
click at [953, 145] on button "Edit" at bounding box center [962, 147] width 26 height 26
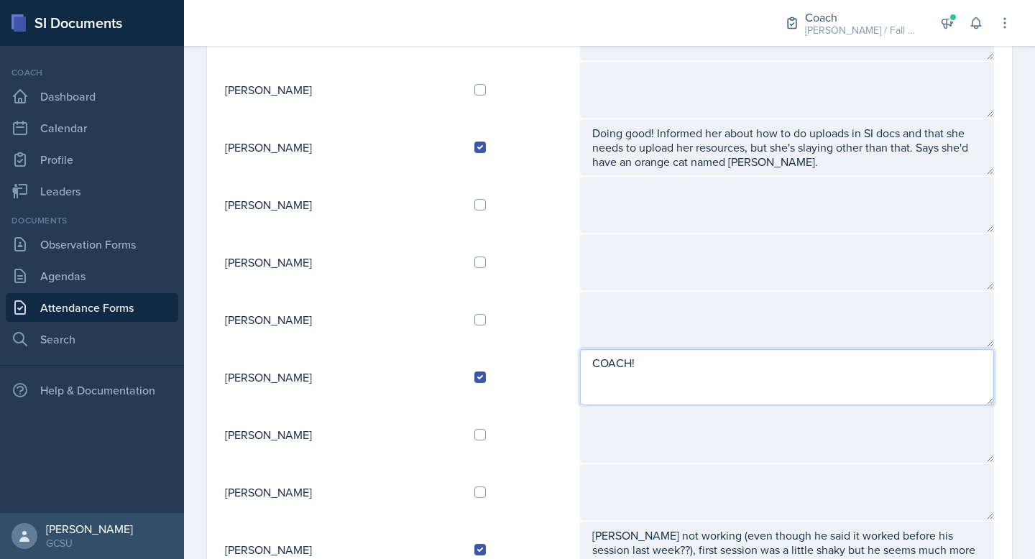
click at [694, 365] on textarea "COACH!" at bounding box center [787, 377] width 414 height 56
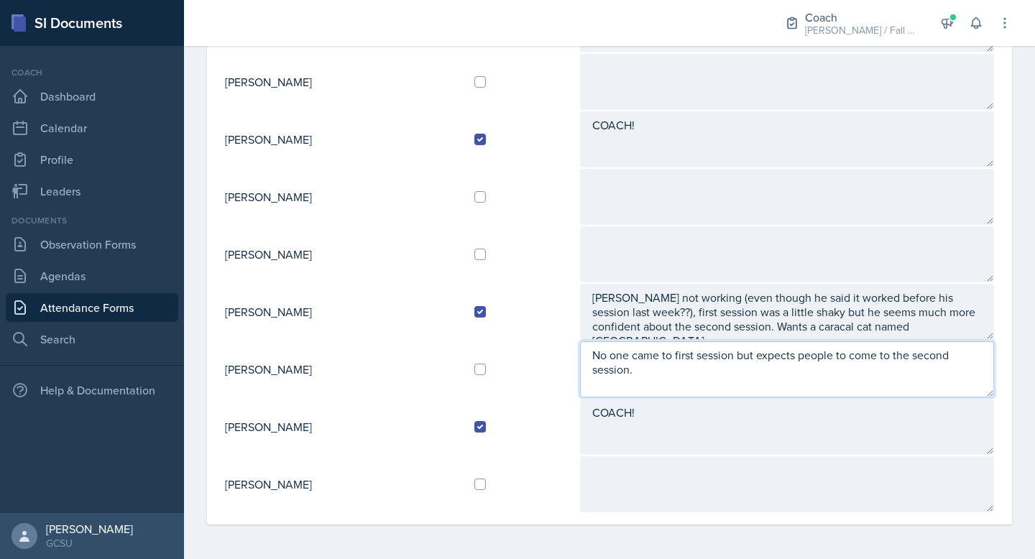
click at [683, 382] on textarea "No one came to first session but expects people to come to the second session." at bounding box center [787, 369] width 414 height 56
click at [743, 387] on textarea "No one came to first session but expects people to come to the second session. …" at bounding box center [787, 369] width 414 height 56
type textarea "No one came to first session but expects people to come to the second session. …"
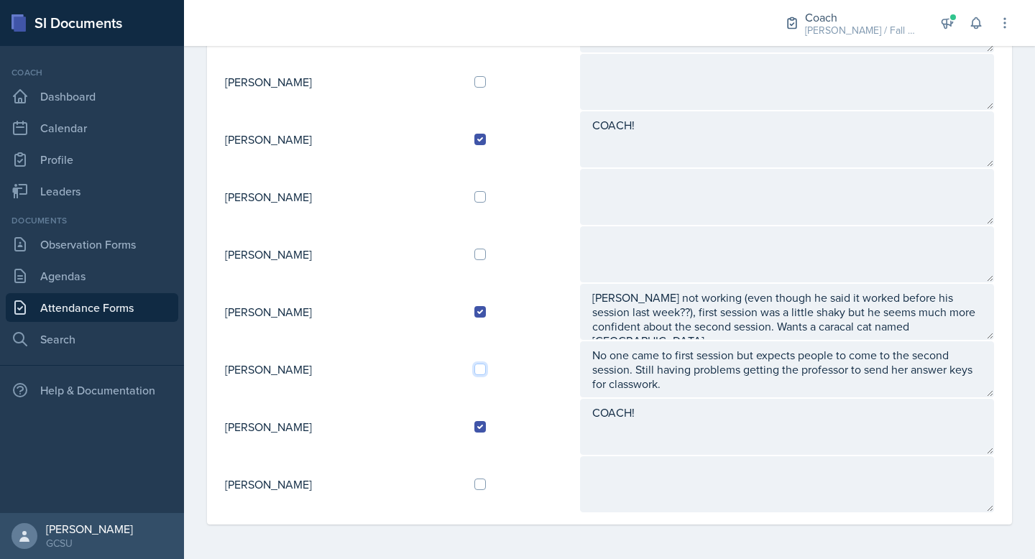
click at [486, 366] on input "checkbox" at bounding box center [480, 370] width 12 height 12
checkbox input "true"
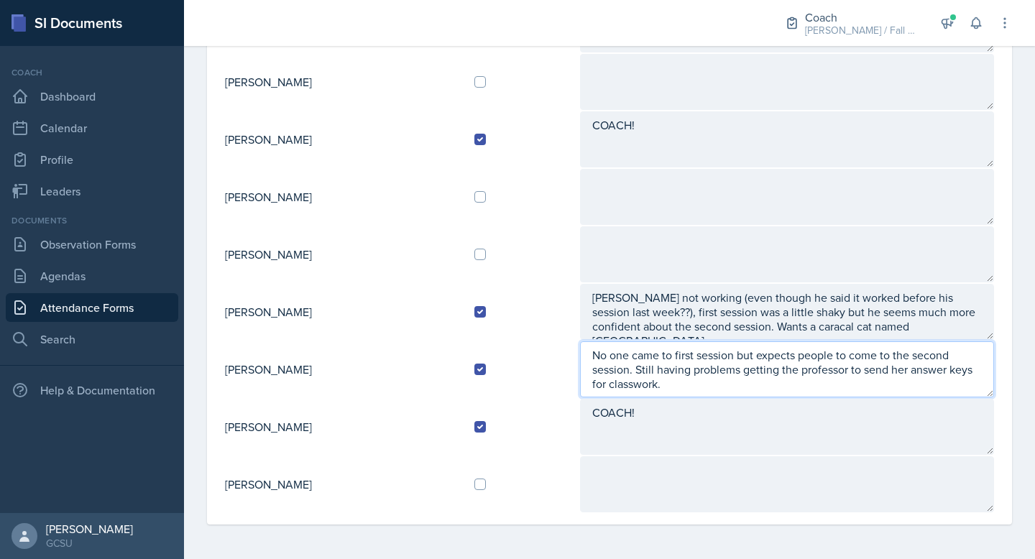
click at [740, 380] on textarea "No one came to first session but expects people to come to the second session. …" at bounding box center [787, 369] width 414 height 56
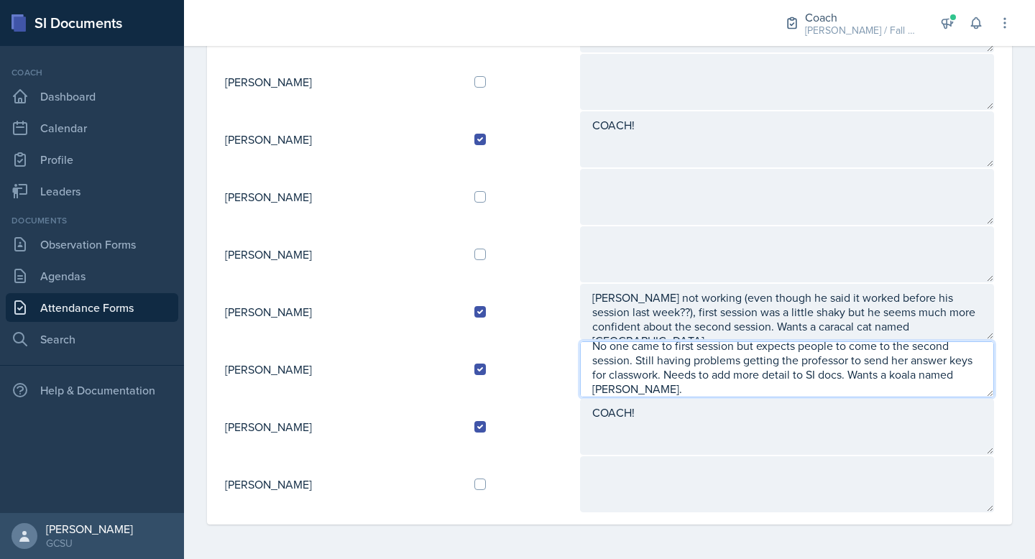
type textarea "No one came to first session but expects people to come to the second session. …"
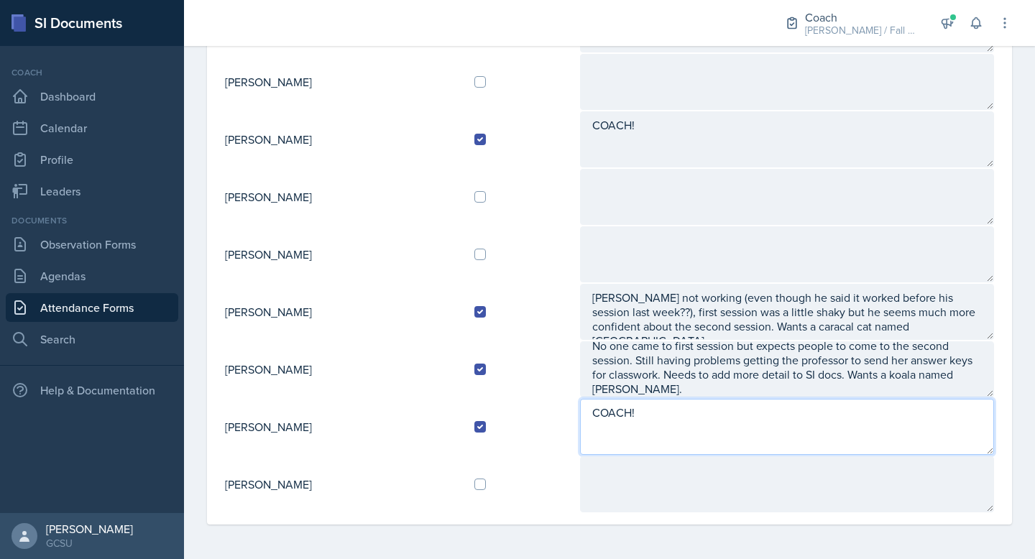
click at [826, 441] on textarea "COACH!" at bounding box center [787, 427] width 414 height 56
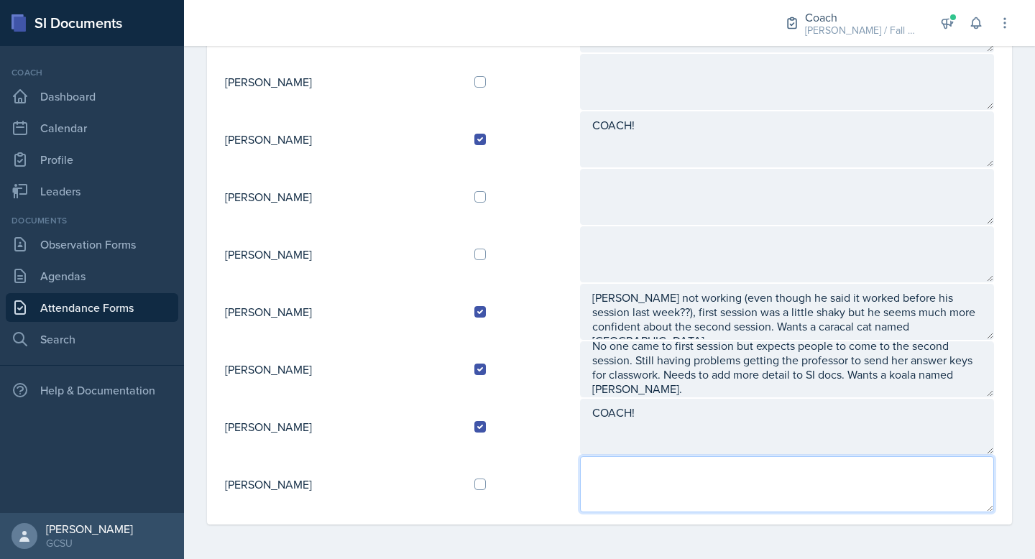
click at [741, 496] on textarea at bounding box center [787, 484] width 414 height 56
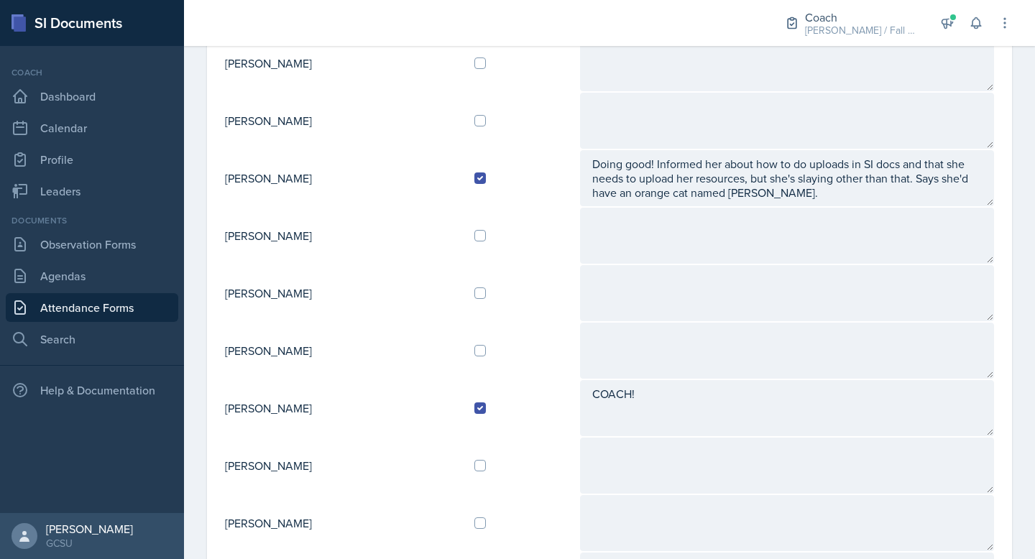
scroll to position [268, 0]
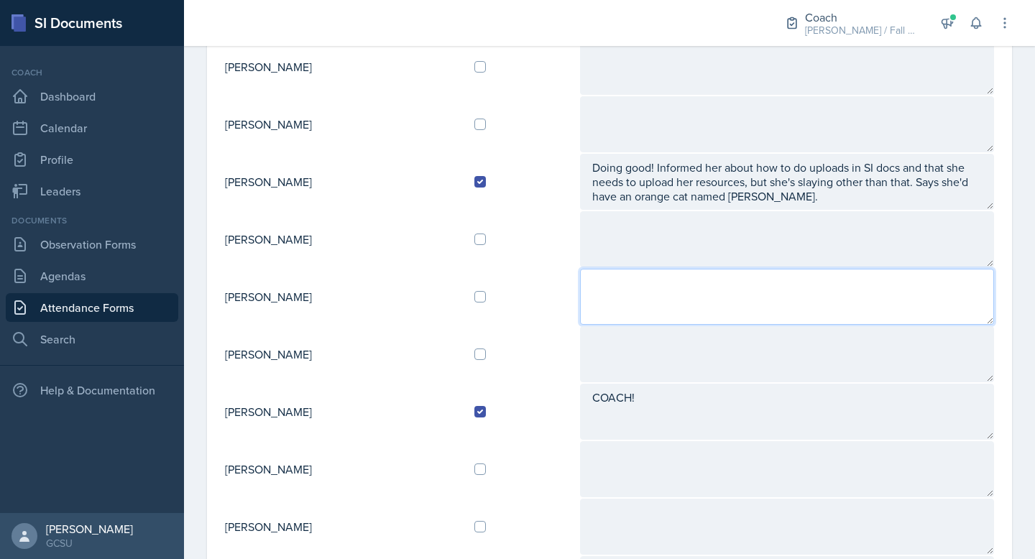
click at [620, 298] on textarea at bounding box center [787, 297] width 414 height 56
type textarea "W"
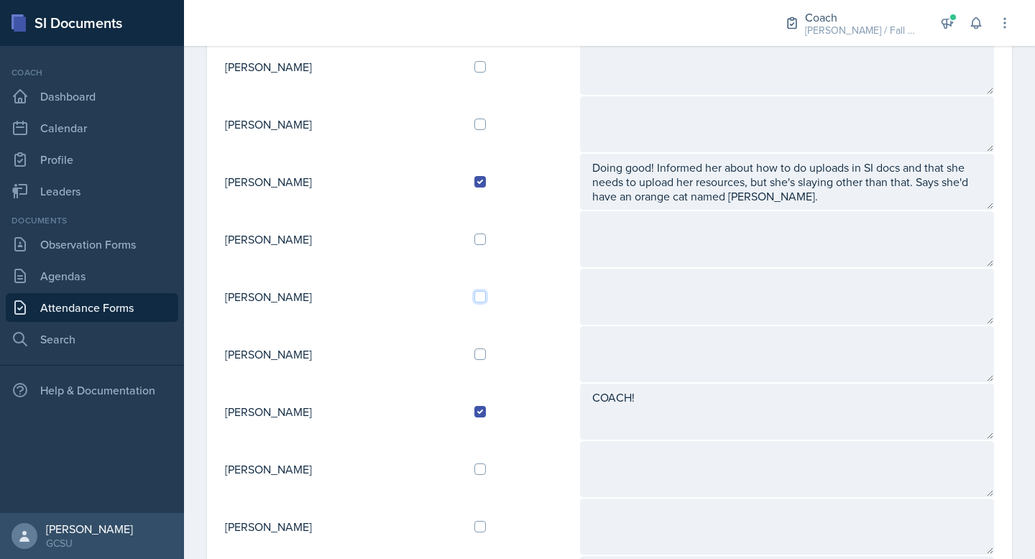
click at [486, 302] on input "checkbox" at bounding box center [480, 297] width 12 height 12
checkbox input "true"
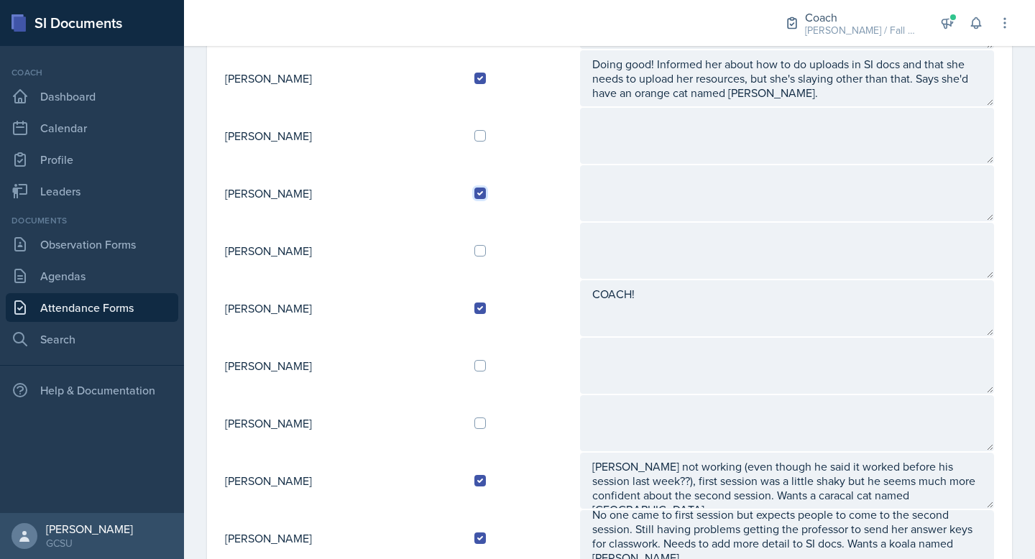
scroll to position [366, 0]
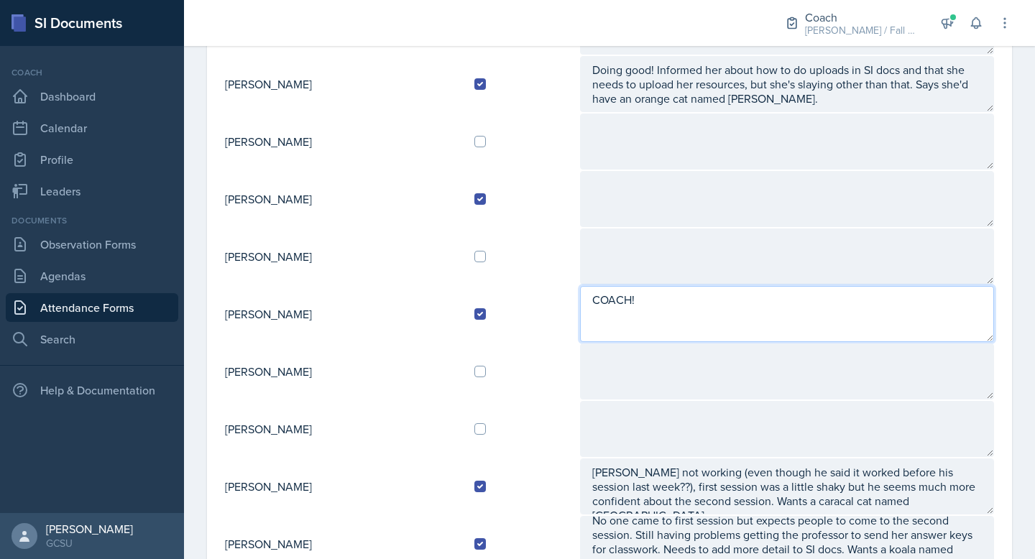
click at [712, 326] on textarea "COACH!" at bounding box center [787, 314] width 414 height 56
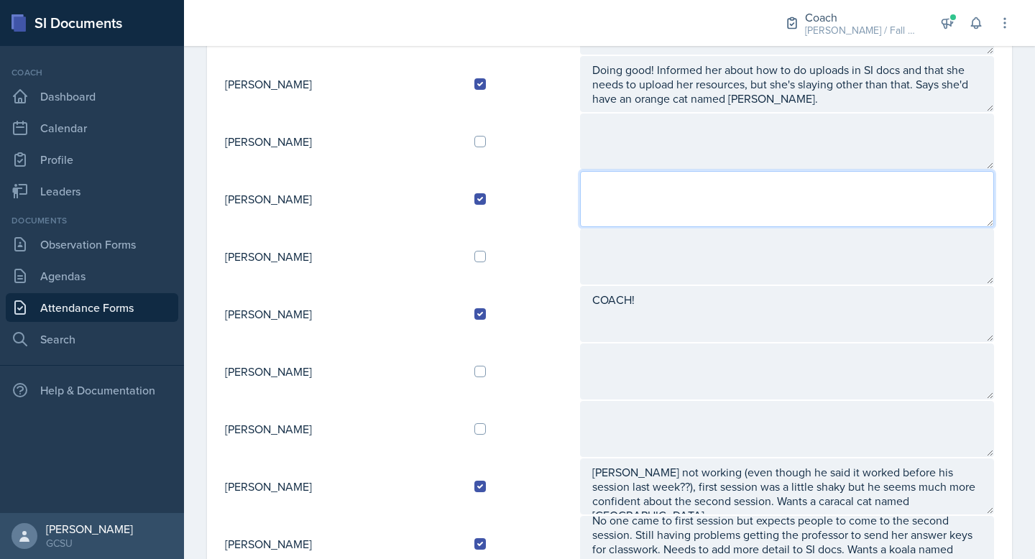
click at [648, 208] on textarea at bounding box center [787, 199] width 414 height 56
type textarea "Wants a baby highland cow"
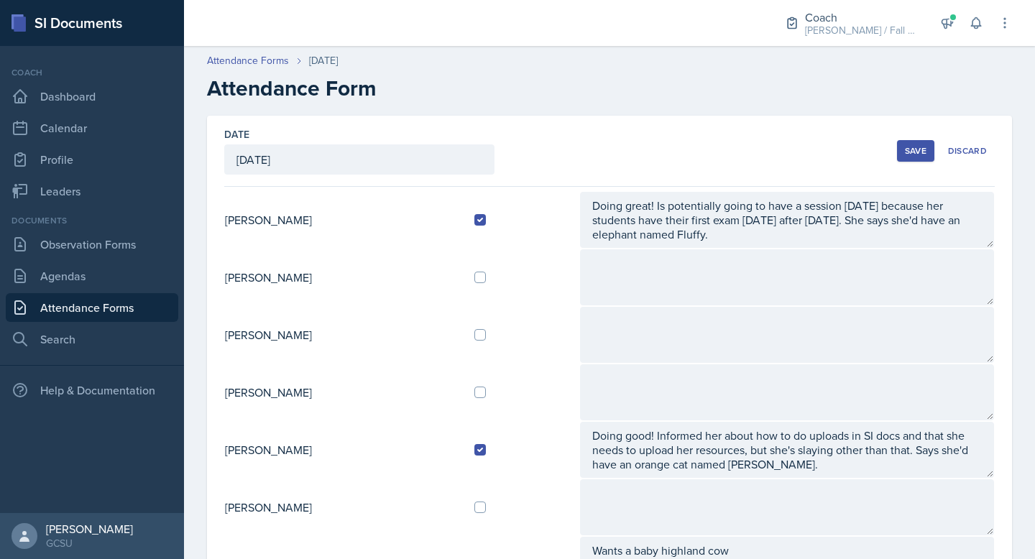
click at [913, 148] on div "Save" at bounding box center [916, 151] width 22 height 12
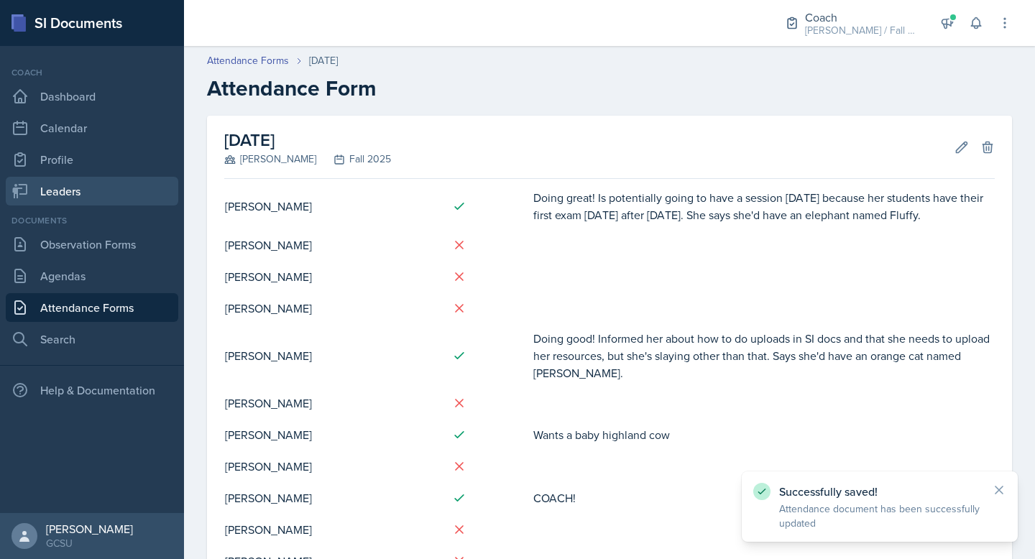
click at [85, 196] on link "Leaders" at bounding box center [92, 191] width 173 height 29
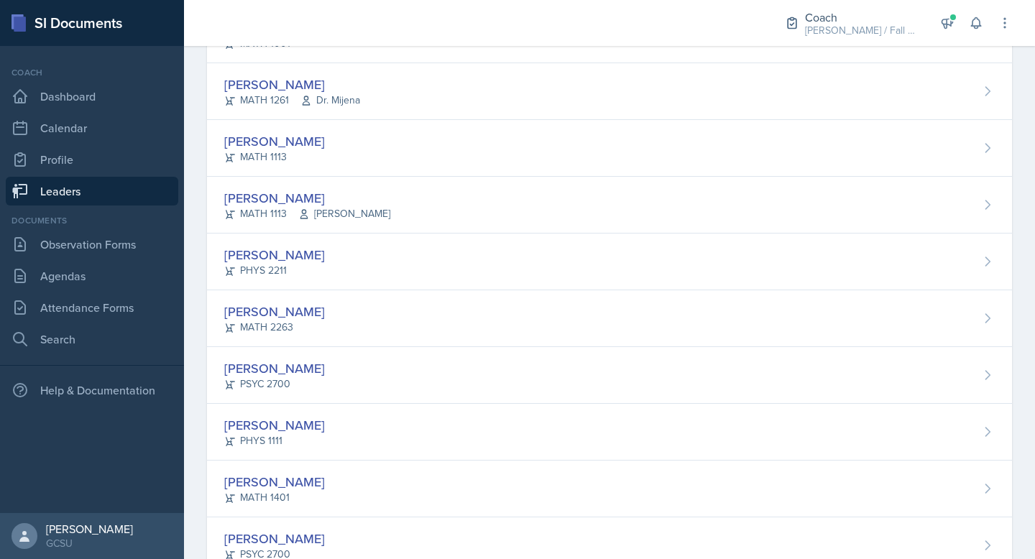
scroll to position [415, 0]
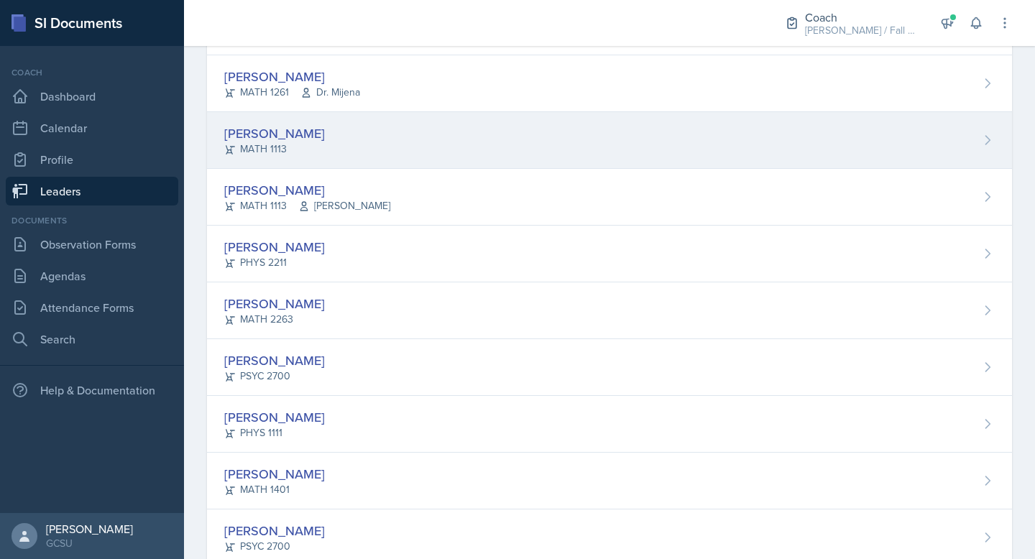
click at [276, 139] on div "[PERSON_NAME]" at bounding box center [274, 133] width 101 height 19
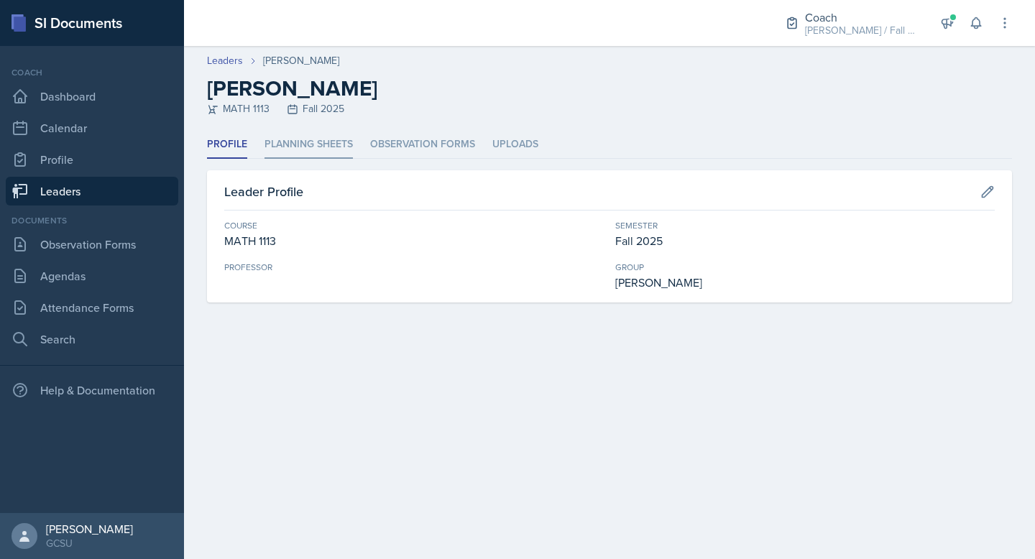
click at [339, 145] on li "Planning Sheets" at bounding box center [309, 145] width 88 height 28
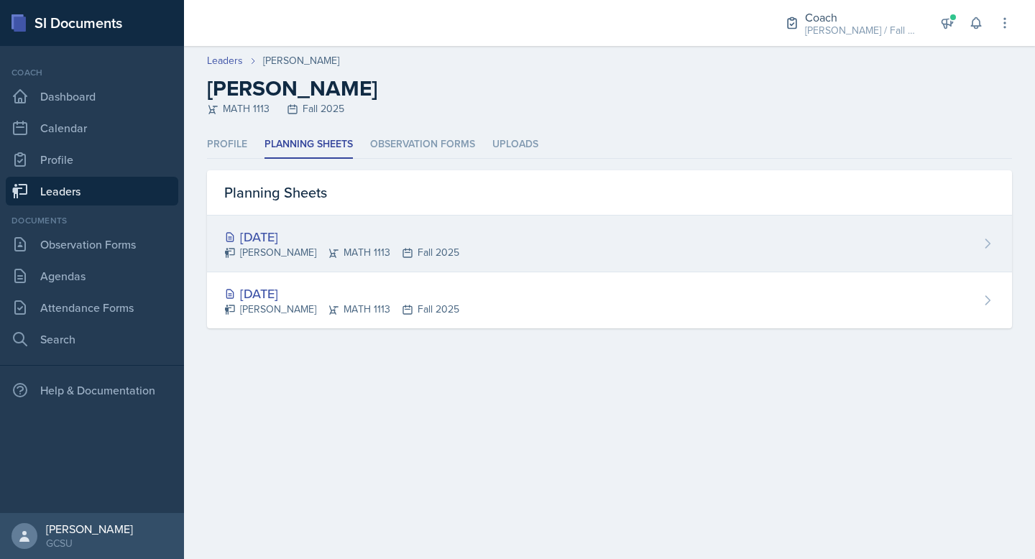
click at [316, 236] on div "[DATE]" at bounding box center [341, 236] width 235 height 19
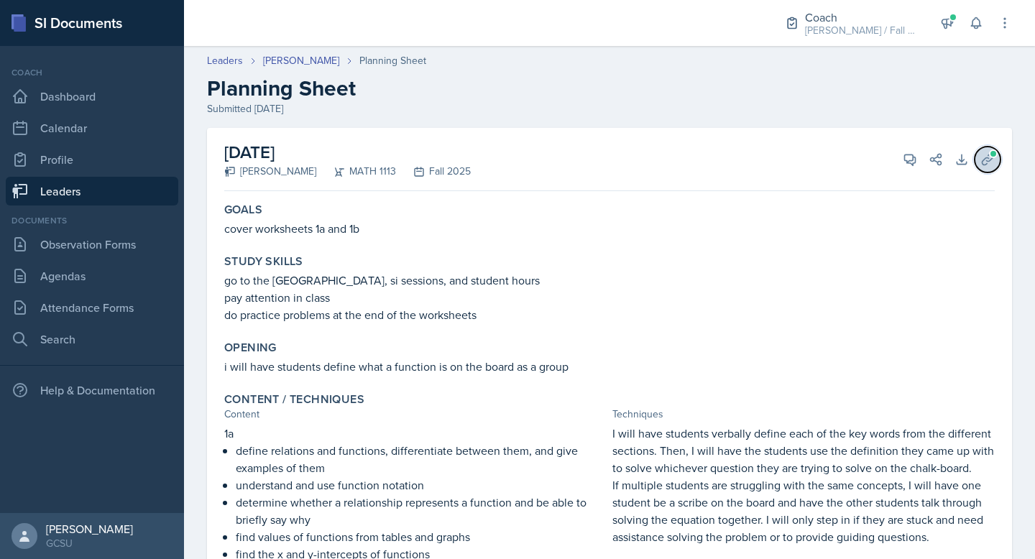
click at [994, 160] on icon at bounding box center [988, 159] width 14 height 14
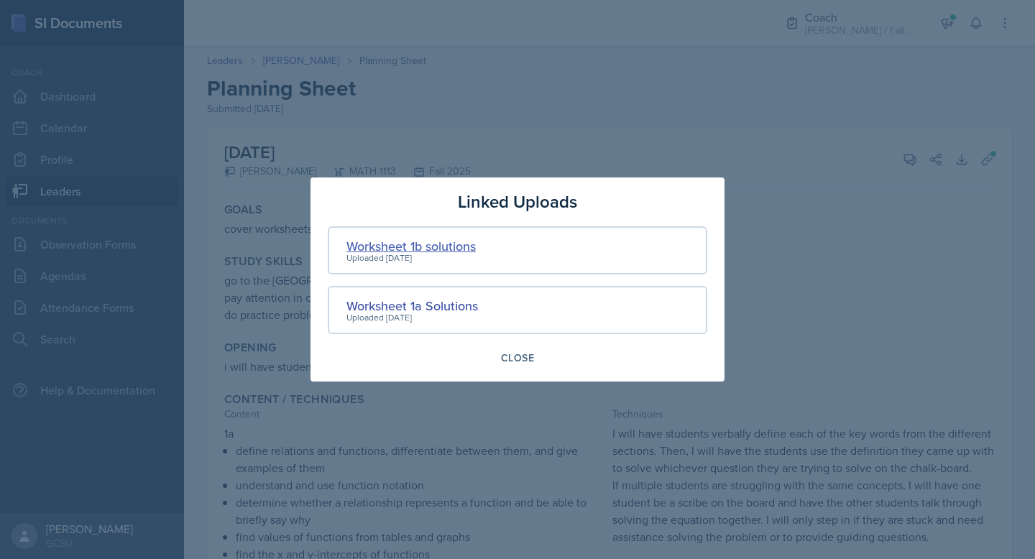
click at [450, 242] on div "Worksheet 1b solutions" at bounding box center [410, 246] width 129 height 19
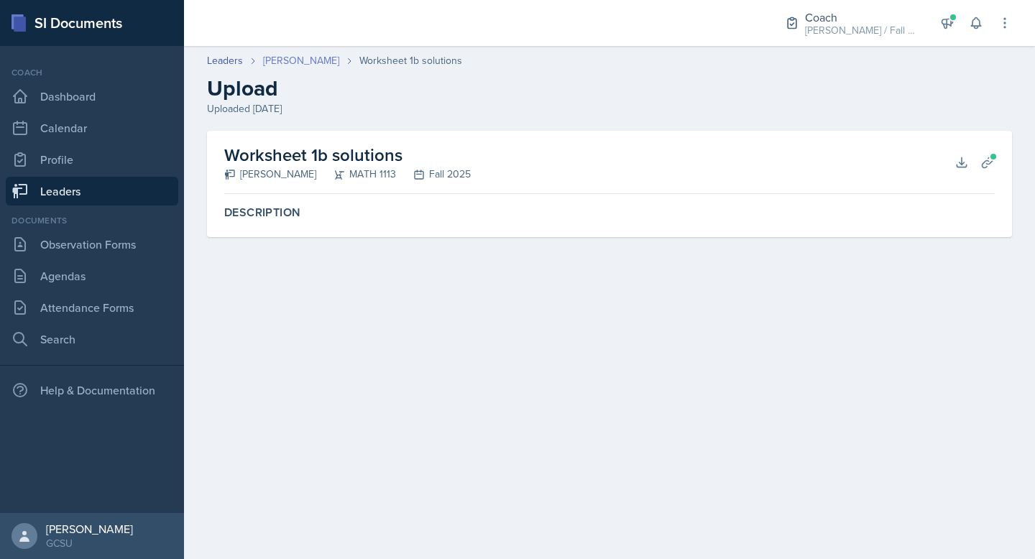
click at [281, 56] on link "[PERSON_NAME]" at bounding box center [301, 60] width 76 height 15
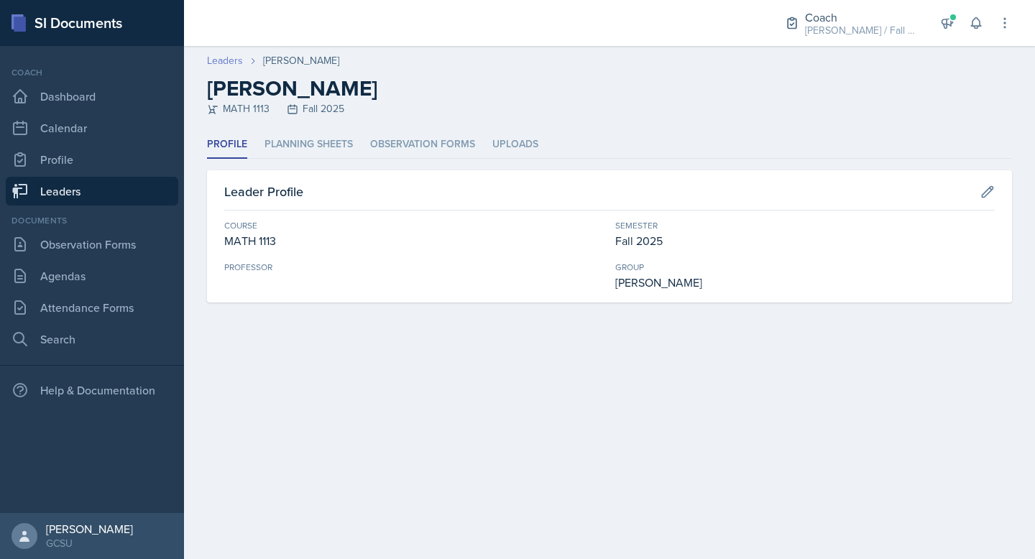
click at [217, 58] on link "Leaders" at bounding box center [225, 60] width 36 height 15
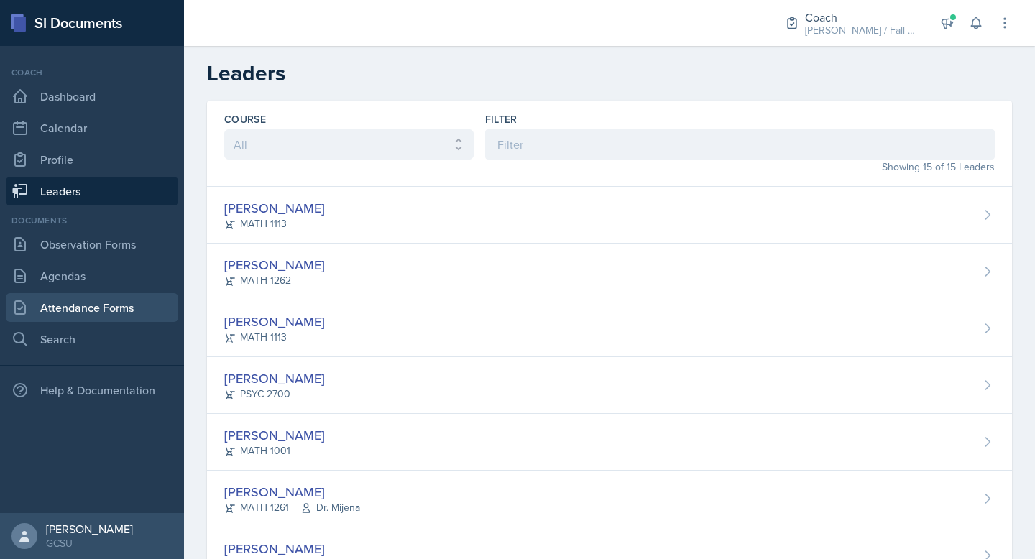
click at [106, 309] on link "Attendance Forms" at bounding box center [92, 307] width 173 height 29
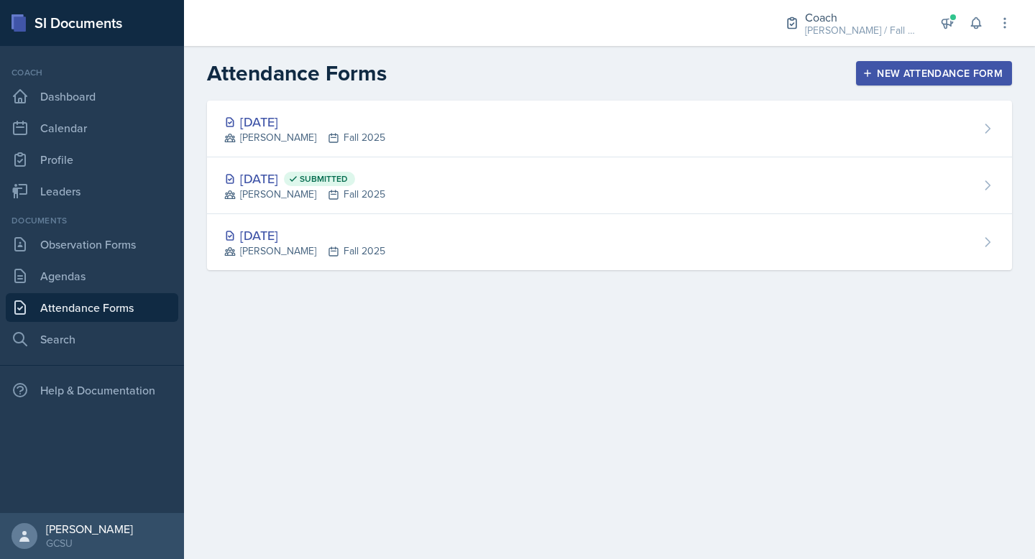
click at [313, 92] on header "Attendance Forms New Attendance Form" at bounding box center [609, 73] width 851 height 55
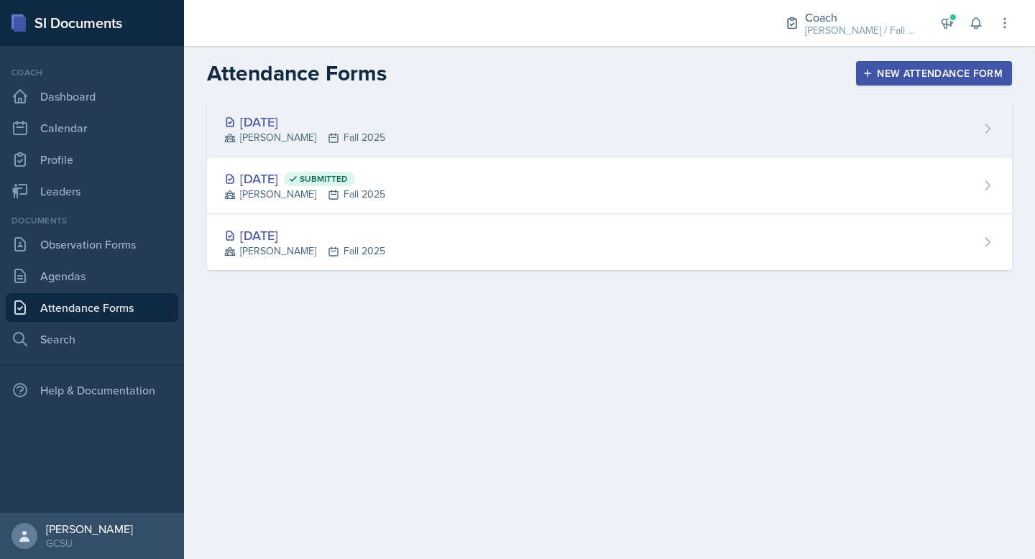
click at [314, 116] on div "[DATE]" at bounding box center [304, 121] width 161 height 19
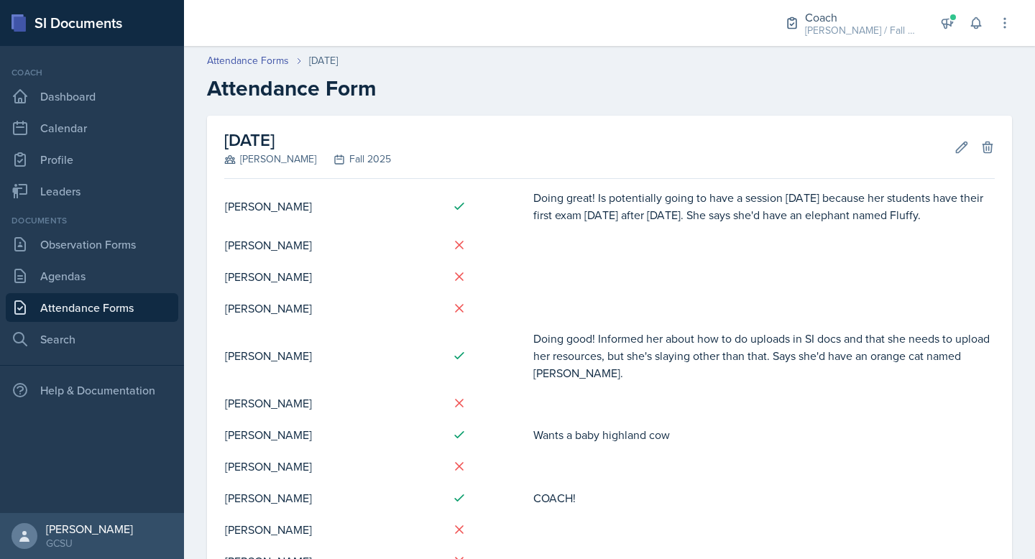
click at [951, 155] on div "[DATE] [PERSON_NAME] Fall 2025 Edit Delete" at bounding box center [609, 147] width 771 height 63
click at [954, 155] on button "Edit" at bounding box center [962, 147] width 26 height 26
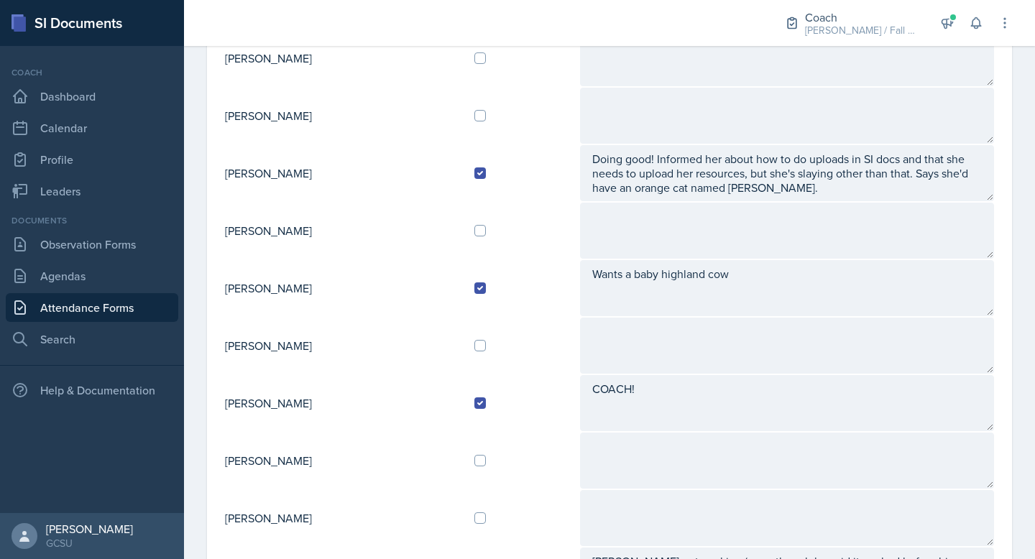
scroll to position [279, 0]
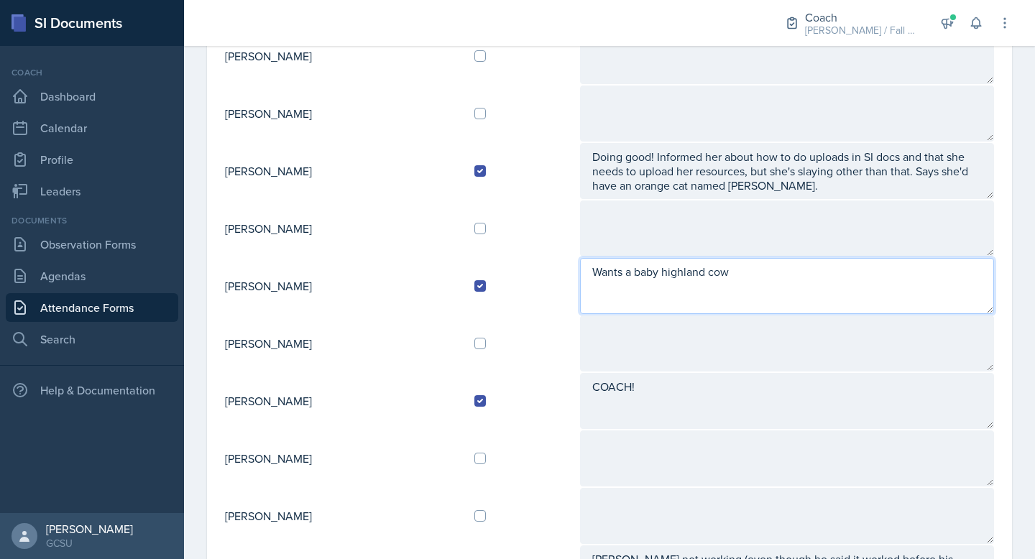
click at [605, 275] on textarea "Wants a baby highland cow" at bounding box center [787, 286] width 414 height 56
click at [759, 275] on textarea "Everything is perfect. Wants a baby highland cow" at bounding box center [787, 286] width 414 height 56
click at [912, 272] on textarea "Everything is perfect. Wants a brown baby highland cow" at bounding box center [787, 286] width 414 height 56
click at [957, 277] on textarea "Everything is perfect. Wants a brown baby highland cow named [PERSON_NAME]" at bounding box center [787, 286] width 414 height 56
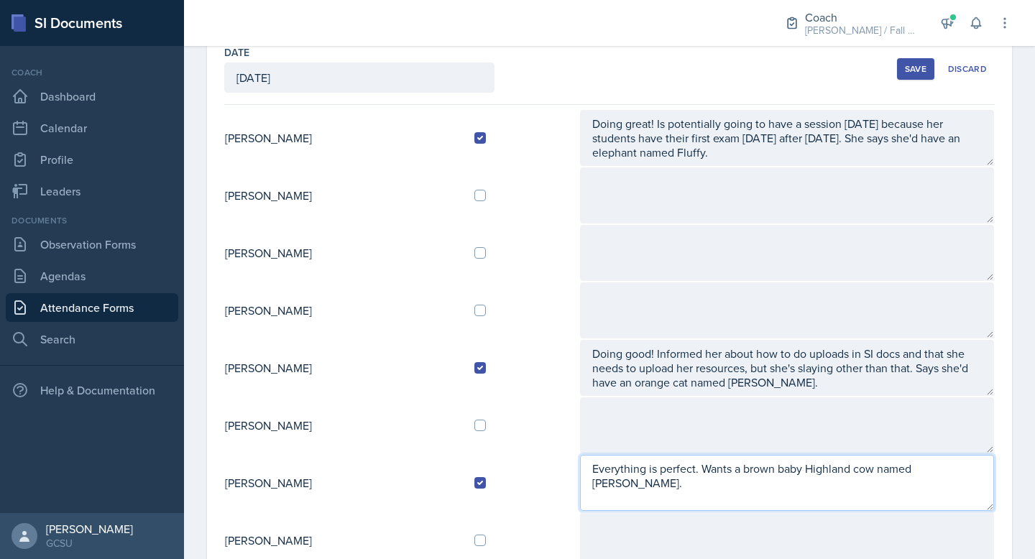
scroll to position [0, 0]
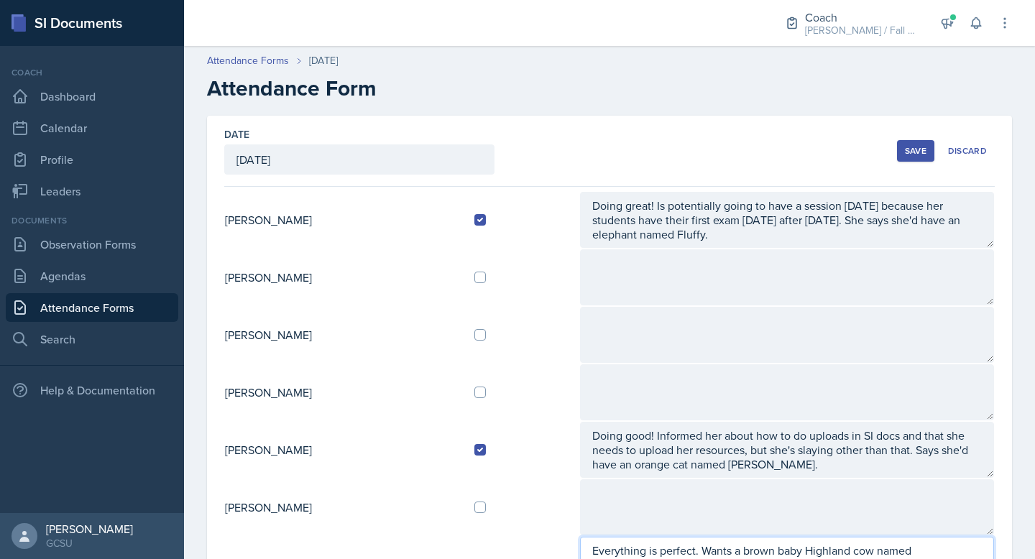
type textarea "Everything is perfect. Wants a brown baby Highland cow named [PERSON_NAME]."
click at [911, 148] on div "Save" at bounding box center [916, 151] width 22 height 12
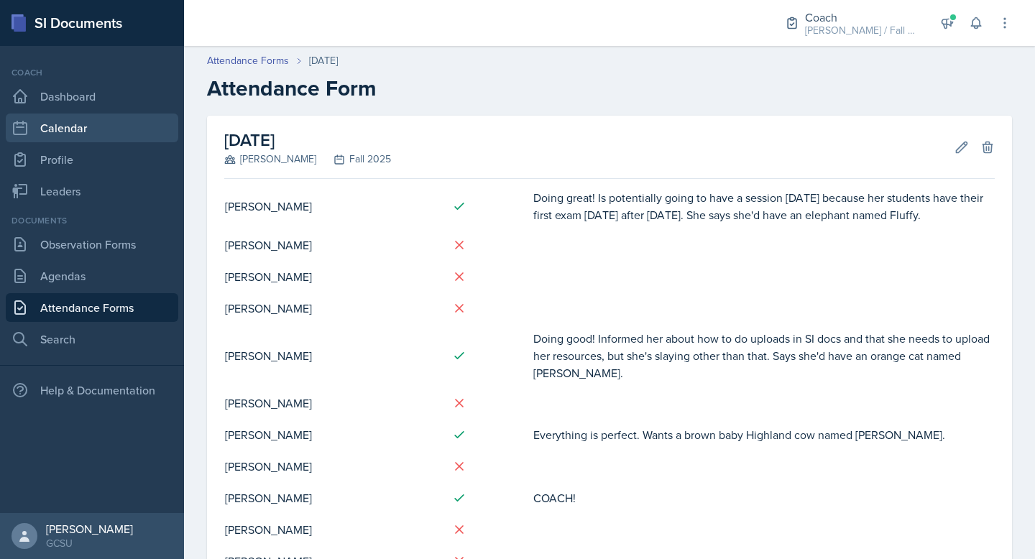
click at [93, 134] on link "Calendar" at bounding box center [92, 128] width 173 height 29
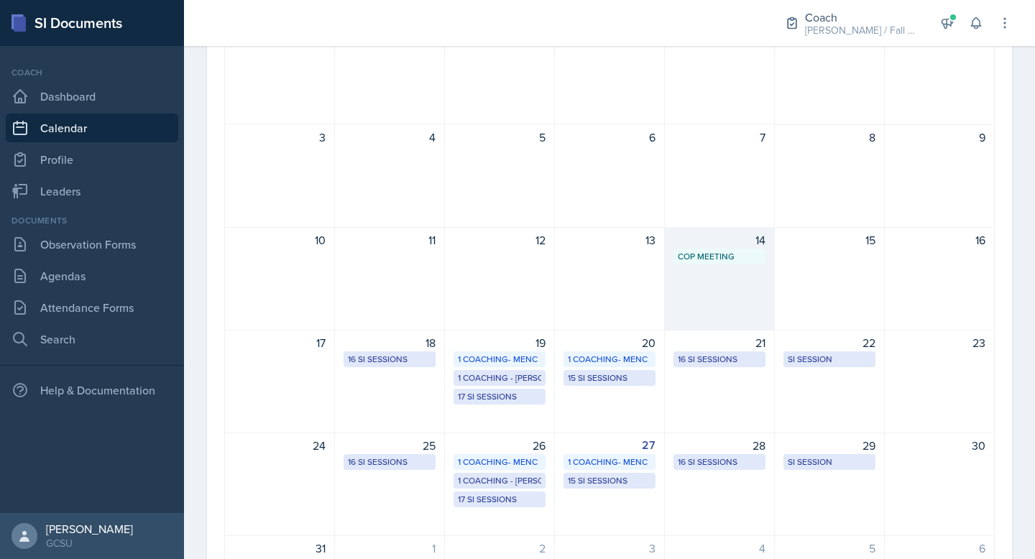
scroll to position [300, 0]
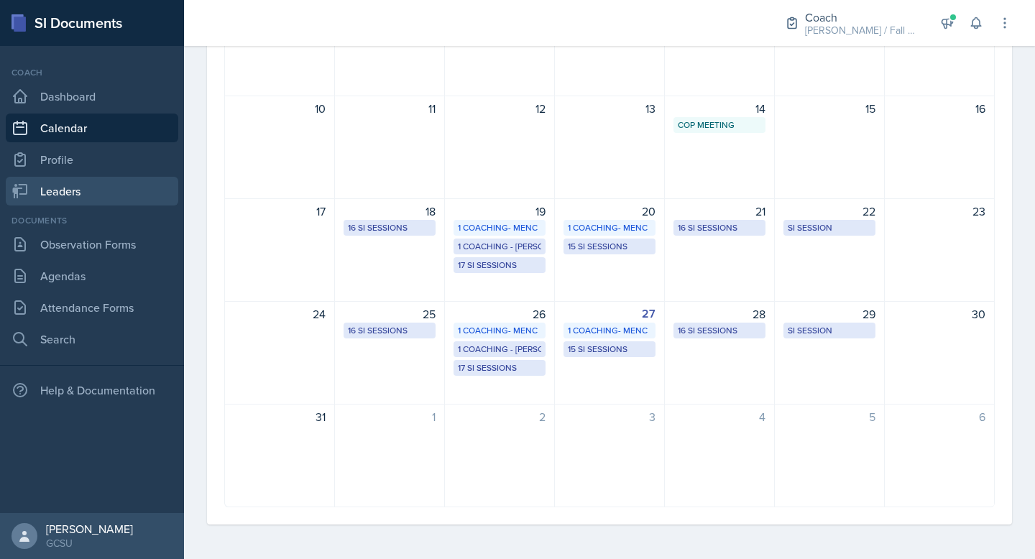
click at [78, 186] on link "Leaders" at bounding box center [92, 191] width 173 height 29
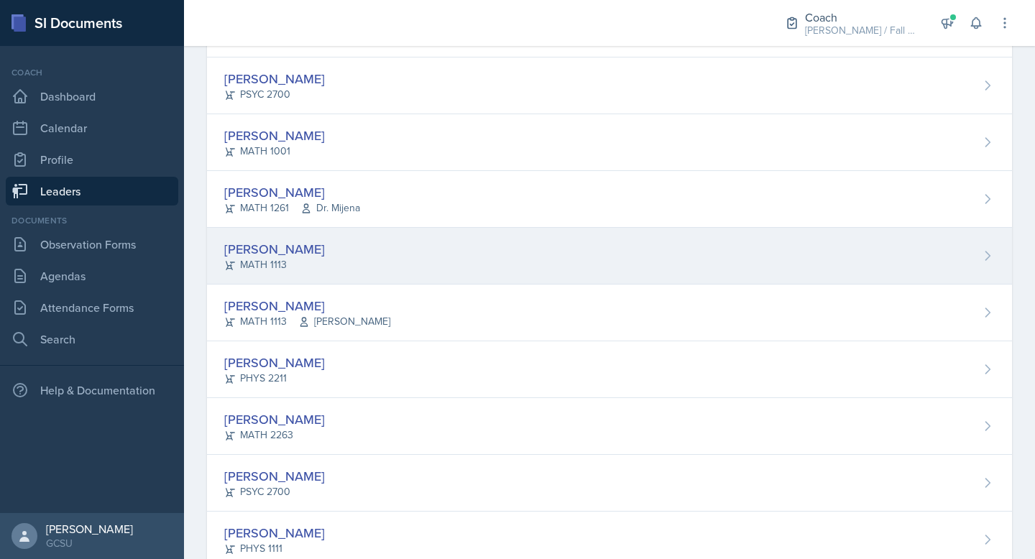
click at [331, 252] on div "[PERSON_NAME] MATH 1113" at bounding box center [609, 256] width 805 height 57
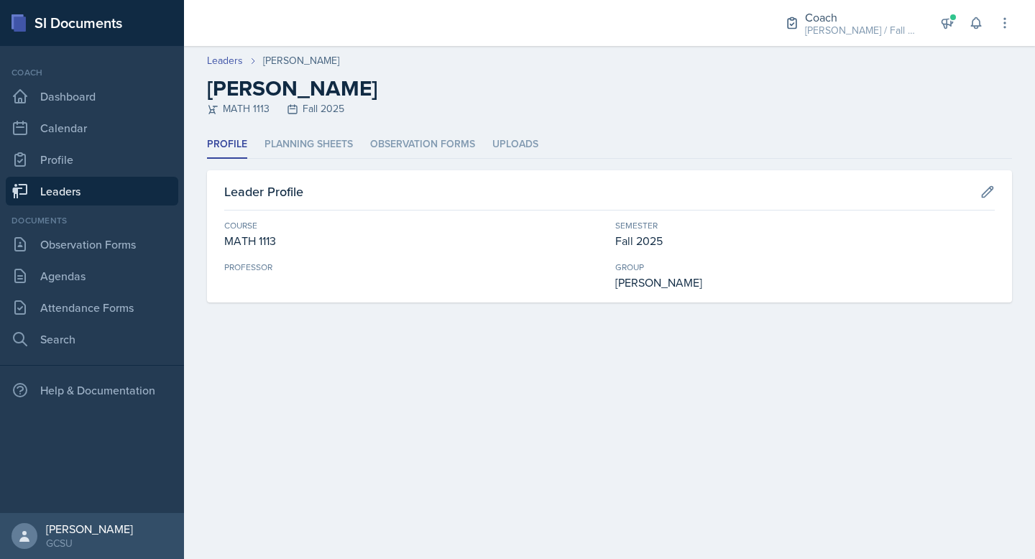
click at [290, 111] on icon at bounding box center [293, 110] width 12 height 12
click at [242, 108] on div "MATH 1113 Fall 2025" at bounding box center [609, 108] width 805 height 15
click at [237, 93] on h2 "[PERSON_NAME]" at bounding box center [609, 88] width 805 height 26
click at [442, 147] on li "Observation Forms" at bounding box center [422, 145] width 105 height 28
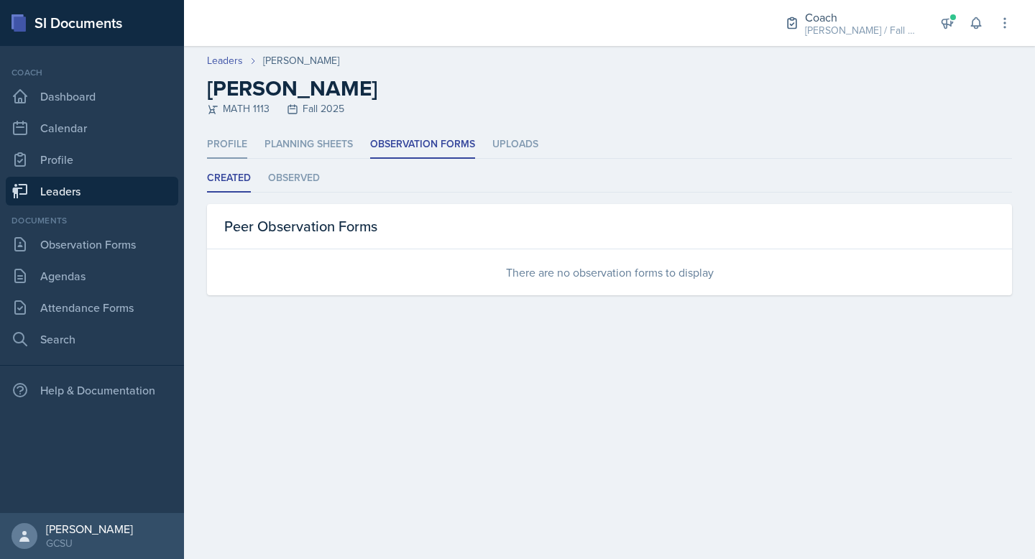
click at [236, 147] on li "Profile" at bounding box center [227, 145] width 40 height 28
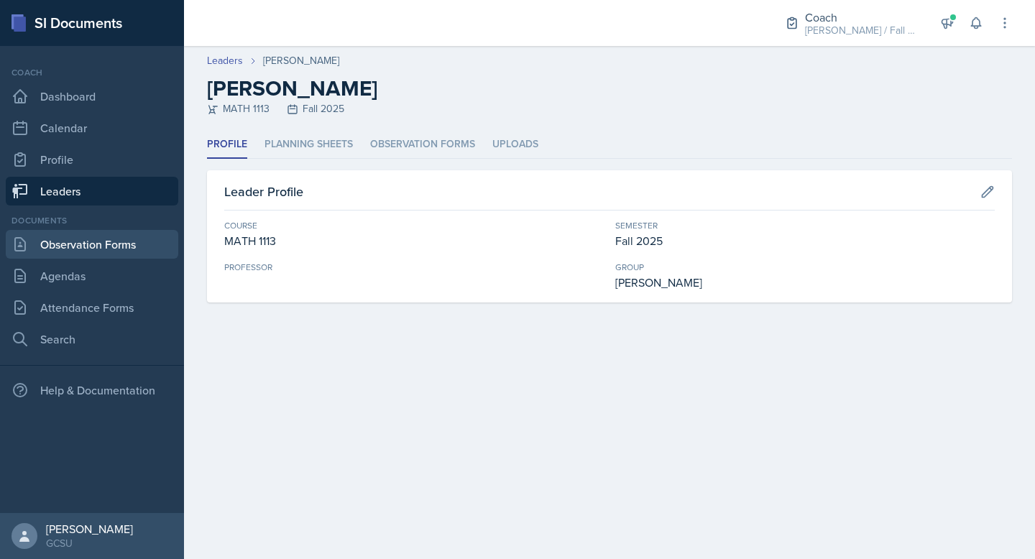
click at [104, 248] on link "Observation Forms" at bounding box center [92, 244] width 173 height 29
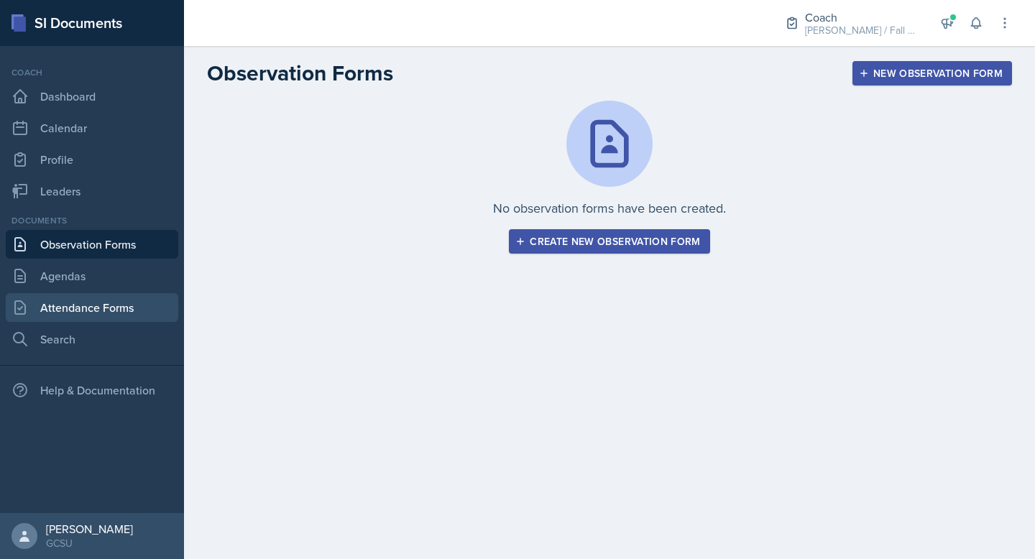
click at [102, 315] on link "Attendance Forms" at bounding box center [92, 307] width 173 height 29
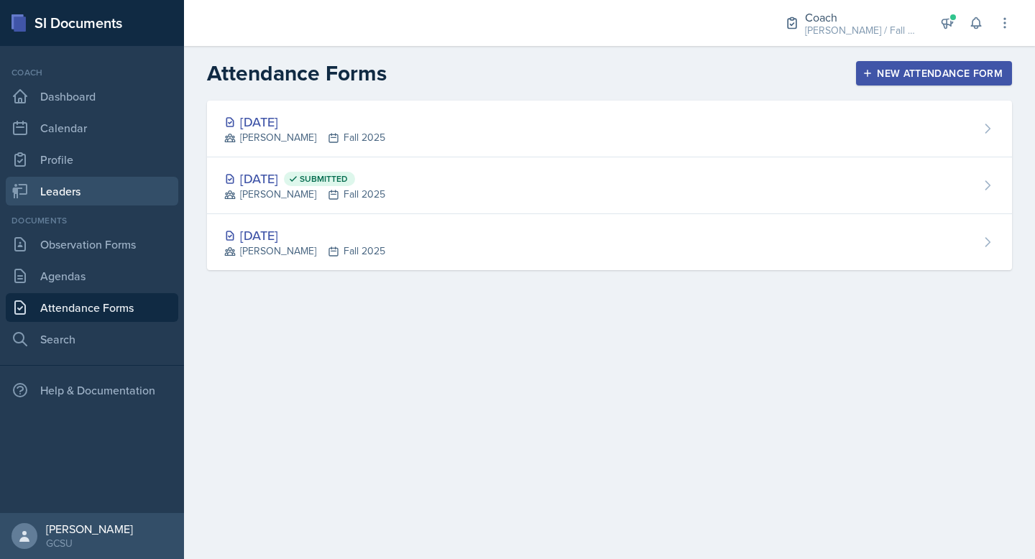
click at [60, 189] on link "Leaders" at bounding box center [92, 191] width 173 height 29
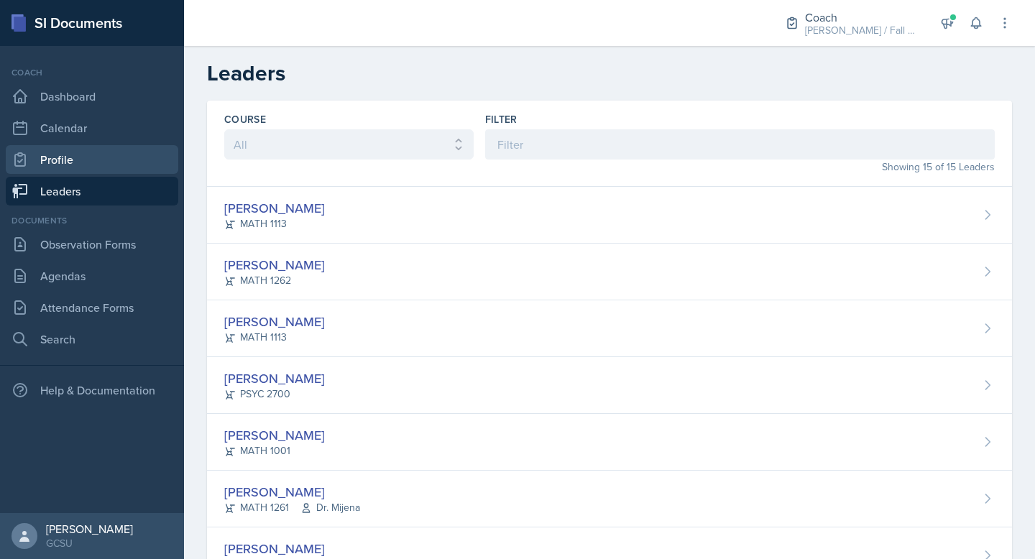
click at [70, 158] on link "Profile" at bounding box center [92, 159] width 173 height 29
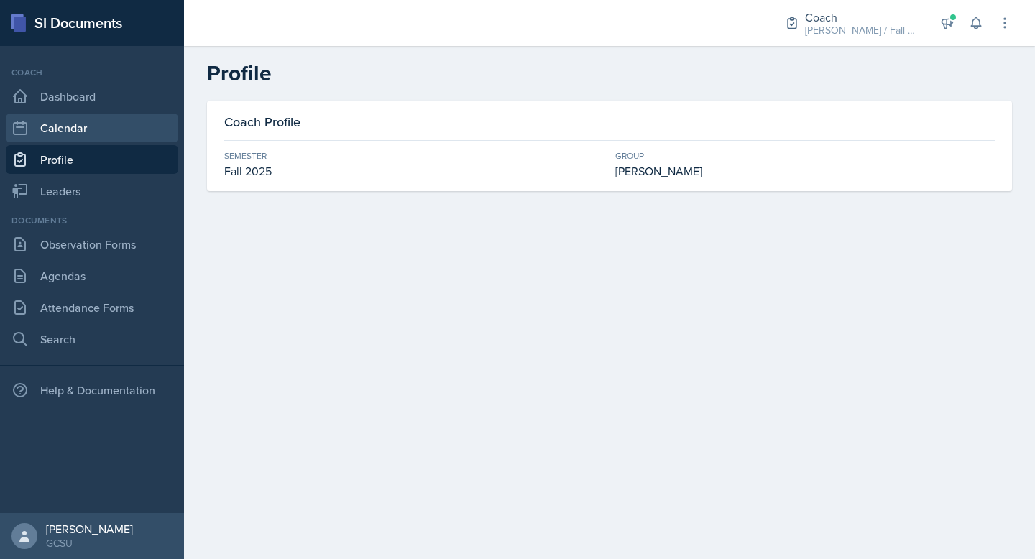
click at [83, 129] on link "Calendar" at bounding box center [92, 128] width 173 height 29
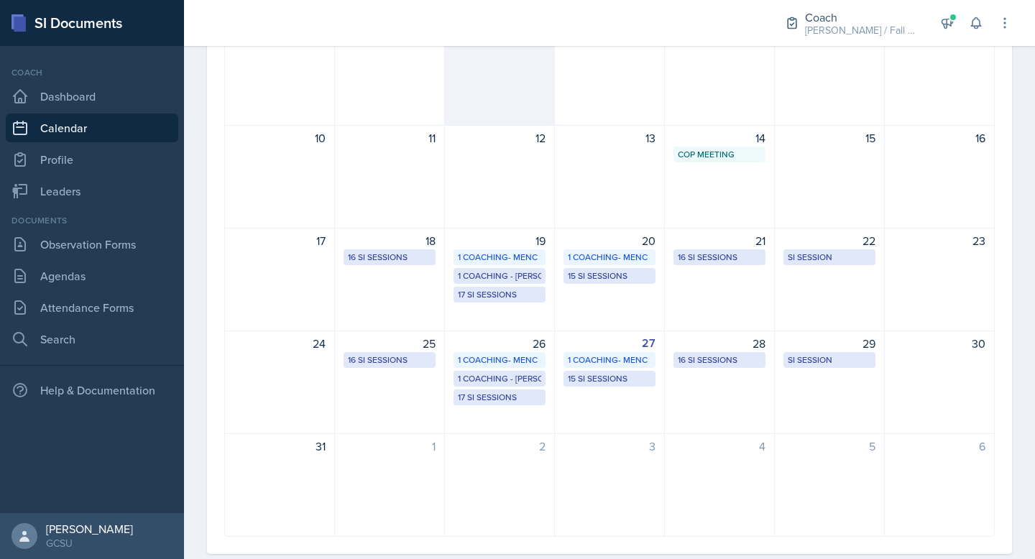
scroll to position [275, 0]
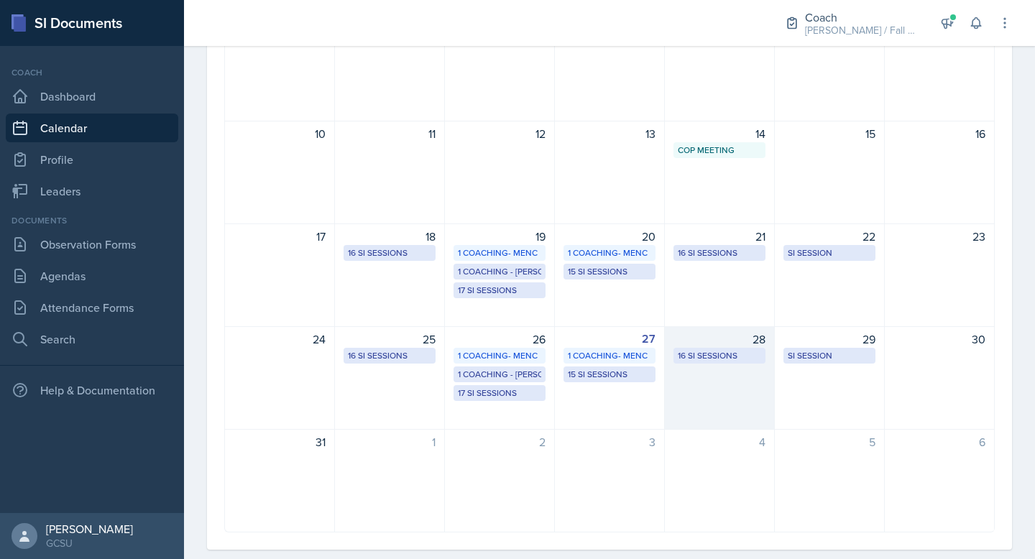
click at [692, 354] on div "16 SI Sessions" at bounding box center [719, 355] width 83 height 13
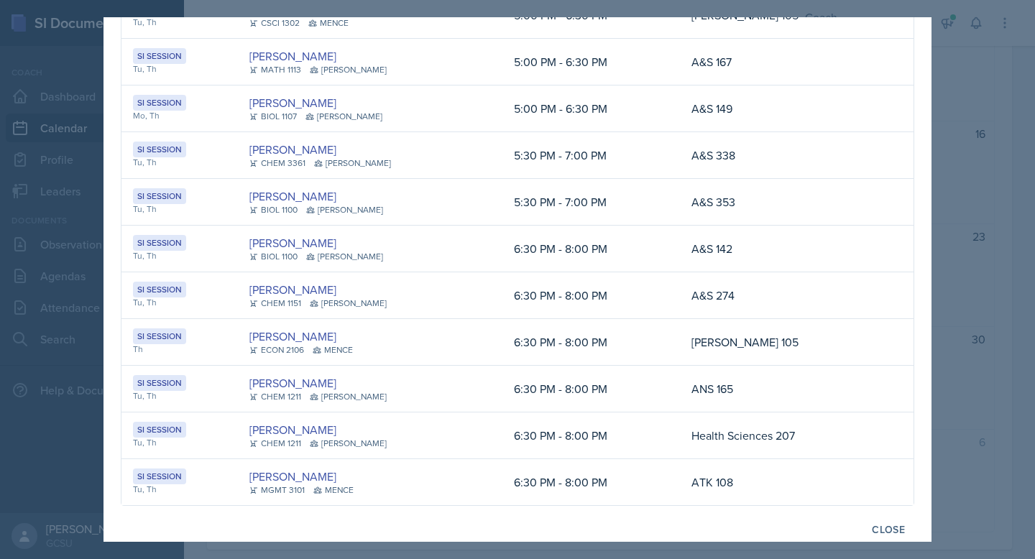
scroll to position [341, 0]
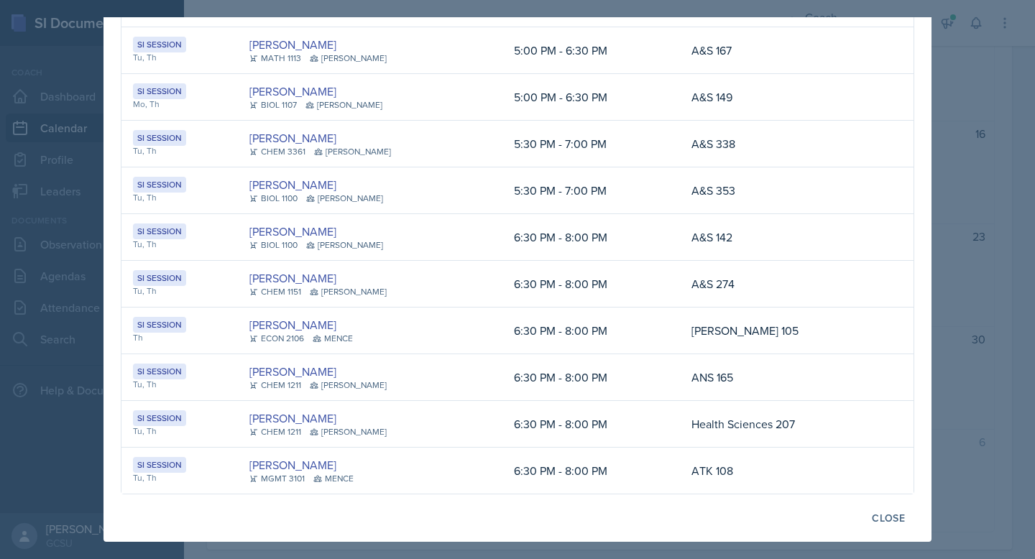
click at [965, 290] on div at bounding box center [517, 279] width 1035 height 559
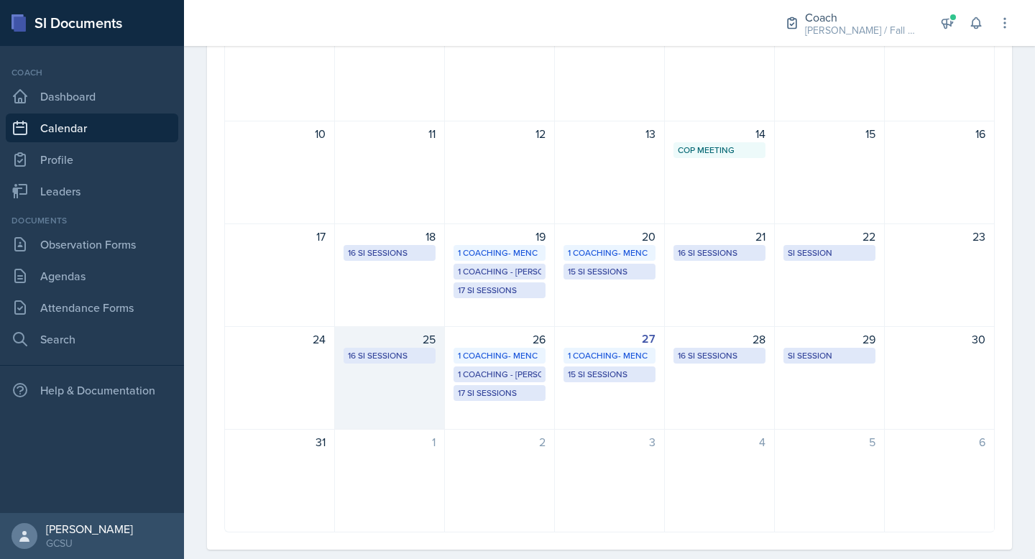
click at [393, 354] on div "16 SI Sessions" at bounding box center [389, 355] width 83 height 13
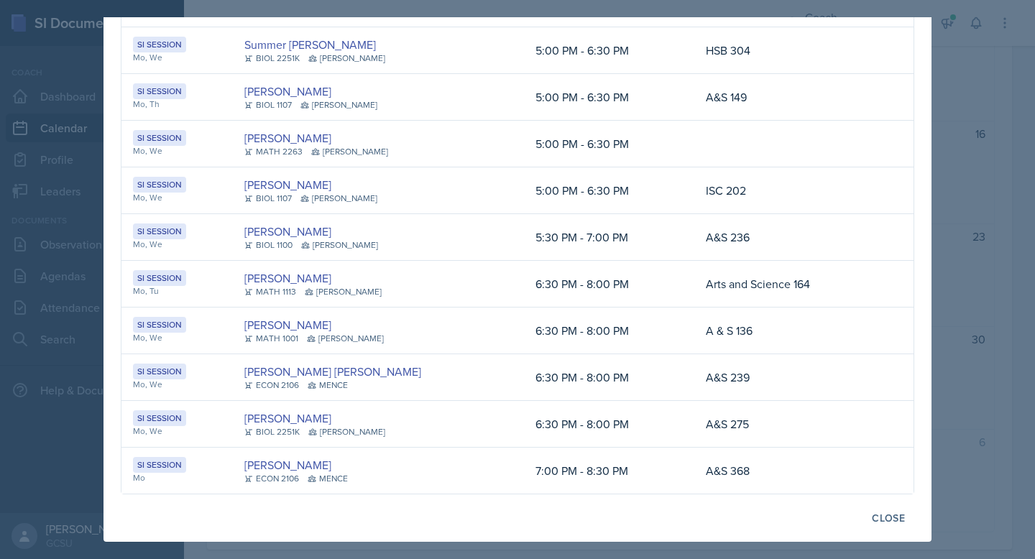
click at [981, 407] on div at bounding box center [517, 279] width 1035 height 559
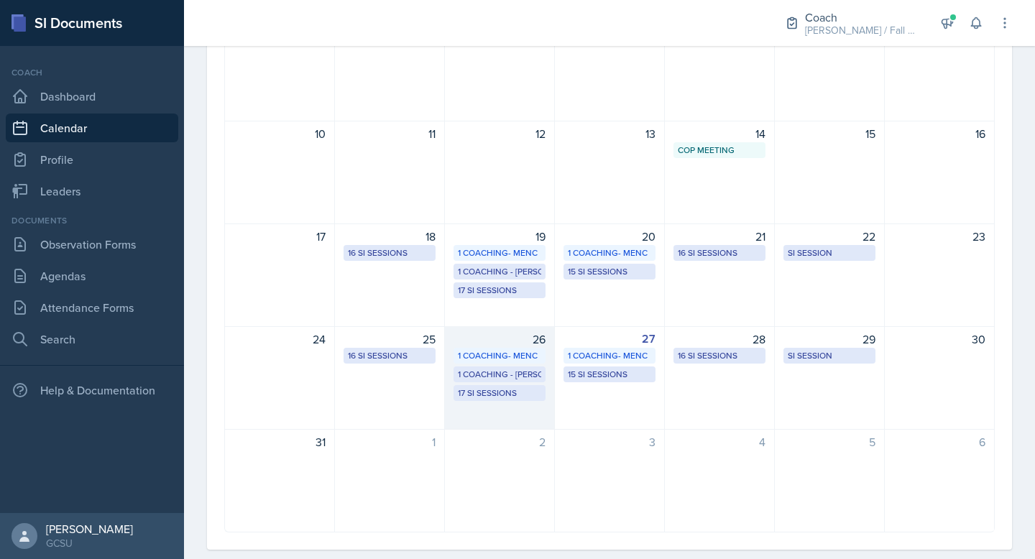
click at [500, 394] on div "17 SI Sessions" at bounding box center [499, 393] width 83 height 13
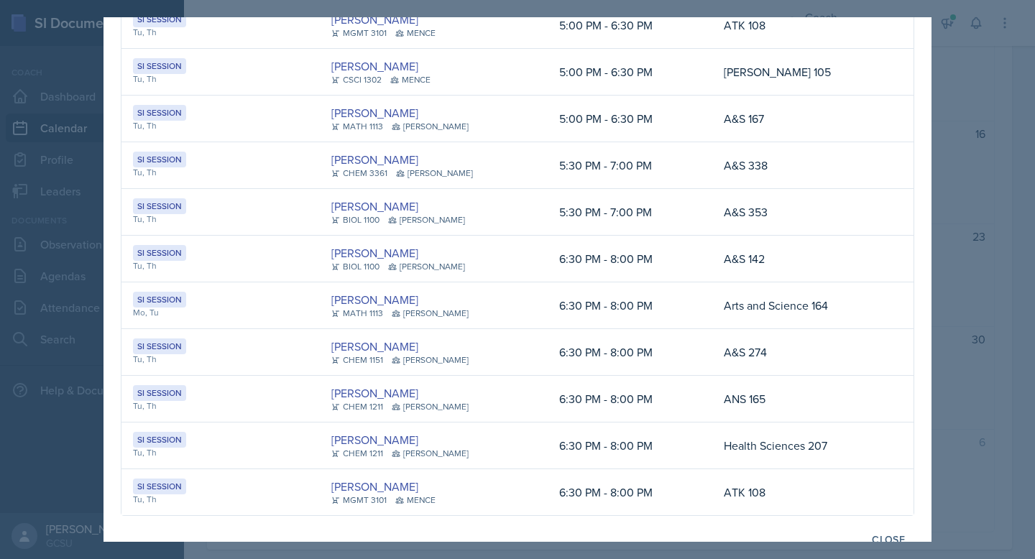
scroll to position [482, 0]
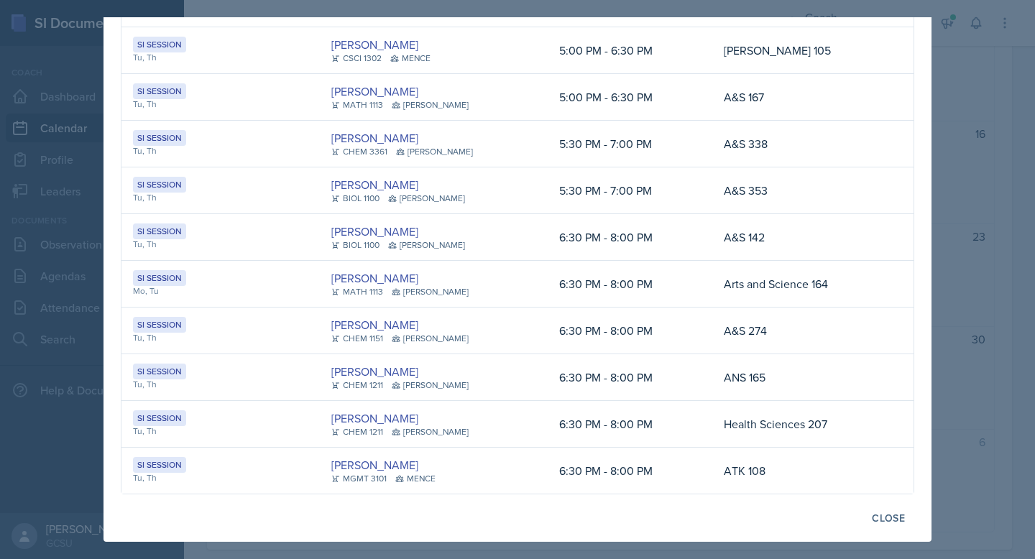
click at [982, 292] on div at bounding box center [517, 279] width 1035 height 559
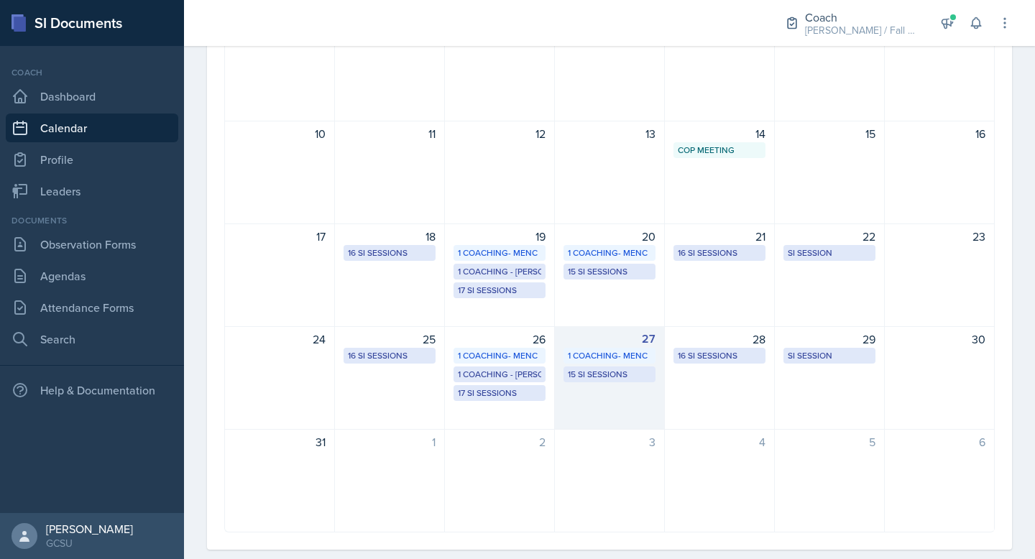
click at [605, 375] on div "15 SI Sessions" at bounding box center [609, 374] width 83 height 13
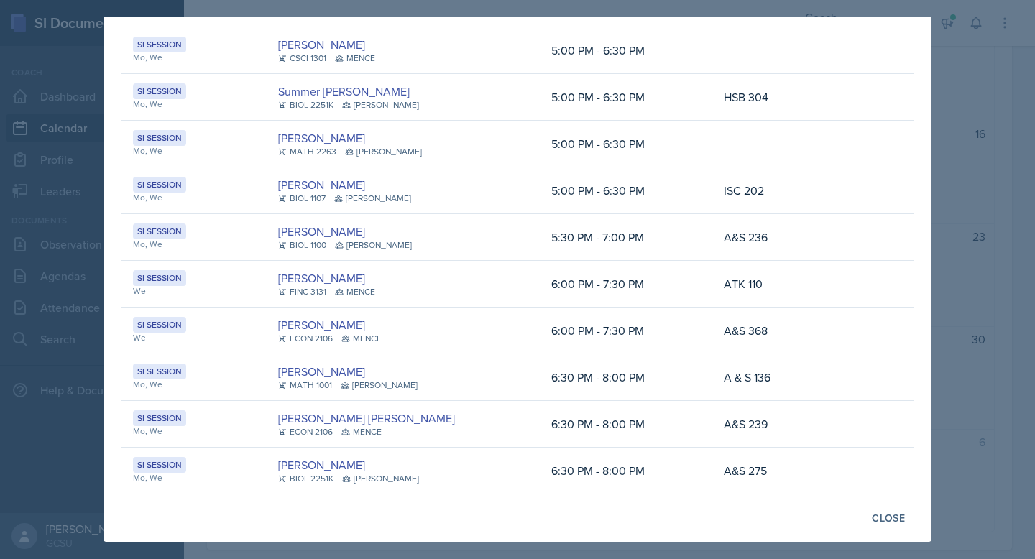
scroll to position [341, 0]
click at [955, 350] on div at bounding box center [517, 279] width 1035 height 559
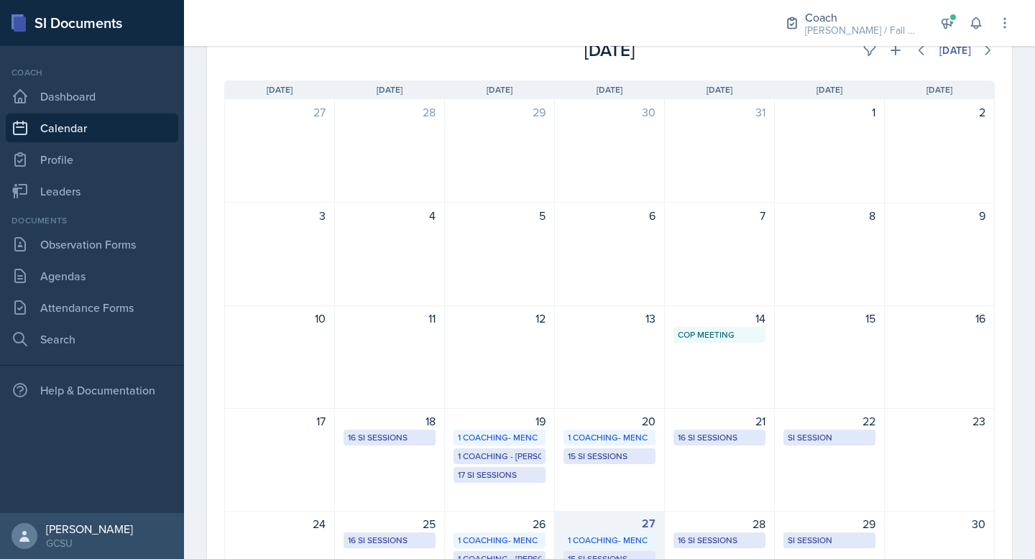
scroll to position [0, 0]
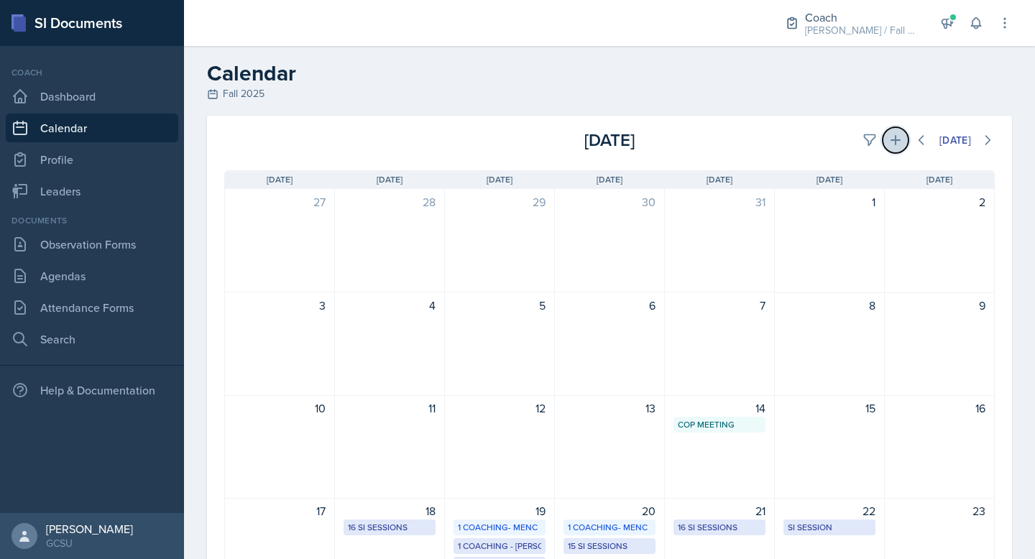
click at [894, 145] on icon at bounding box center [896, 140] width 14 height 14
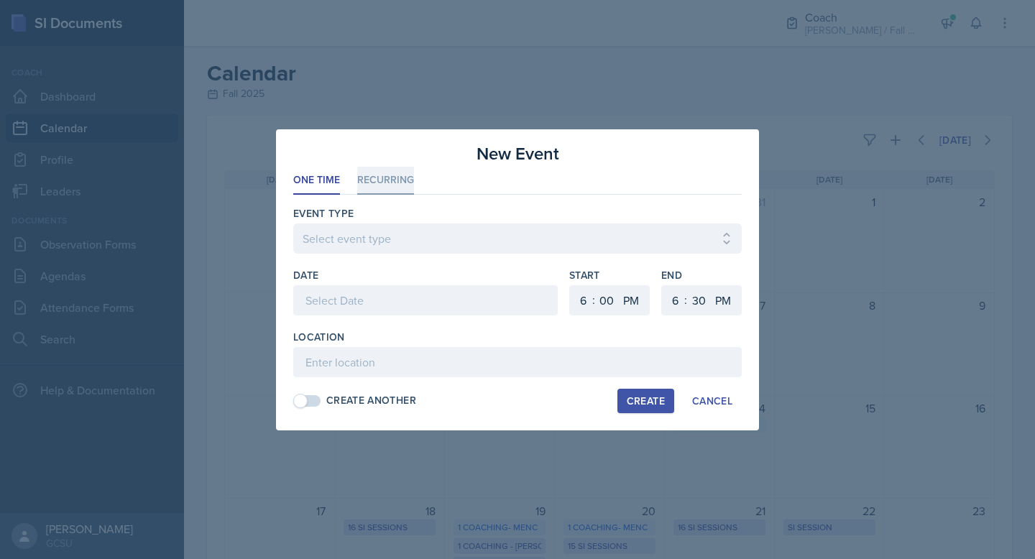
click at [377, 176] on li "Recurring" at bounding box center [385, 181] width 57 height 28
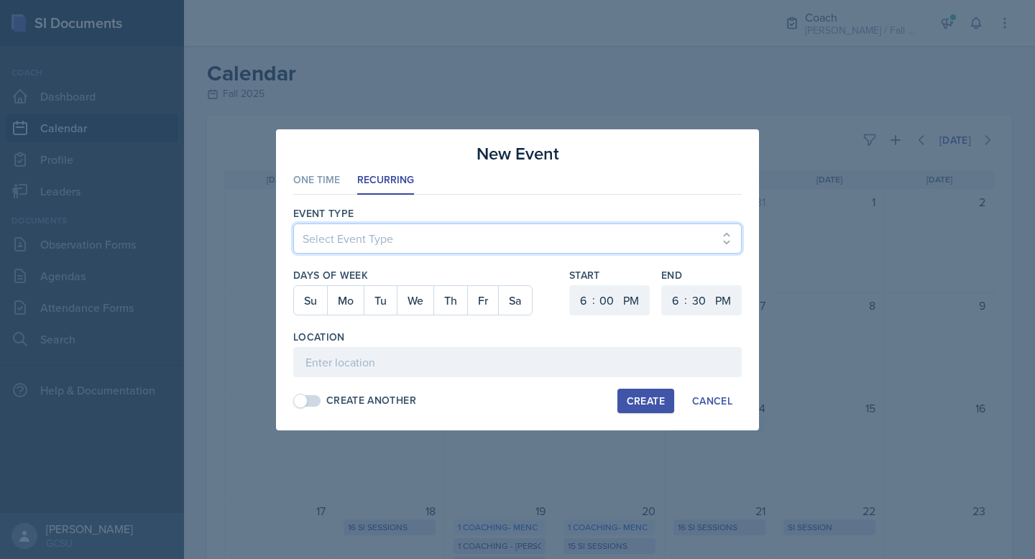
click at [365, 227] on select "Select Event Type CoP Meeting Coaching - [PERSON_NAME] Coaching - [PERSON_NAME]…" at bounding box center [517, 239] width 449 height 30
select select "5a868435-a694-4515-94d7-afcf26a24bd4"
click at [293, 224] on select "Select Event Type CoP Meeting Coaching - [PERSON_NAME] Coaching - [PERSON_NAME]…" at bounding box center [517, 239] width 449 height 30
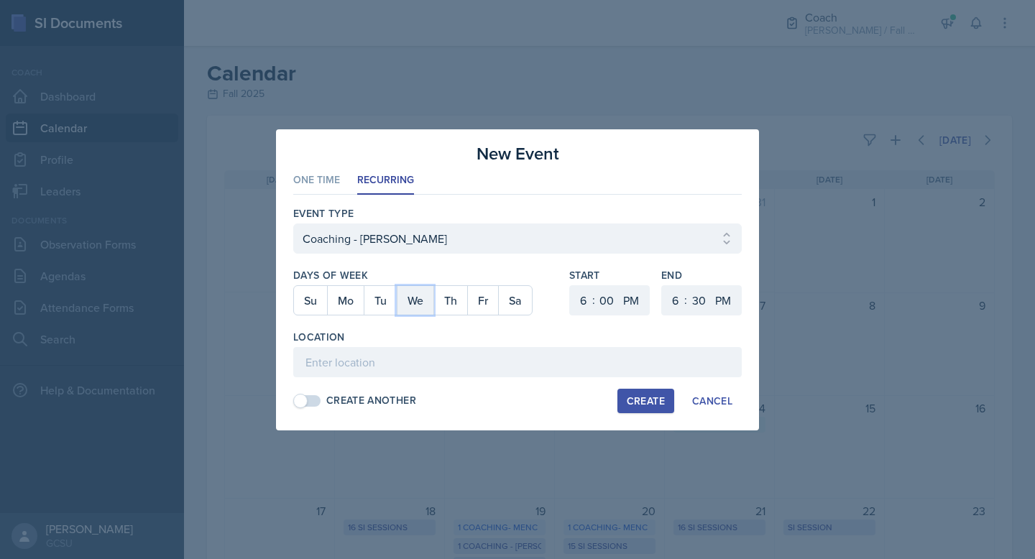
click at [418, 303] on button "We" at bounding box center [415, 300] width 37 height 29
click at [584, 303] on select "1 2 3 4 5 6 7 8 9 10 11 12" at bounding box center [581, 300] width 23 height 30
select select "3"
click at [570, 285] on select "1 2 3 4 5 6 7 8 9 10 11 12" at bounding box center [581, 300] width 23 height 30
click at [610, 301] on select "00 05 10 15 20 25 30 35 40 45 50 55" at bounding box center [606, 300] width 23 height 30
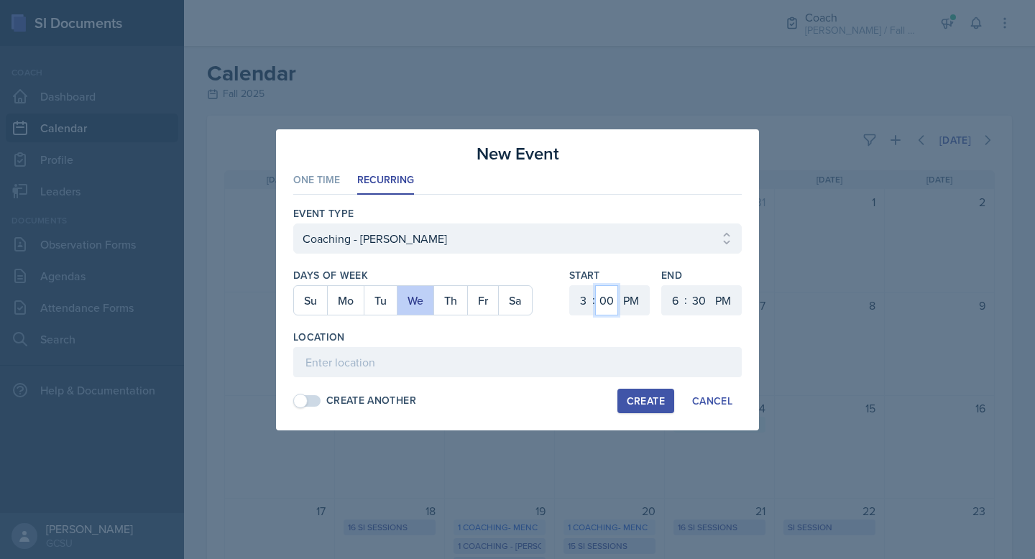
select select "30"
click at [595, 285] on select "00 05 10 15 20 25 30 35 40 45 50 55" at bounding box center [606, 300] width 23 height 30
click at [676, 298] on select "1 2 3 4 5 6 7 8 9 10 11 12" at bounding box center [673, 300] width 23 height 30
select select "5"
click at [662, 285] on select "1 2 3 4 5 6 7 8 9 10 11 12" at bounding box center [673, 300] width 23 height 30
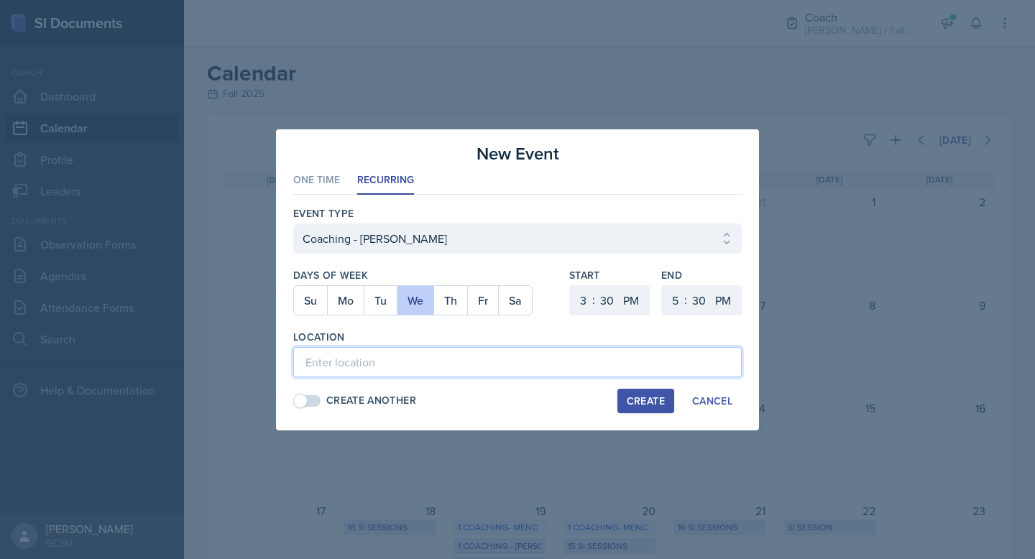
click at [434, 362] on input at bounding box center [517, 362] width 449 height 30
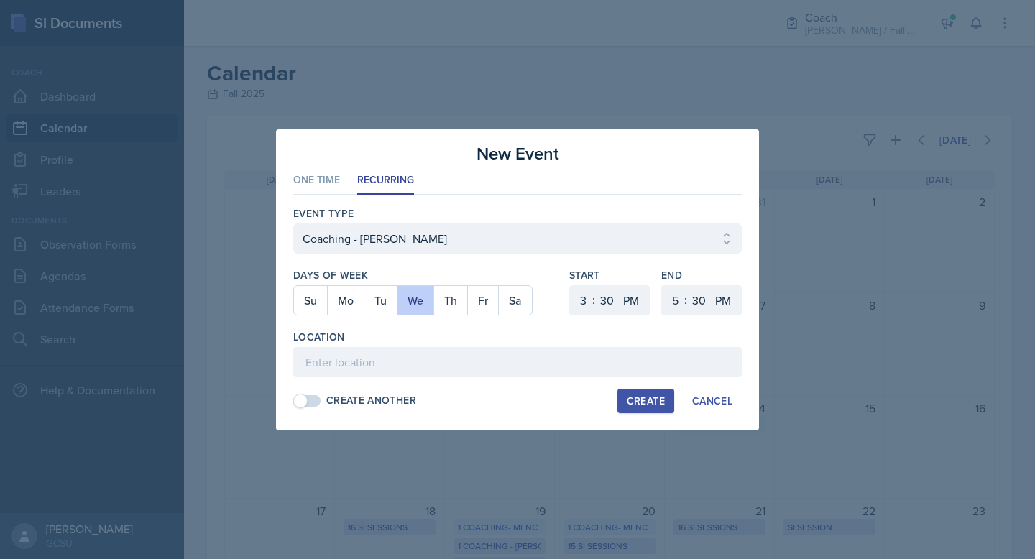
click at [653, 402] on div "Create" at bounding box center [646, 401] width 38 height 12
select select
select select "6"
select select "0"
select select "6"
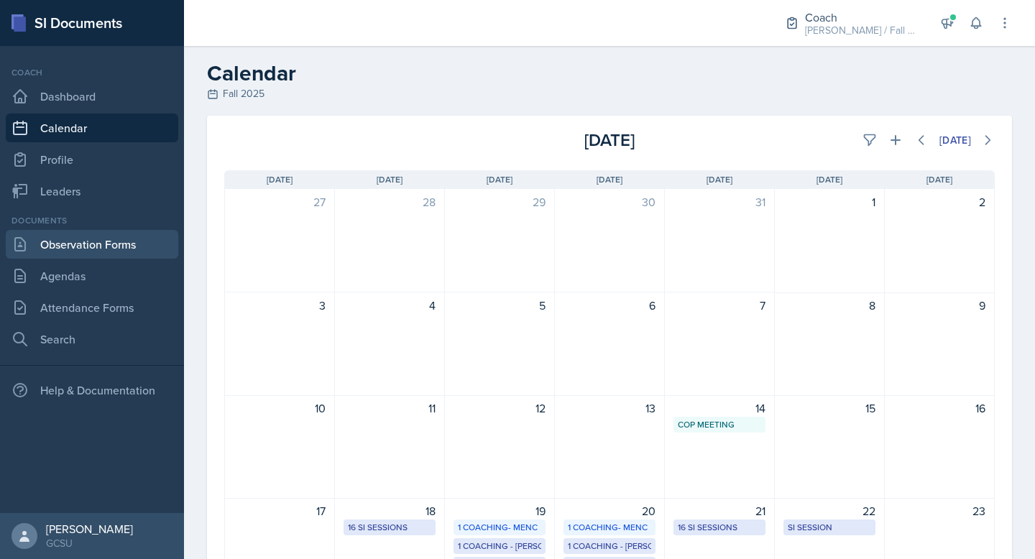
click at [73, 246] on link "Observation Forms" at bounding box center [92, 244] width 173 height 29
